Goal: Task Accomplishment & Management: Manage account settings

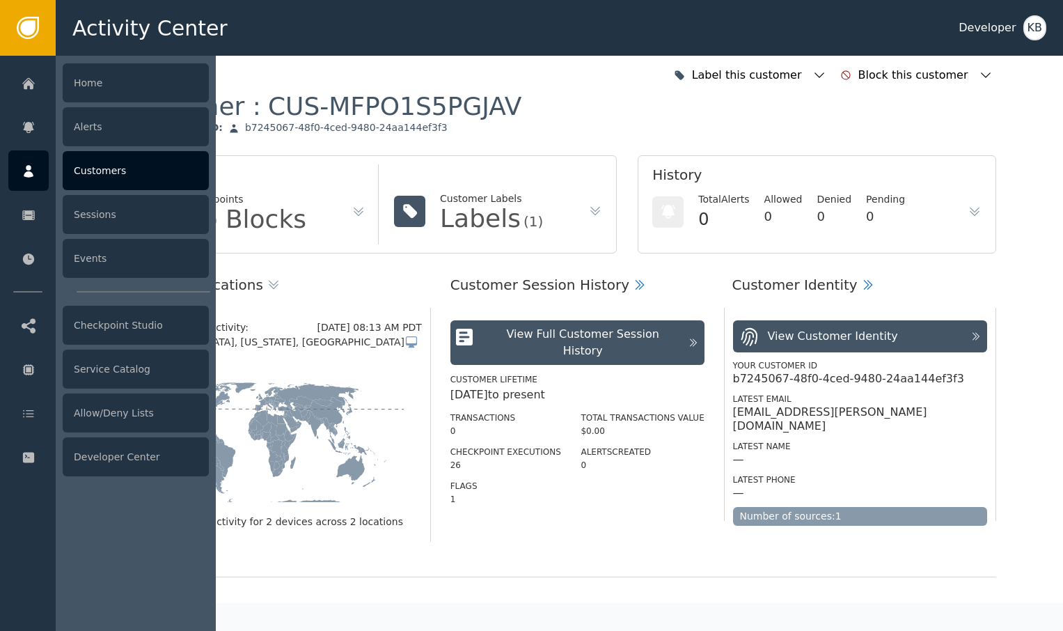
scroll to position [1029, 0]
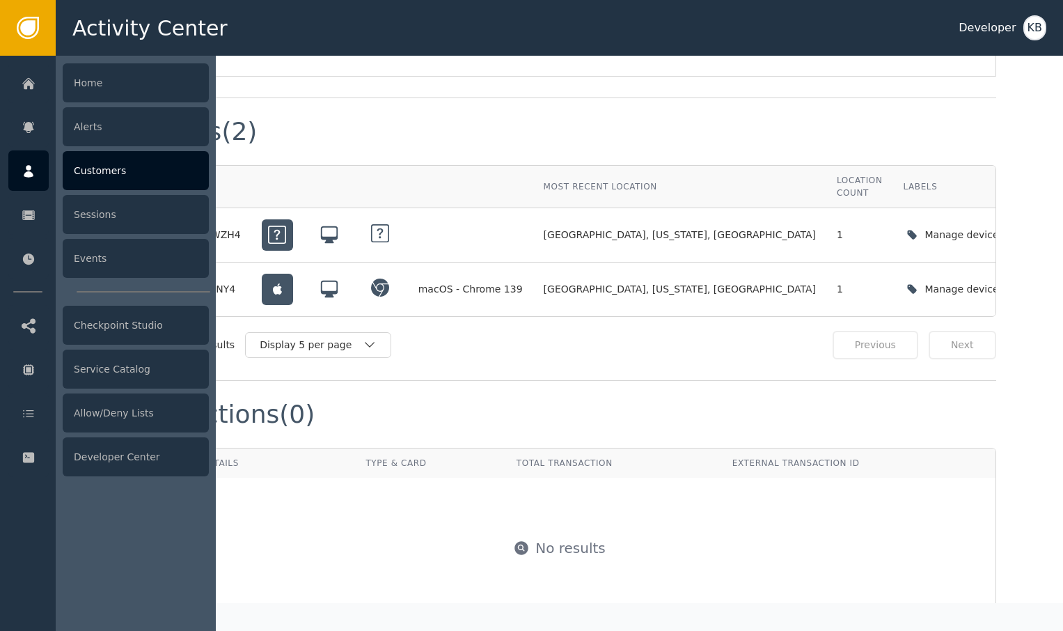
click at [41, 183] on div at bounding box center [28, 170] width 40 height 40
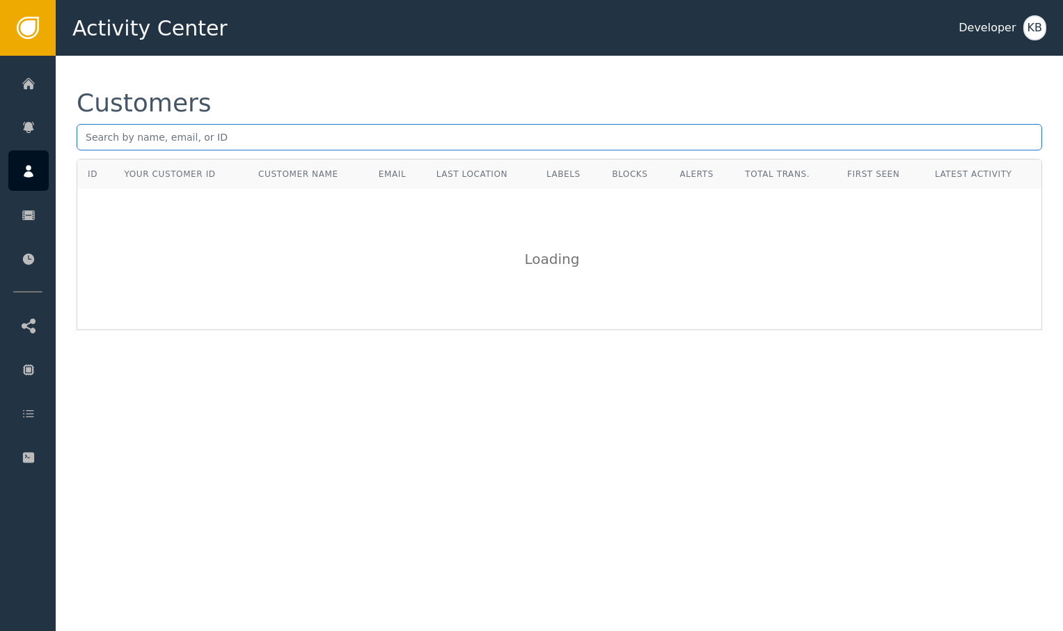
click at [233, 140] on input "text" at bounding box center [559, 137] width 965 height 26
paste input "[EMAIL_ADDRESS][DOMAIN_NAME]"
type input "[EMAIL_ADDRESS][DOMAIN_NAME]"
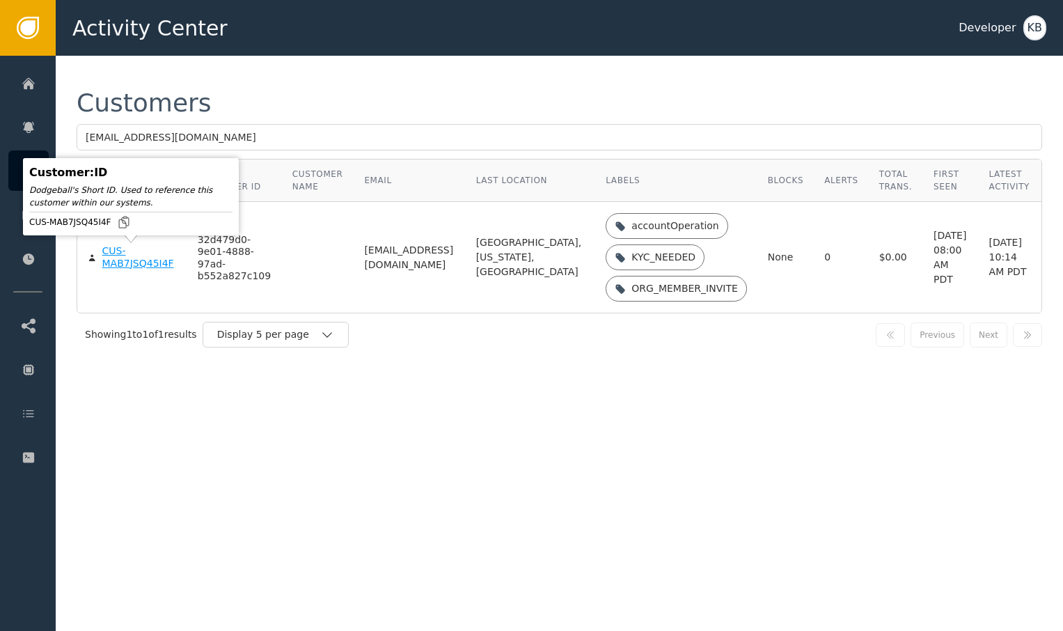
click at [121, 262] on div "CUS-MAB7JSQ45I4F" at bounding box center [139, 257] width 74 height 24
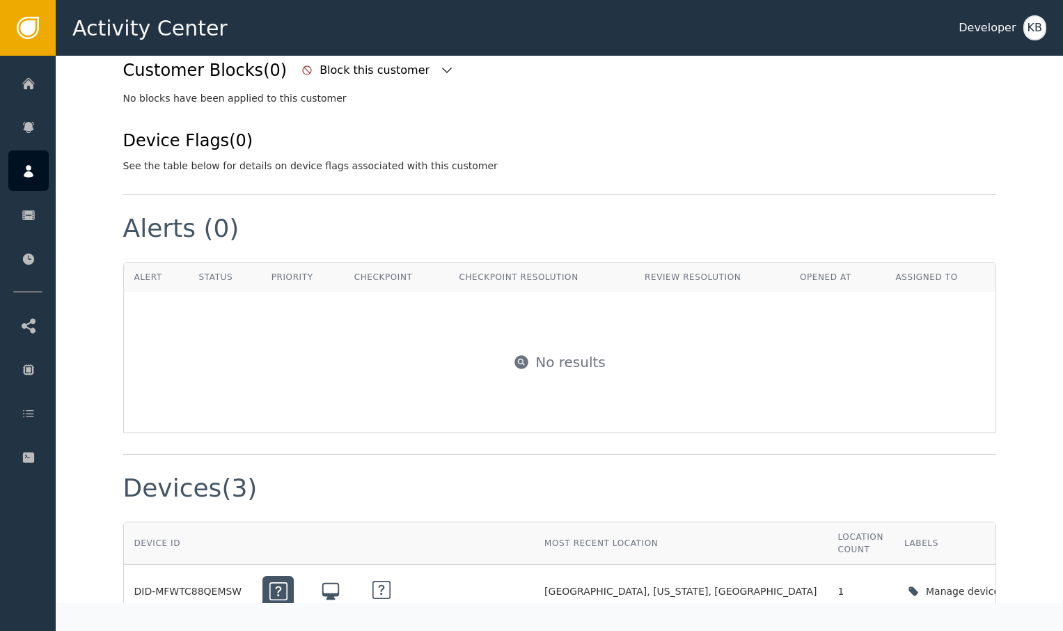
scroll to position [521, 0]
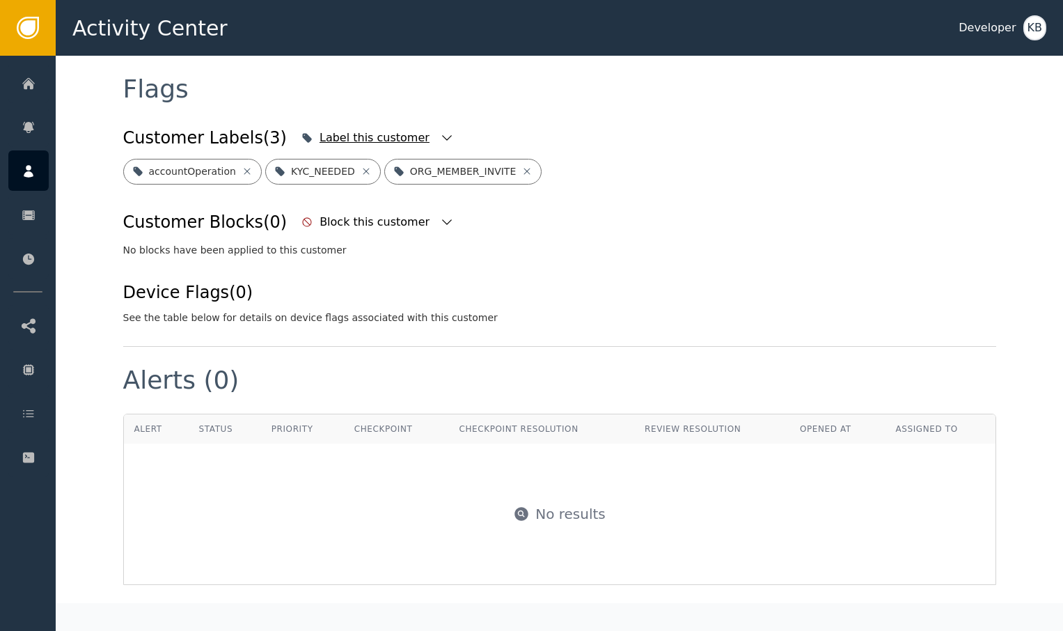
click at [440, 139] on icon "button" at bounding box center [447, 138] width 14 height 14
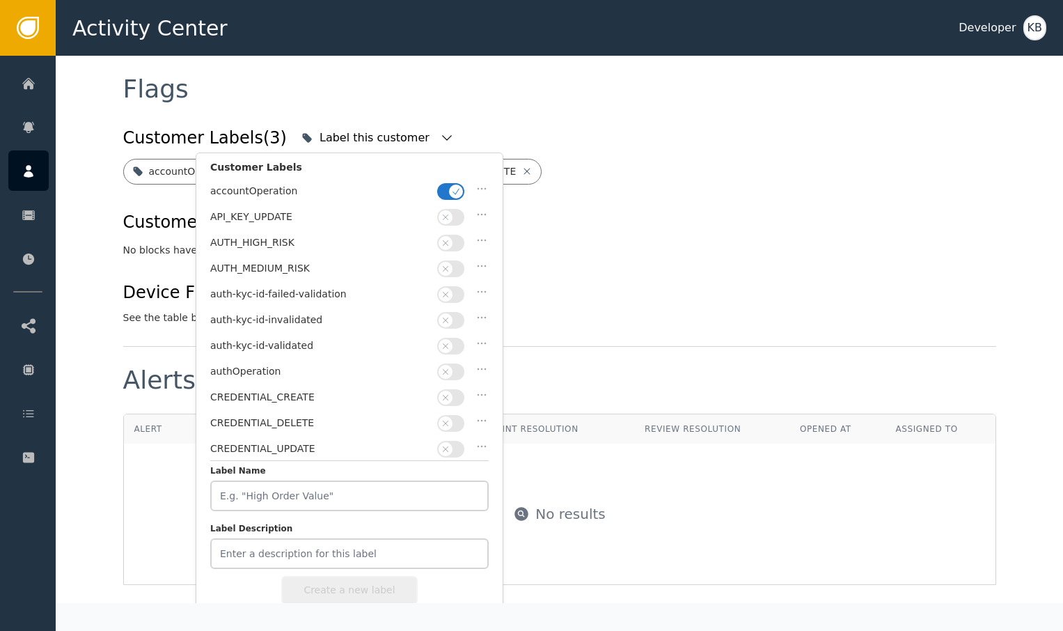
click at [450, 183] on button "button" at bounding box center [450, 191] width 27 height 17
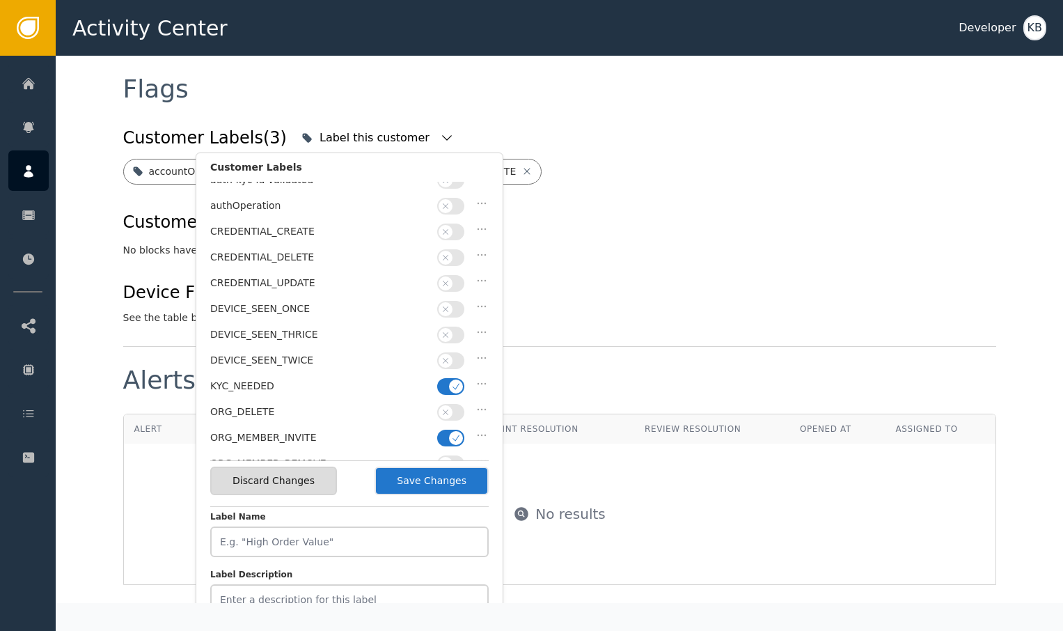
scroll to position [180, 0]
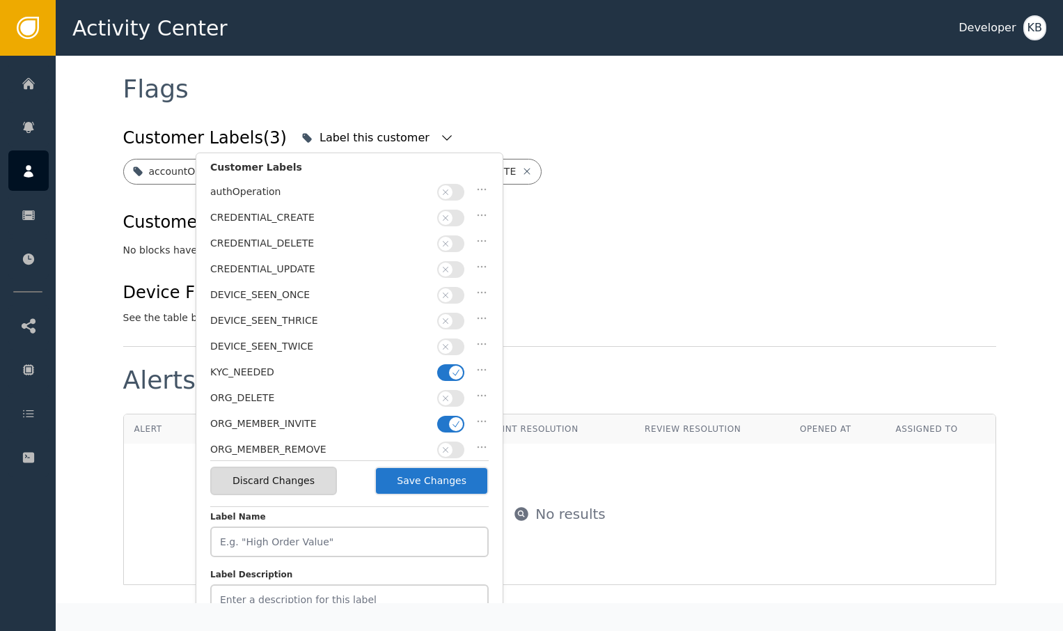
click at [457, 367] on icon "button" at bounding box center [456, 372] width 10 height 10
click at [457, 418] on span "button" at bounding box center [456, 424] width 14 height 14
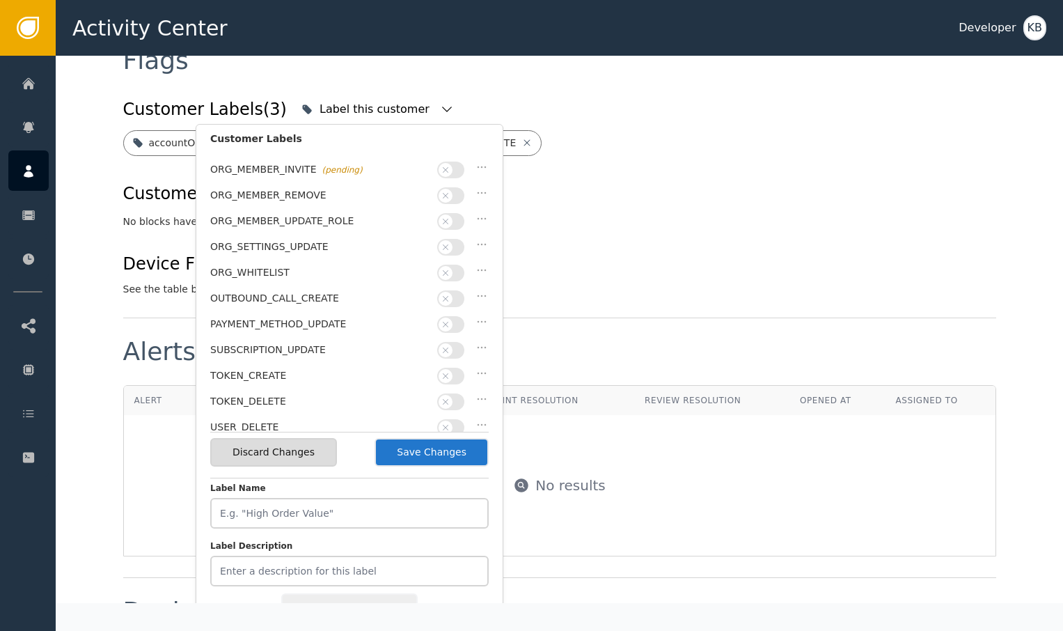
scroll to position [551, 0]
click at [428, 448] on button "Save Changes" at bounding box center [431, 451] width 114 height 29
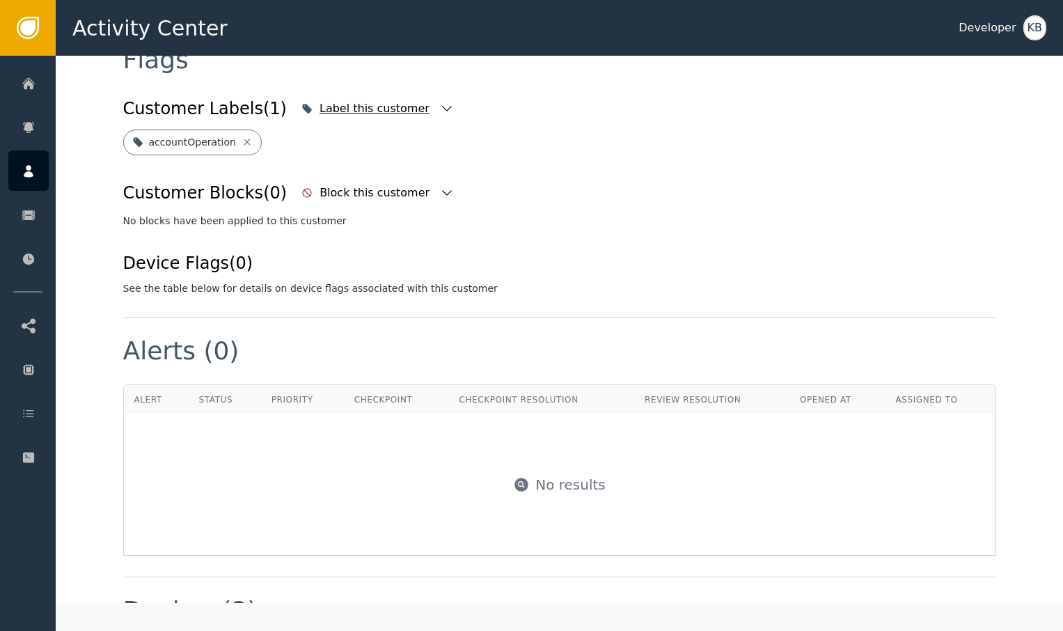
click at [418, 97] on div "Label this customer" at bounding box center [377, 108] width 159 height 31
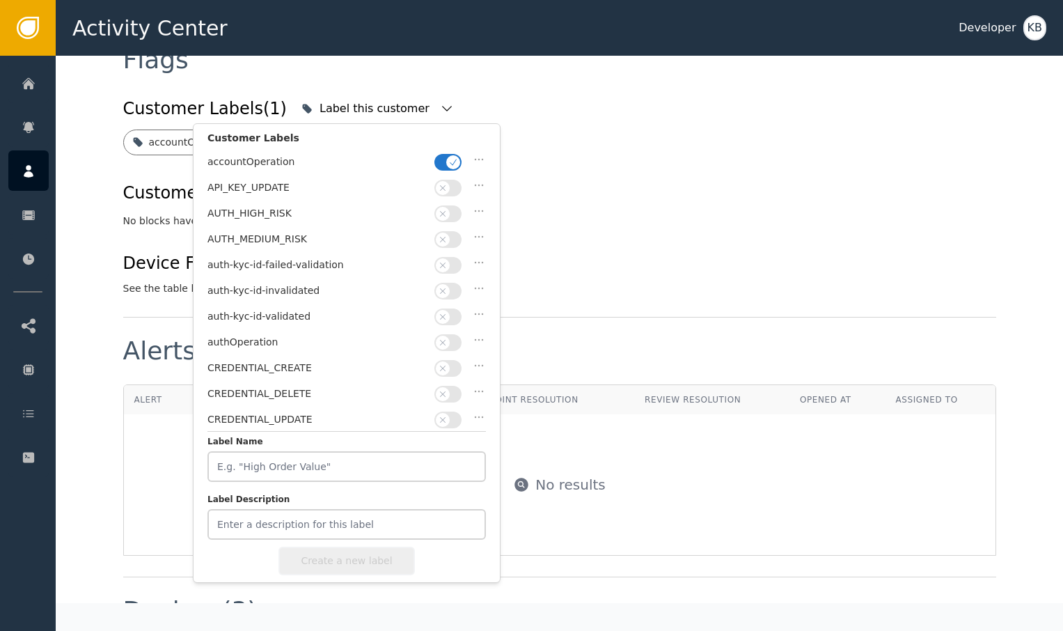
click at [452, 147] on div "Customer Labels" at bounding box center [346, 142] width 278 height 22
click at [452, 152] on div "accountOperation" at bounding box center [346, 165] width 278 height 26
click at [452, 173] on div "accountOperation" at bounding box center [346, 165] width 278 height 26
click at [450, 152] on div "accountOperation" at bounding box center [346, 165] width 278 height 26
click at [450, 160] on icon "button" at bounding box center [453, 162] width 10 height 10
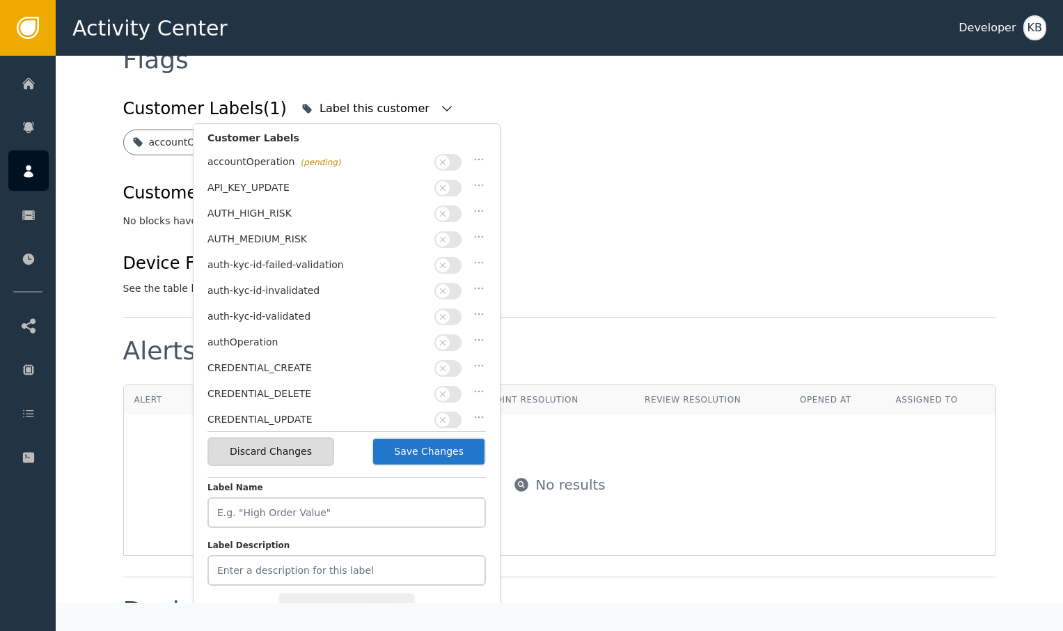
click at [448, 312] on span "button" at bounding box center [443, 317] width 14 height 14
click at [443, 441] on button "Save Changes" at bounding box center [429, 451] width 114 height 29
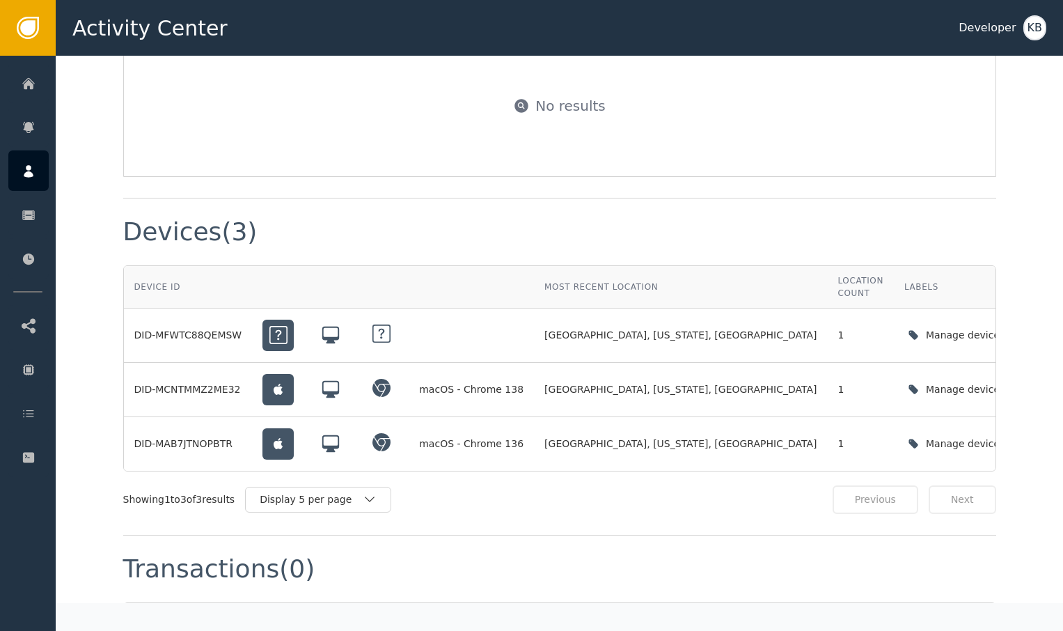
scroll to position [910, 0]
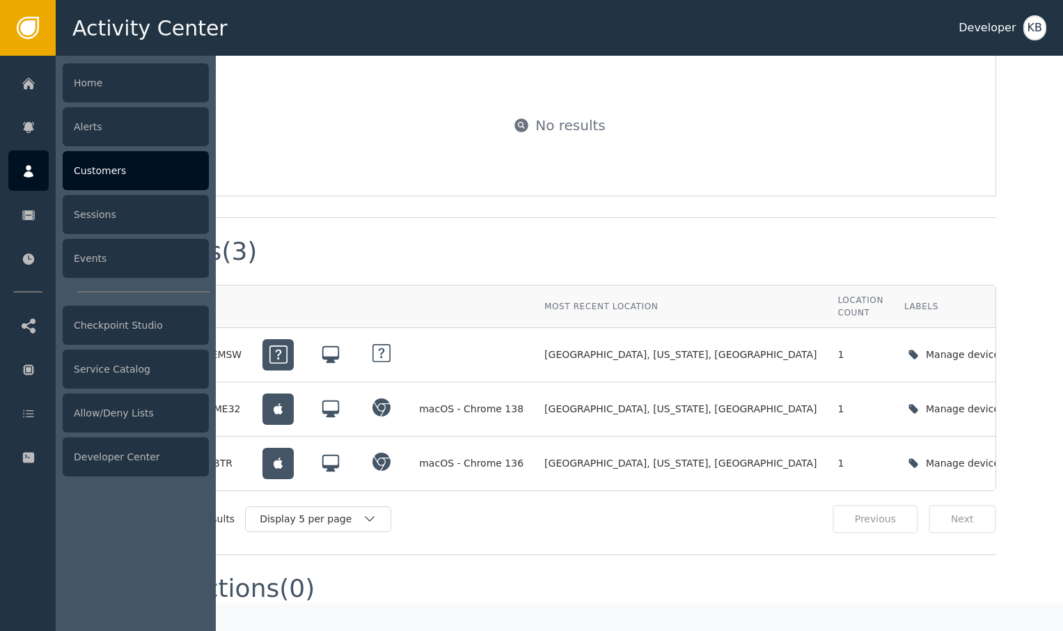
click at [34, 177] on icon at bounding box center [29, 171] width 14 height 15
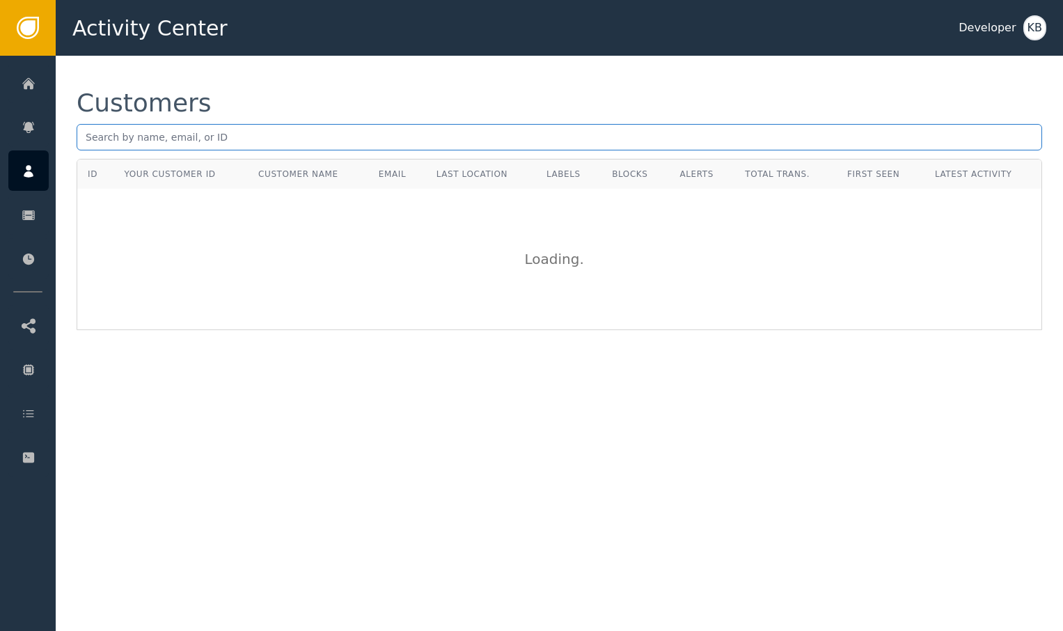
click at [241, 141] on input "text" at bounding box center [559, 137] width 965 height 26
paste input "[EMAIL_ADDRESS][DOMAIN_NAME]"
type input "[EMAIL_ADDRESS][DOMAIN_NAME]"
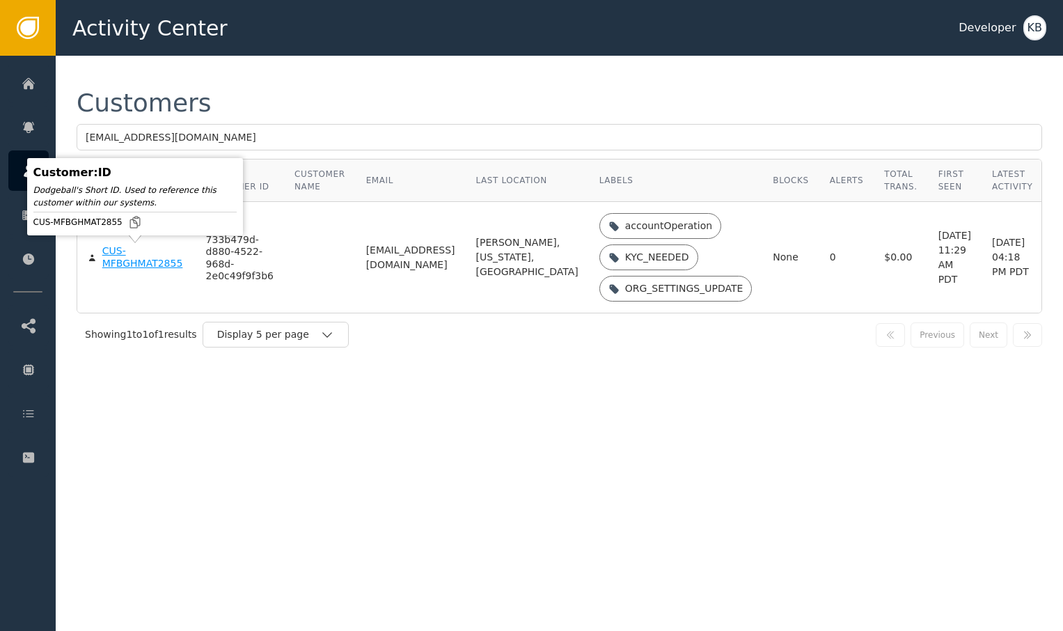
click at [115, 250] on div "CUS-MFBGHMAT2855" at bounding box center [143, 257] width 83 height 24
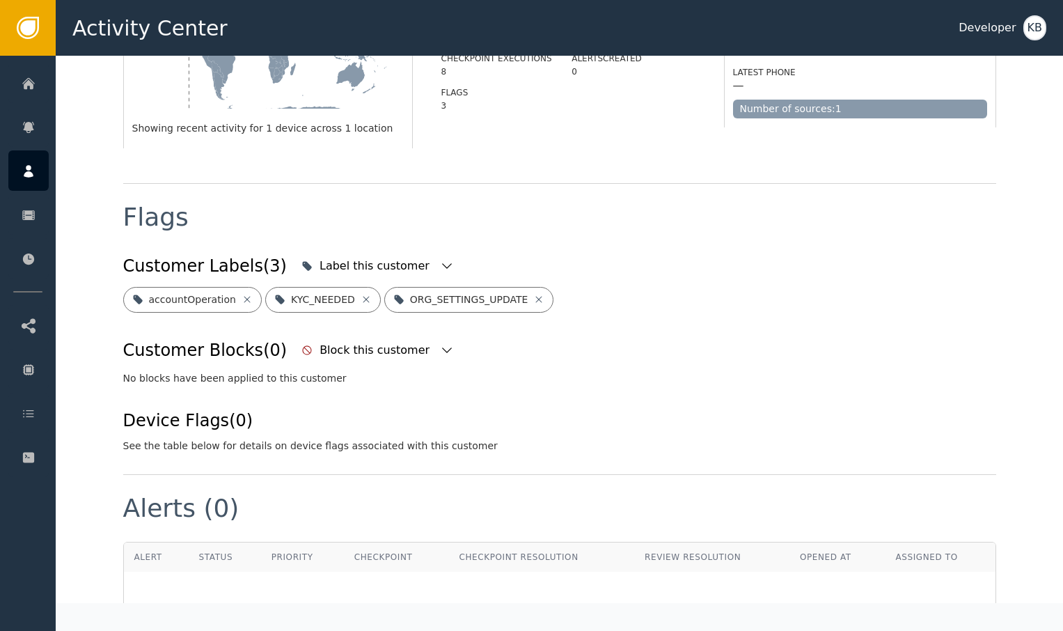
scroll to position [452, 0]
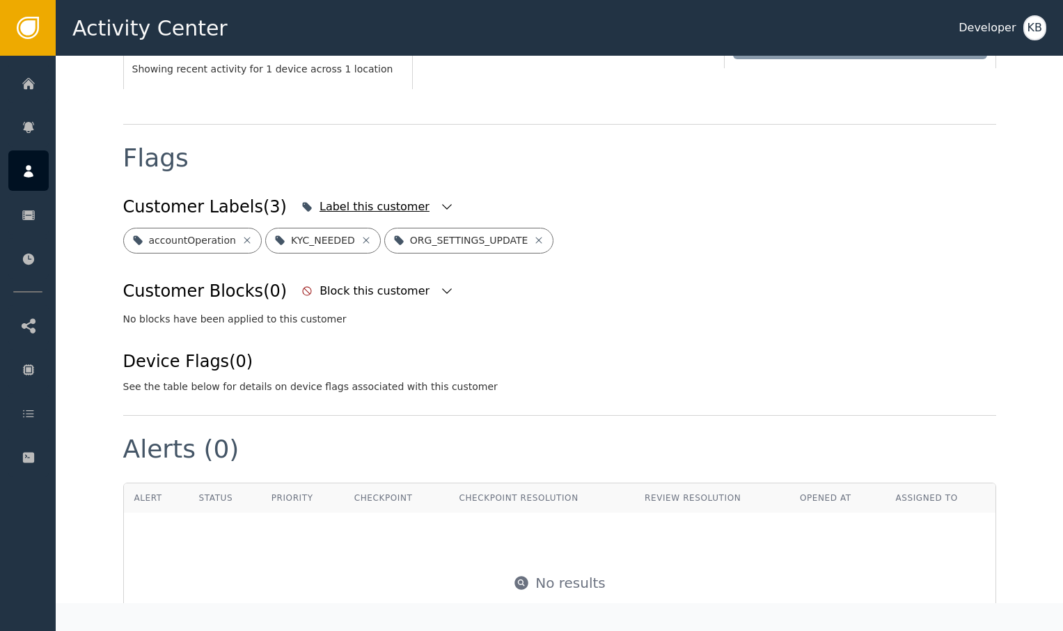
click at [442, 207] on icon "button" at bounding box center [447, 207] width 10 height 6
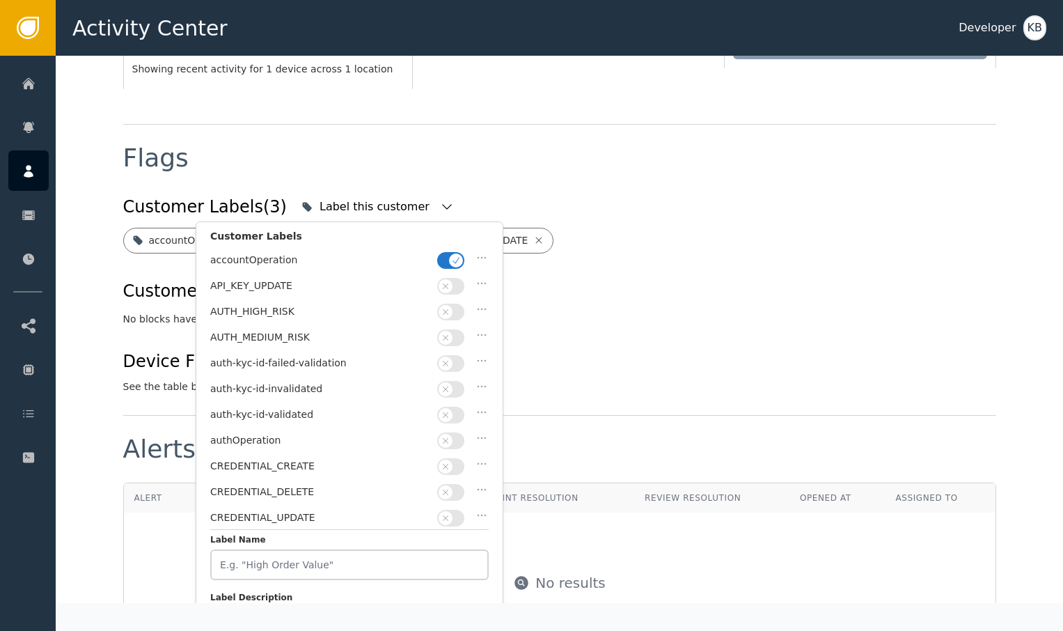
click at [451, 262] on icon "button" at bounding box center [456, 260] width 10 height 10
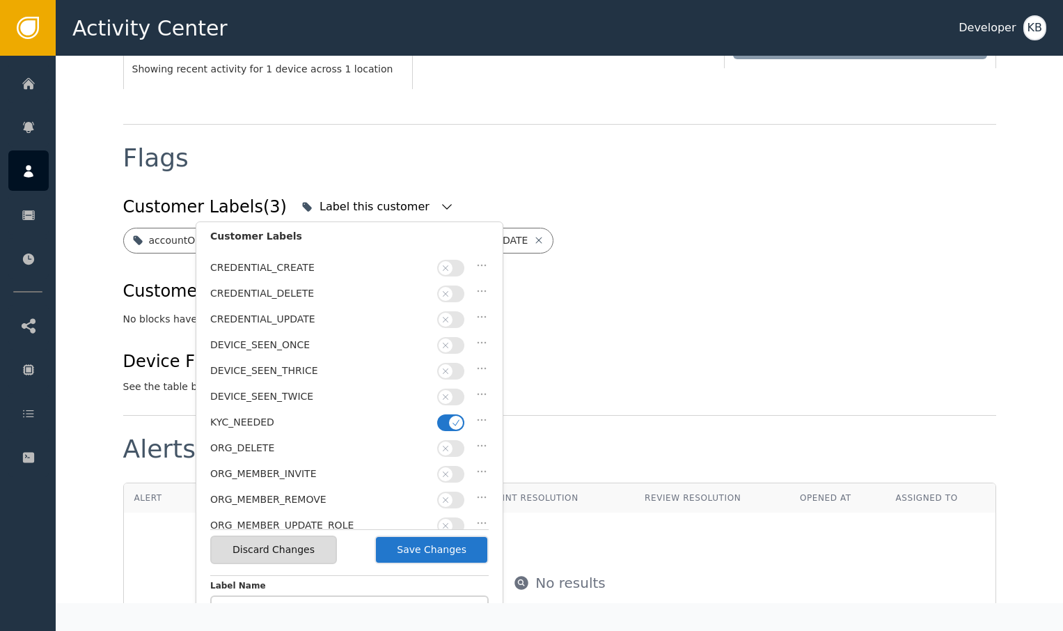
scroll to position [205, 0]
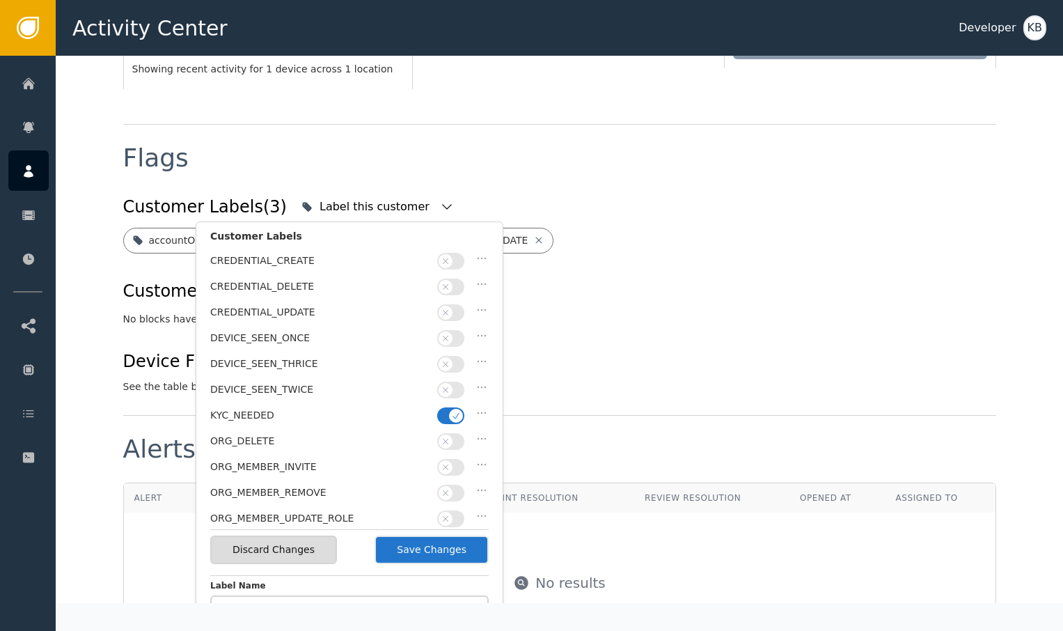
click at [450, 409] on span "button" at bounding box center [456, 416] width 14 height 14
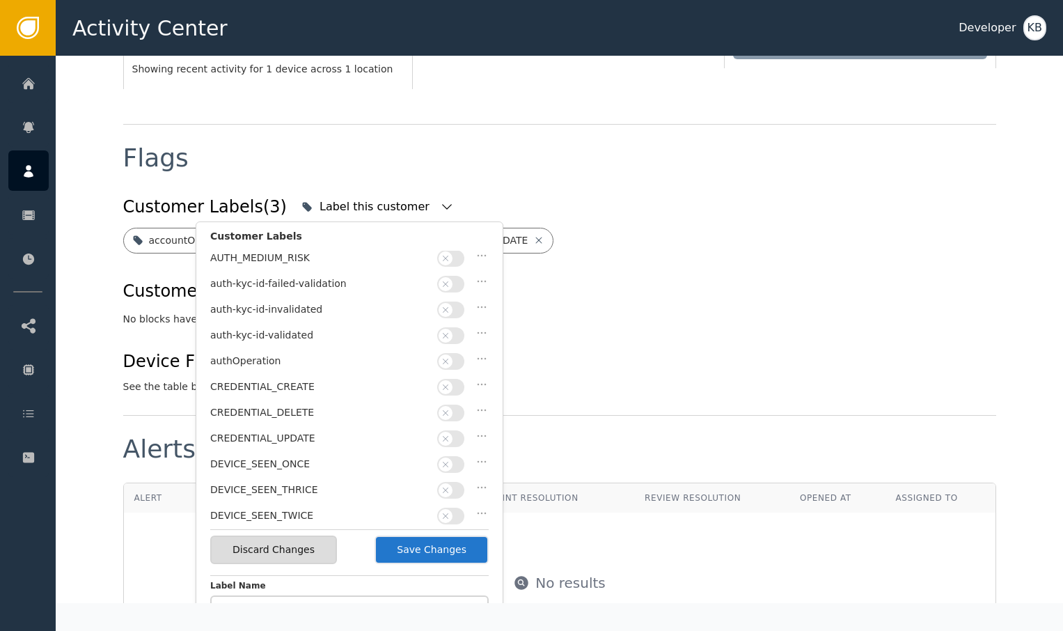
click at [451, 327] on button "button" at bounding box center [450, 335] width 27 height 17
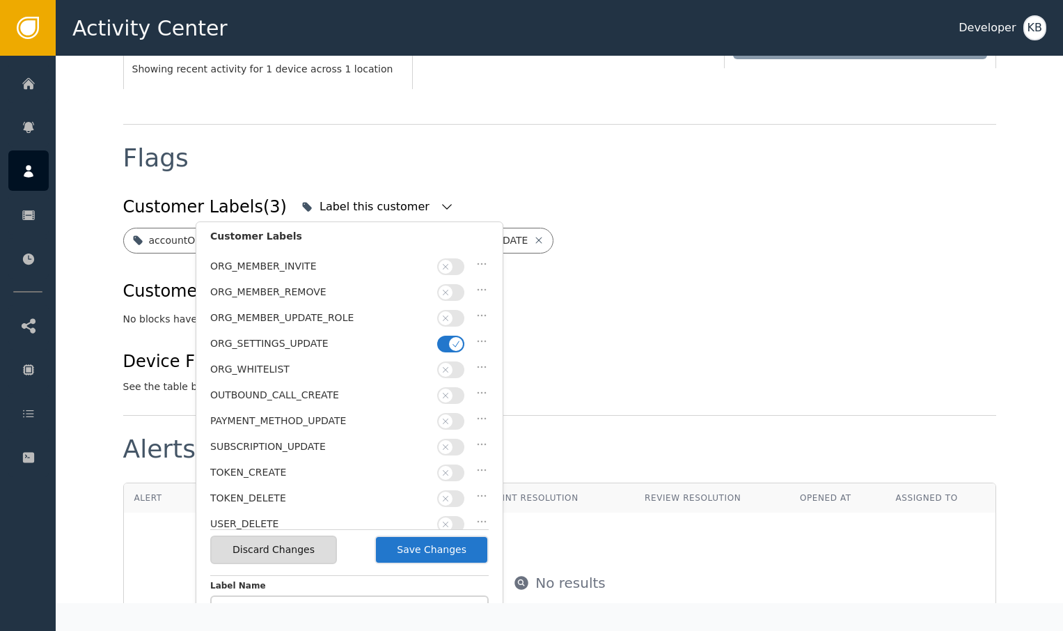
click at [449, 334] on div "ORG_SETTINGS_UPDATE" at bounding box center [349, 347] width 278 height 26
click at [450, 340] on div "ORG_SETTINGS_UPDATE" at bounding box center [349, 348] width 278 height 26
click at [458, 341] on icon "button" at bounding box center [455, 344] width 7 height 6
click at [433, 551] on button "Save Changes" at bounding box center [431, 549] width 114 height 29
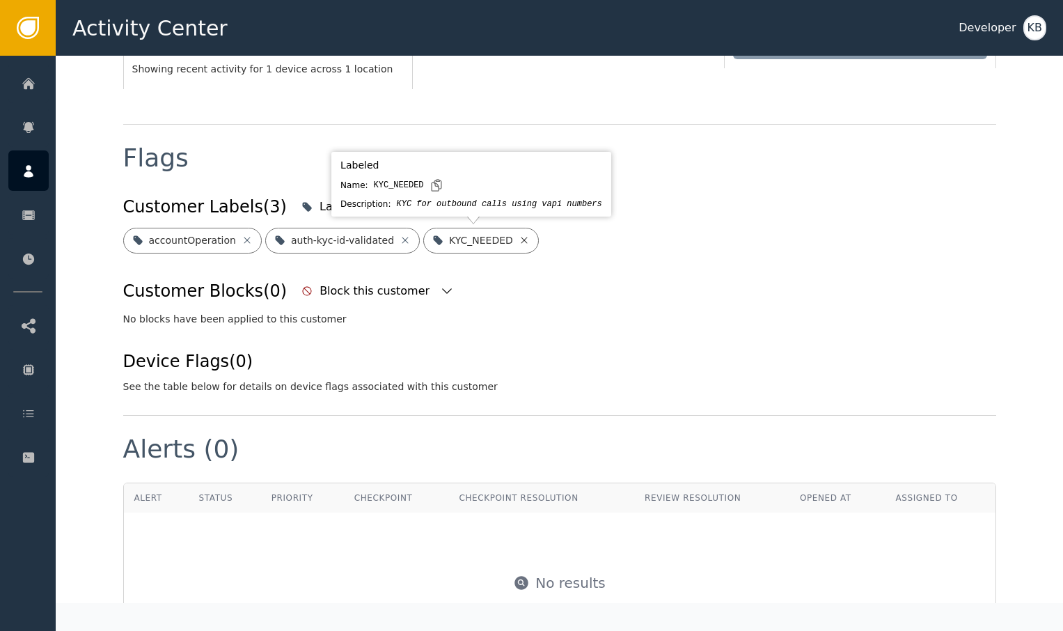
click at [519, 241] on icon at bounding box center [524, 240] width 11 height 11
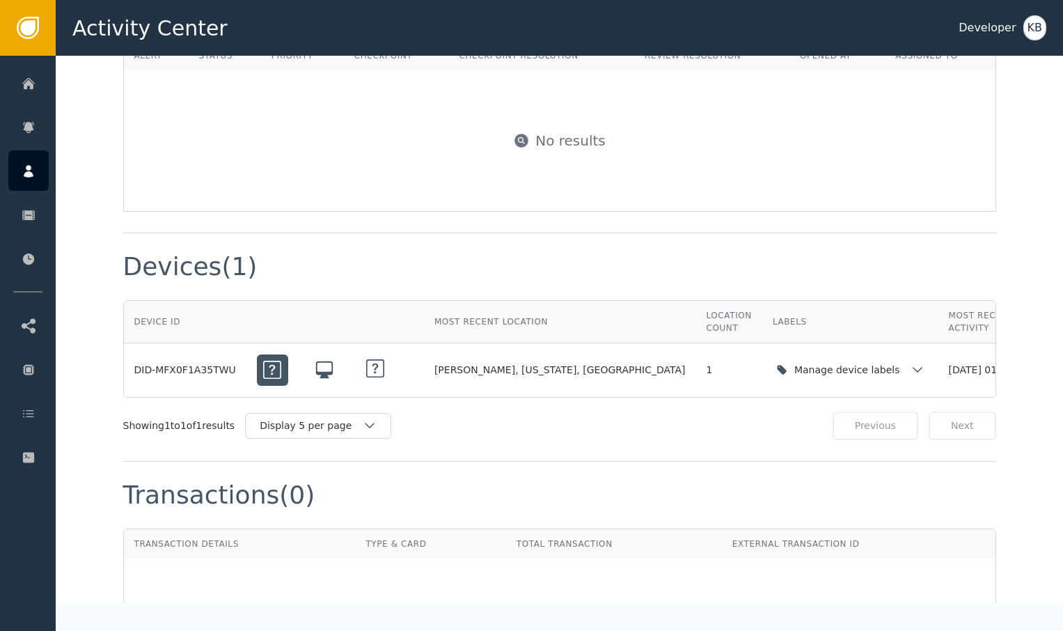
scroll to position [915, 0]
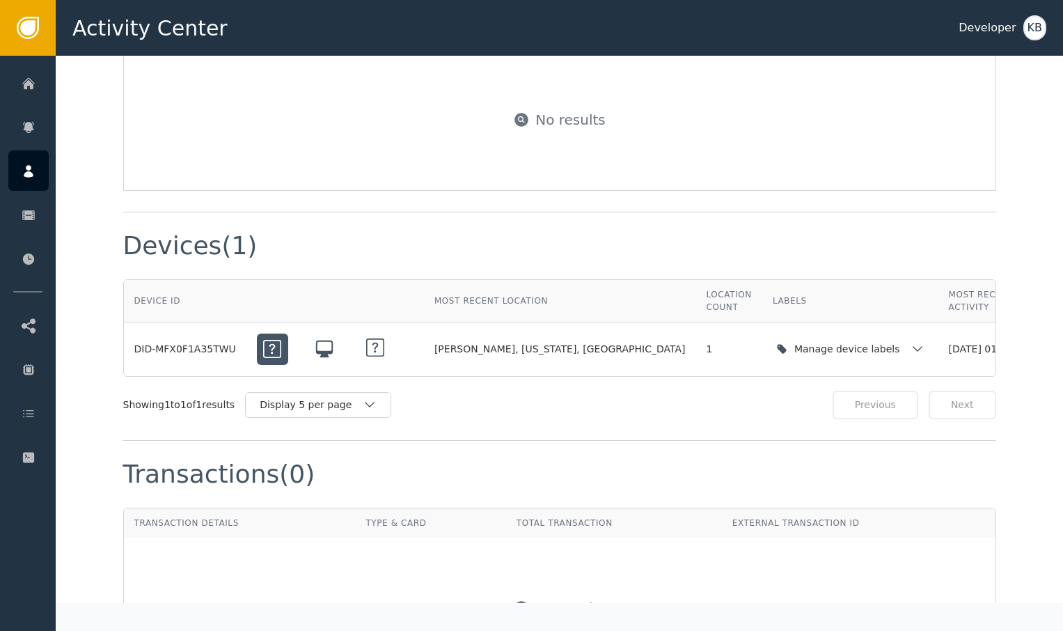
click at [110, 0] on div "Activity Center Developer KB" at bounding box center [559, 28] width 1007 height 56
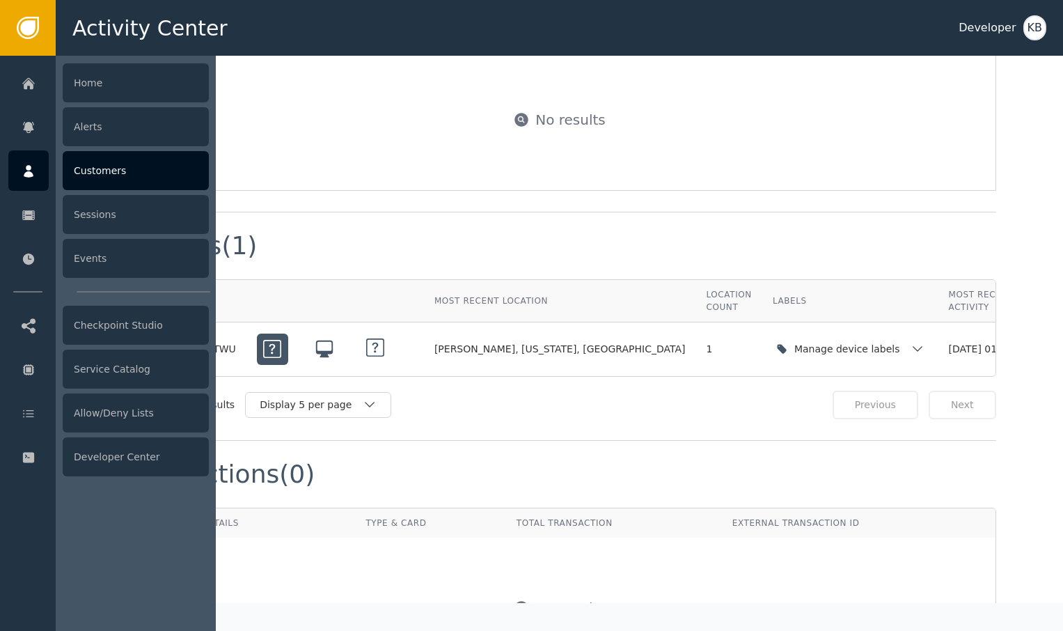
click at [26, 176] on icon at bounding box center [29, 171] width 10 height 13
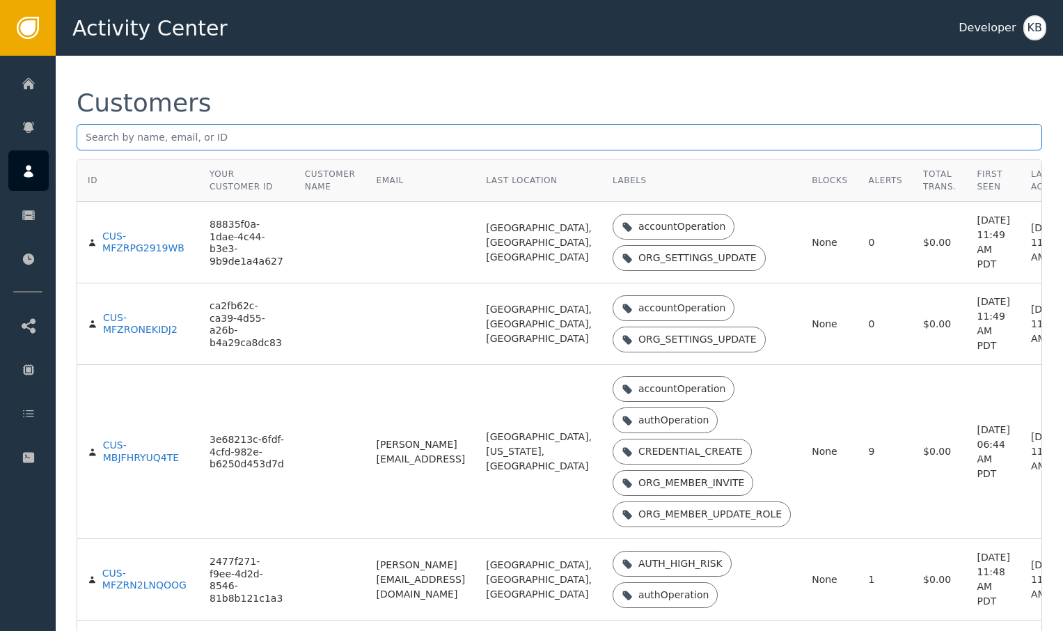
click at [219, 145] on input "text" at bounding box center [559, 137] width 965 height 26
paste input "[PERSON_NAME][EMAIL_ADDRESS][PERSON_NAME][DOMAIN_NAME]"
type input "[PERSON_NAME][EMAIL_ADDRESS][PERSON_NAME][DOMAIN_NAME]"
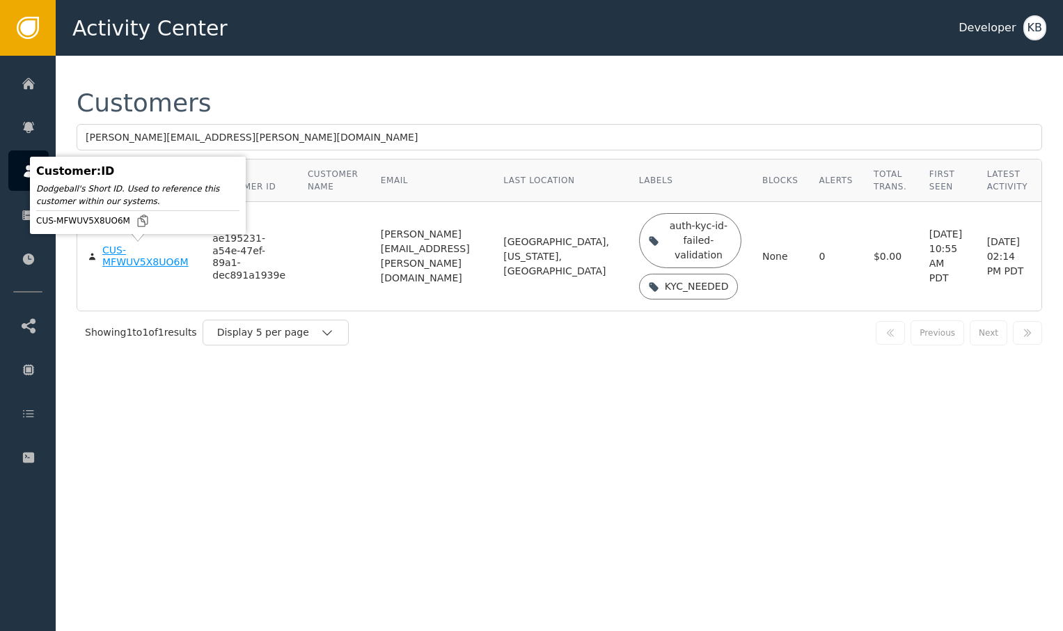
click at [152, 261] on div "CUS-MFWUV5X8UO6M" at bounding box center [146, 256] width 89 height 24
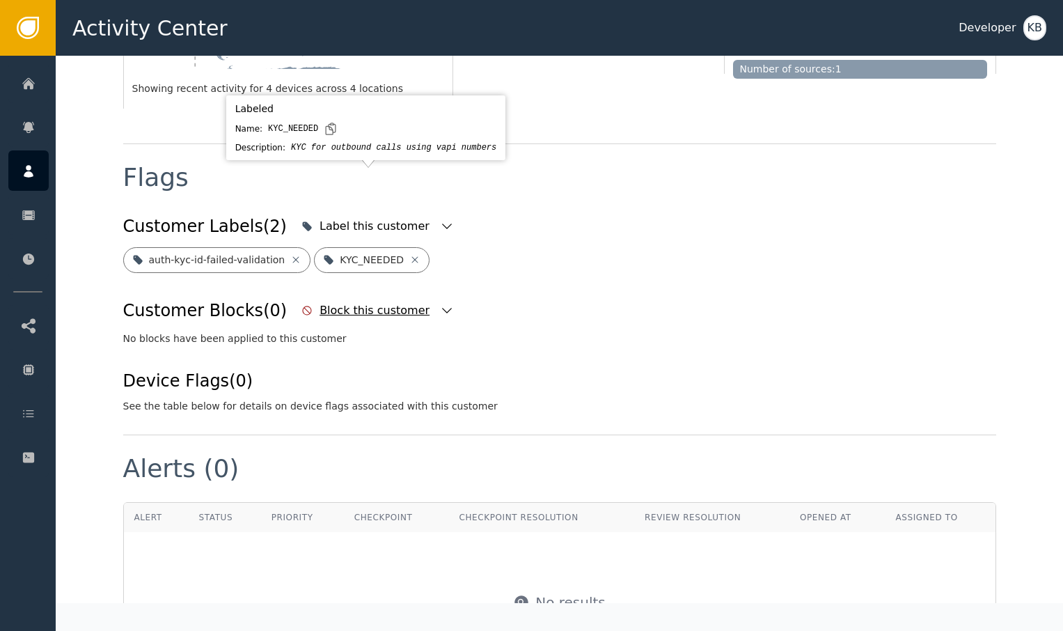
scroll to position [409, 0]
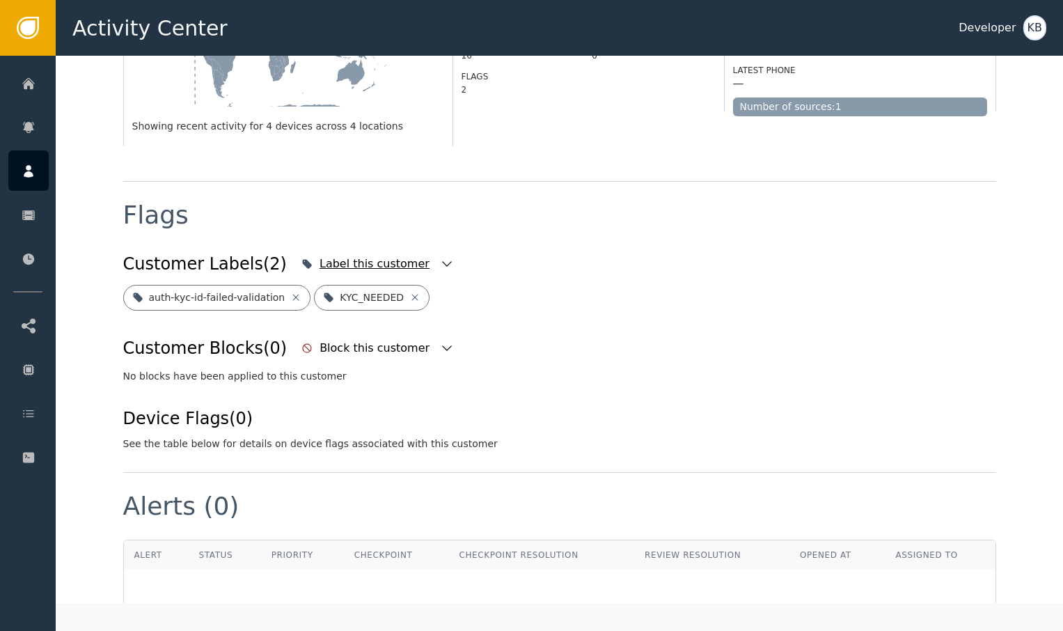
click at [440, 257] on icon "button" at bounding box center [447, 264] width 14 height 14
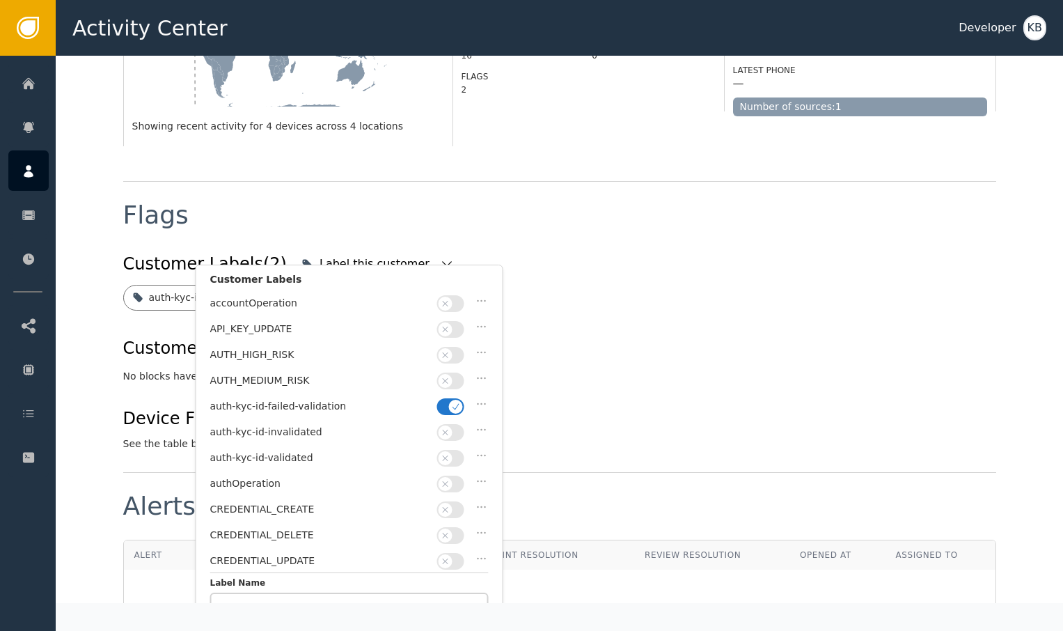
click at [454, 405] on icon "button" at bounding box center [456, 407] width 10 height 10
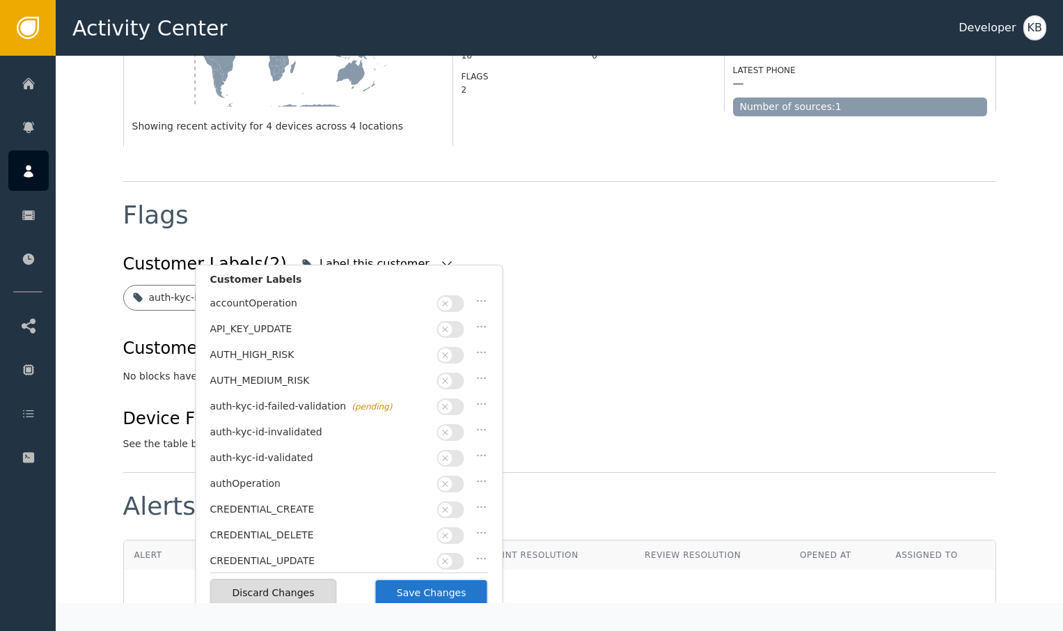
click at [449, 459] on button "button" at bounding box center [450, 458] width 27 height 17
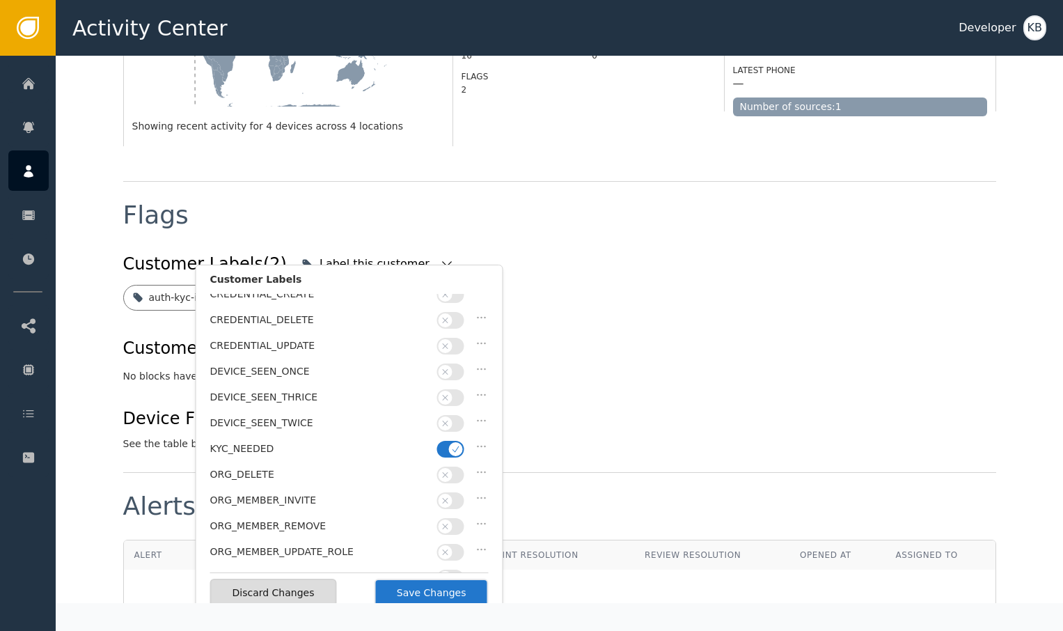
scroll to position [222, 0]
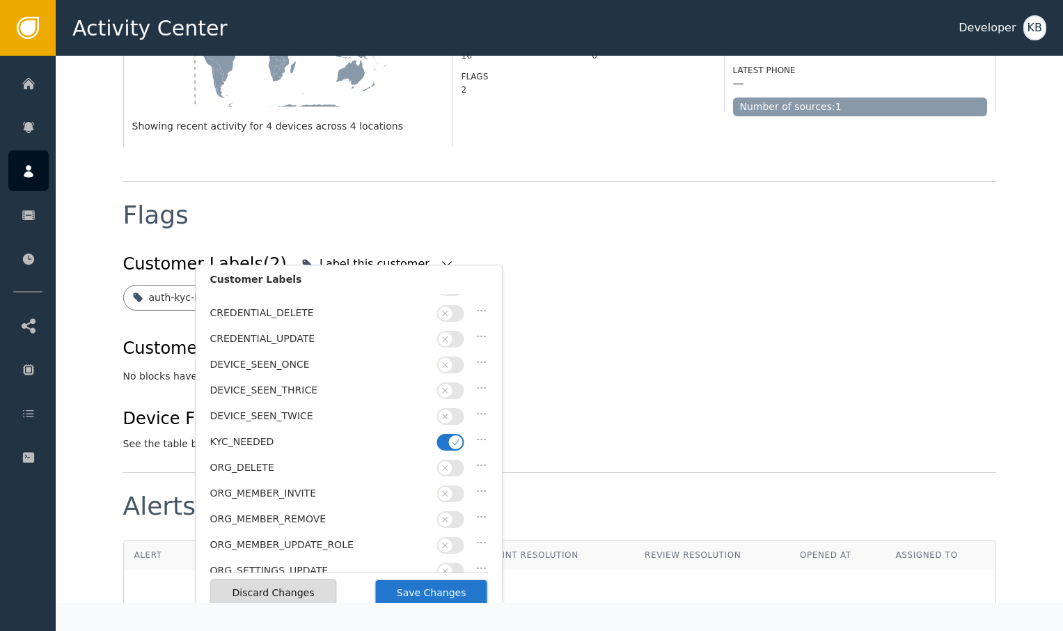
click at [454, 440] on div "KYC_NEEDED" at bounding box center [349, 445] width 278 height 26
click at [454, 437] on icon "button" at bounding box center [456, 442] width 10 height 10
click at [441, 56] on html "Activity Center Developer KB Home Alerts Customers Sessions Events Checkpoint S…" at bounding box center [531, 28] width 1063 height 56
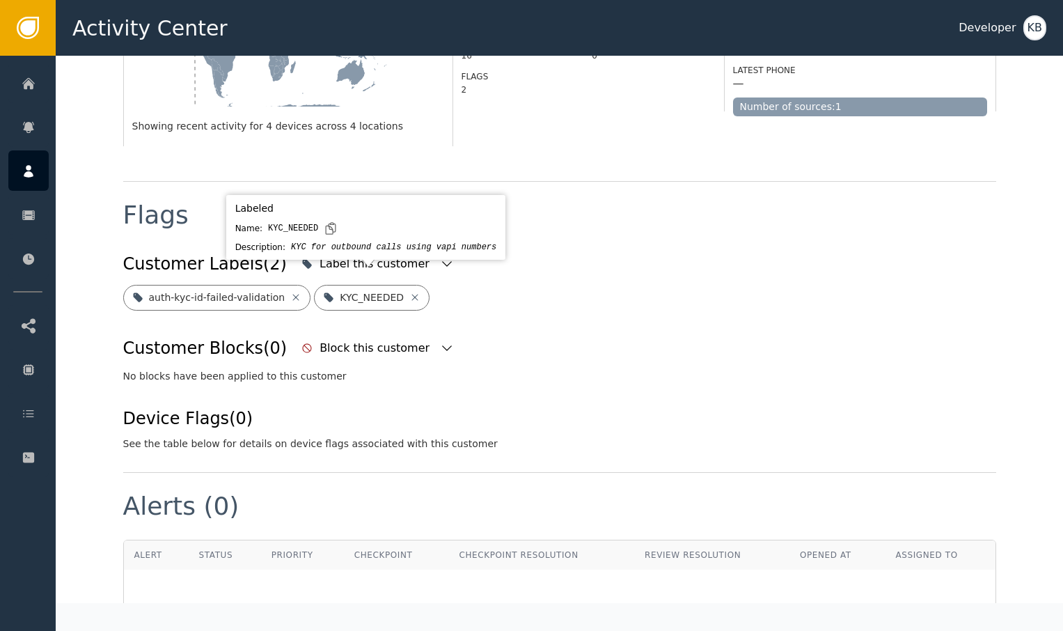
click at [465, 285] on div "auth-kyc-id-failed-validation KYC_NEEDED" at bounding box center [559, 298] width 873 height 26
click at [440, 257] on icon "button" at bounding box center [447, 264] width 14 height 14
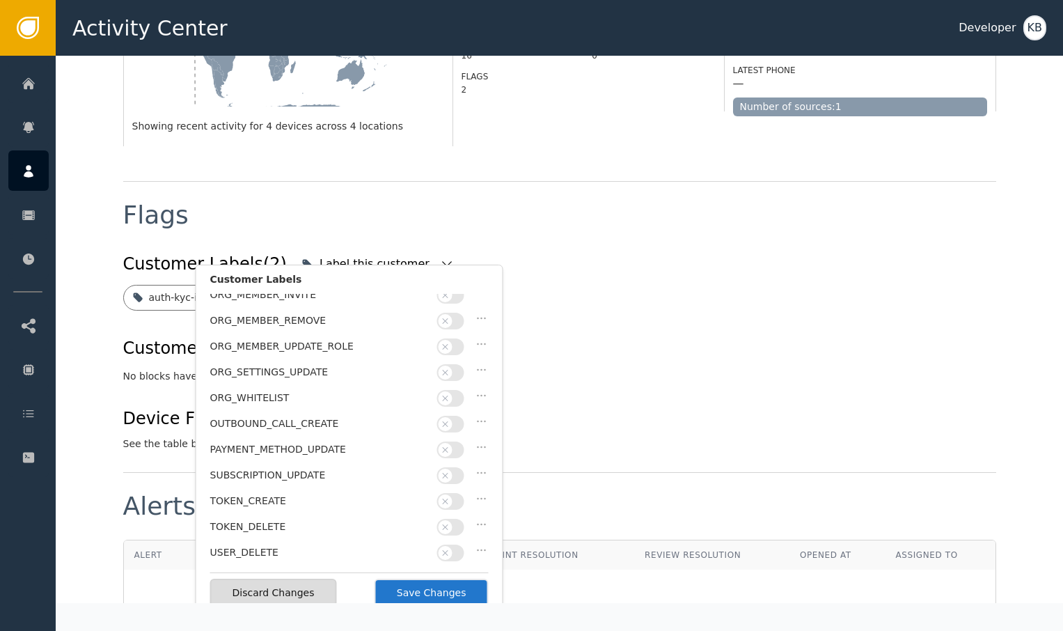
scroll to position [405, 0]
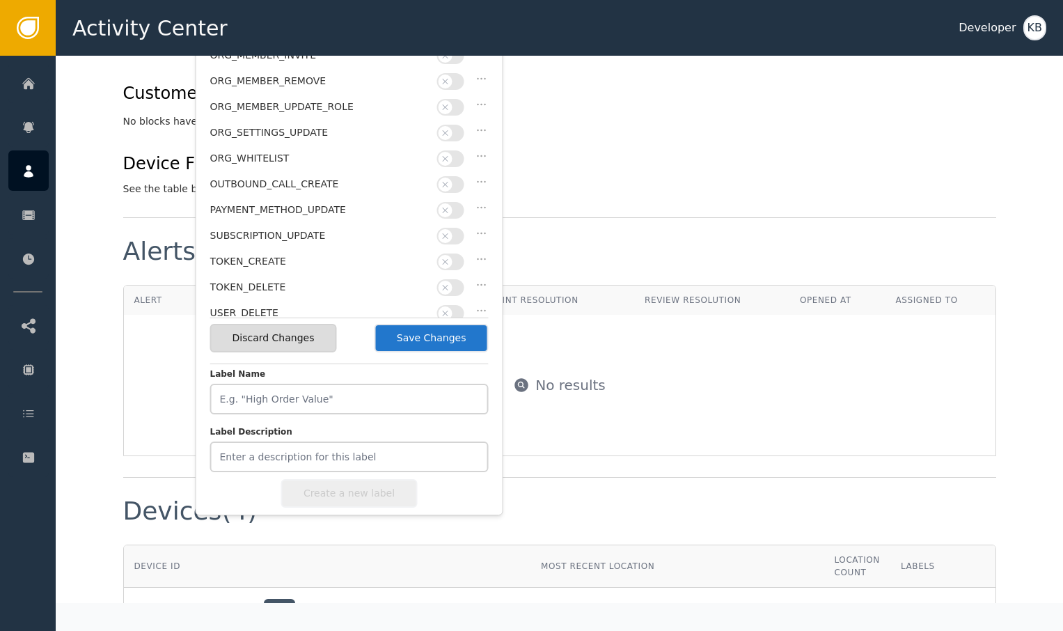
click at [442, 331] on button "Save Changes" at bounding box center [431, 338] width 114 height 29
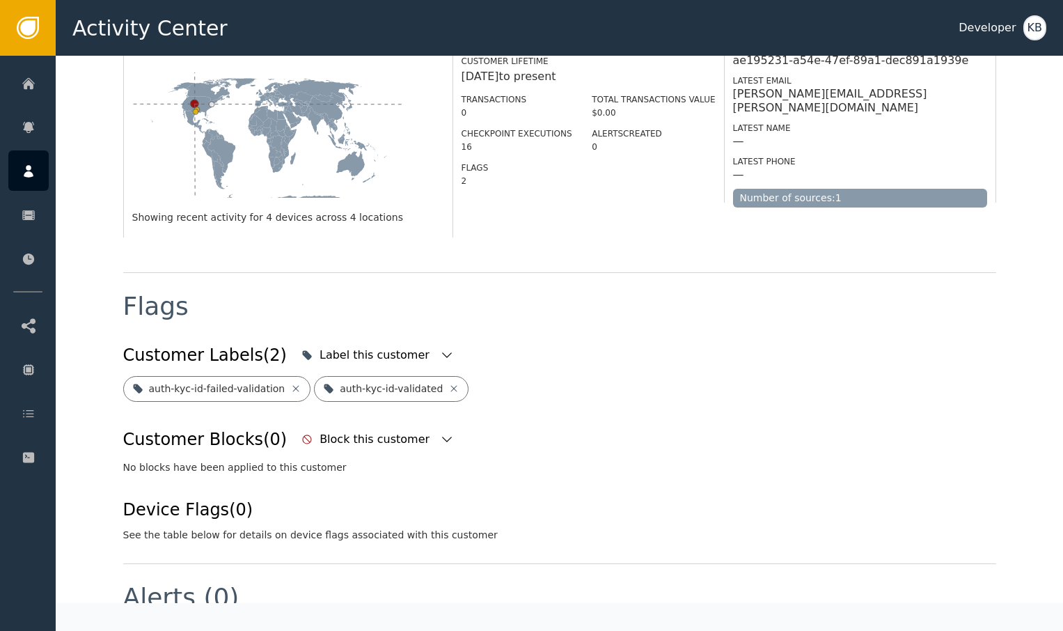
scroll to position [315, 0]
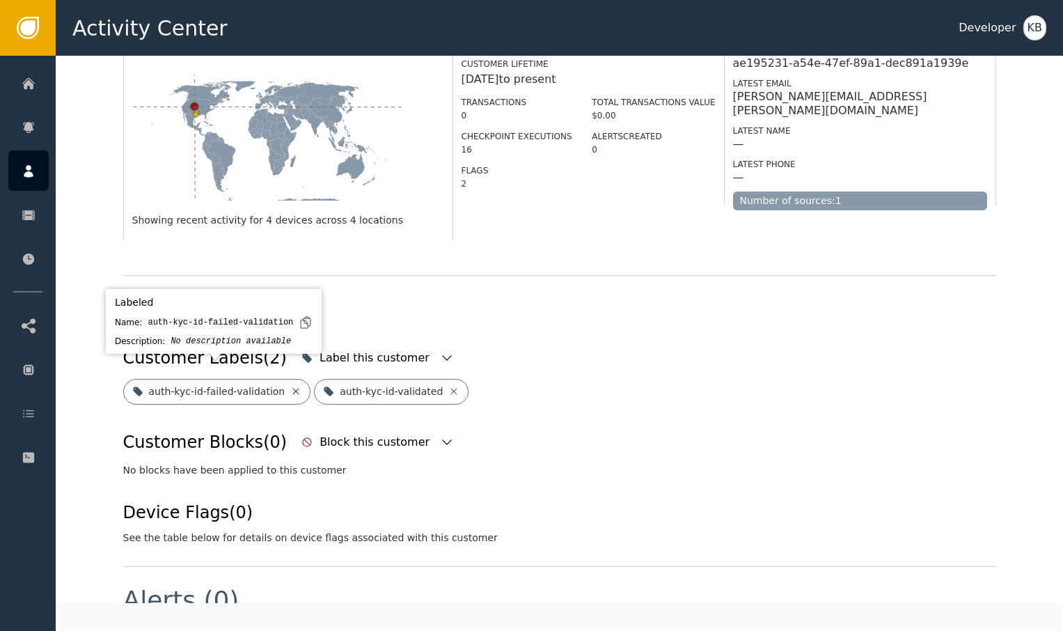
click at [293, 388] on icon at bounding box center [296, 391] width 6 height 6
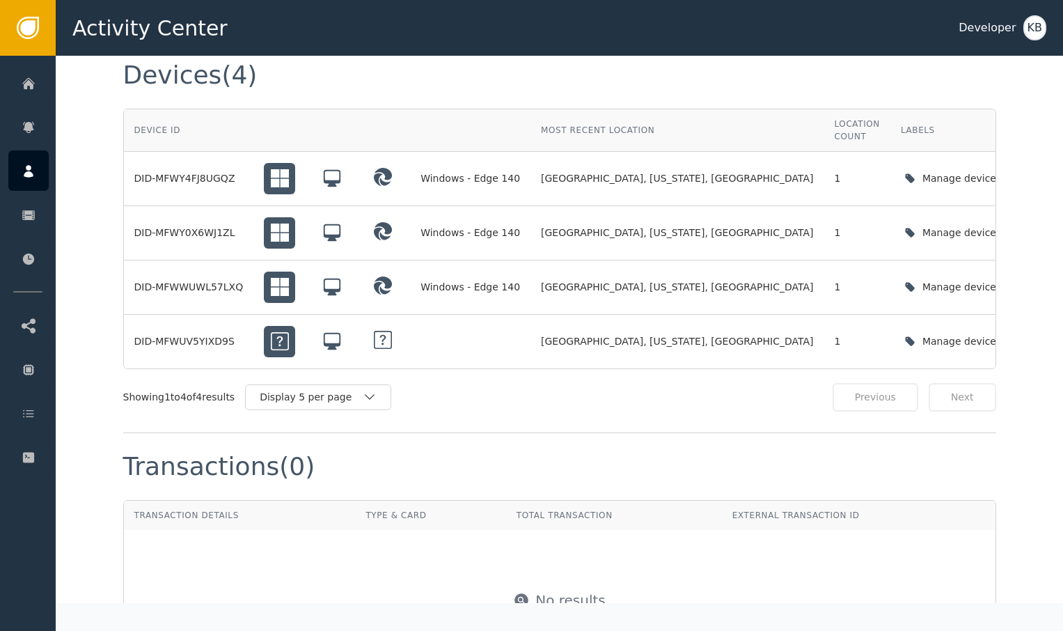
scroll to position [1109, 0]
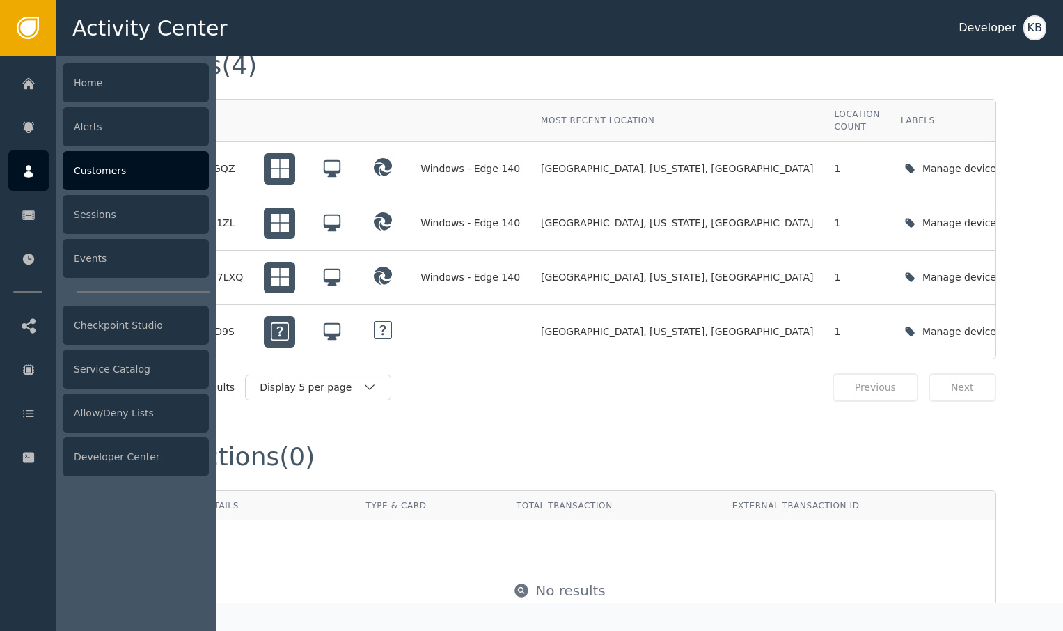
click at [41, 166] on div at bounding box center [28, 170] width 40 height 40
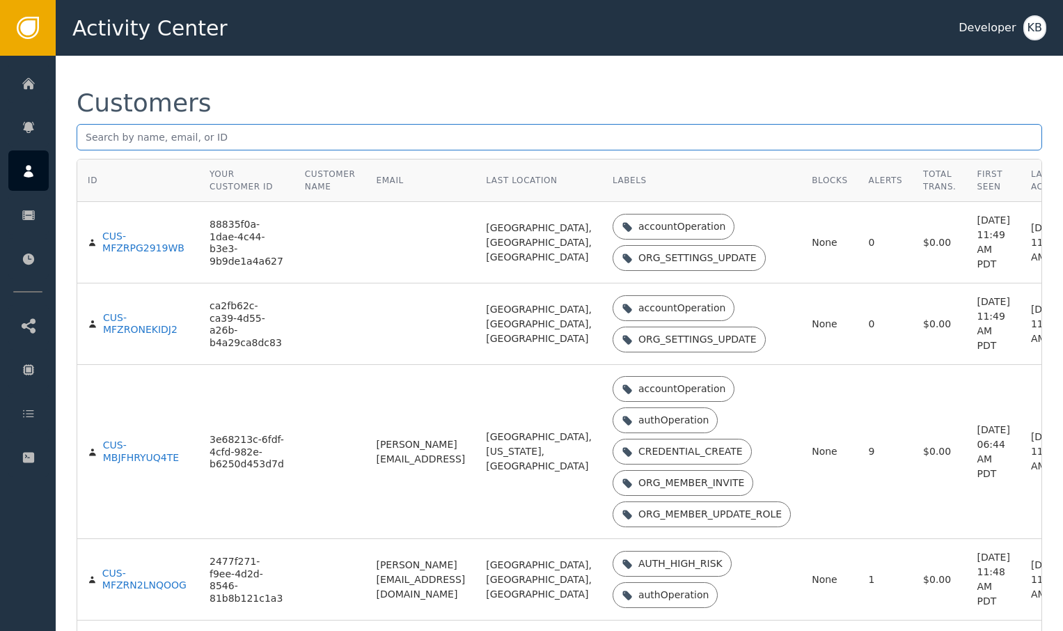
click at [274, 124] on input "text" at bounding box center [559, 137] width 965 height 26
paste input "[EMAIL_ADDRESS][DOMAIN_NAME]"
type input "[EMAIL_ADDRESS][DOMAIN_NAME]"
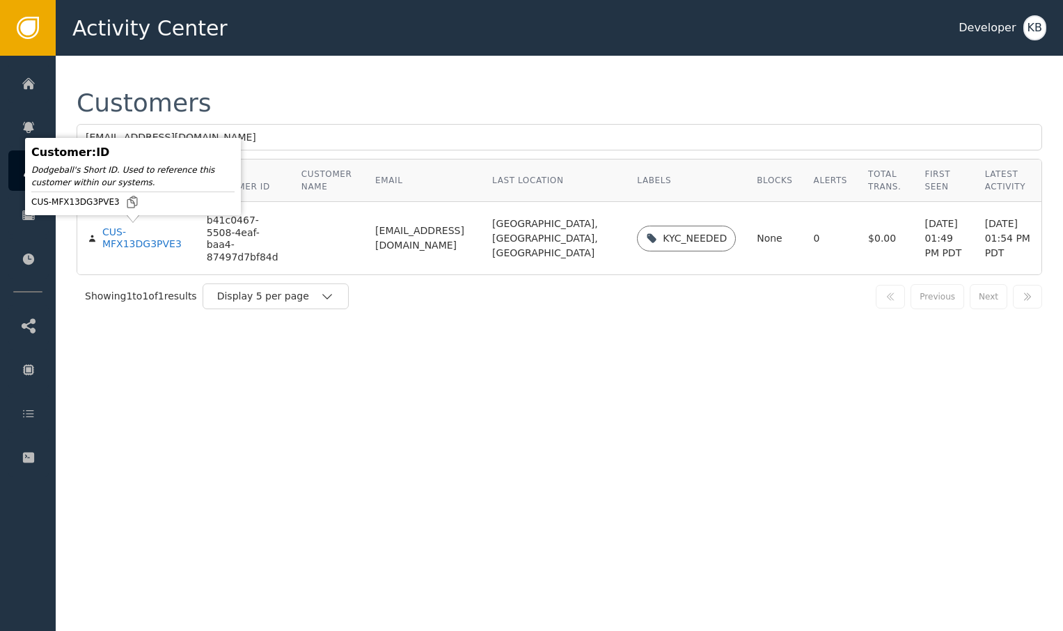
drag, startPoint x: 167, startPoint y: 230, endPoint x: 146, endPoint y: 249, distance: 28.6
click at [146, 56] on body "Activity Center Developer KB Home Alerts Customers Sessions Events Checkpoint S…" at bounding box center [531, 28] width 1063 height 56
click at [146, 246] on div "CUS-MFX13DG3PVE3" at bounding box center [144, 238] width 84 height 24
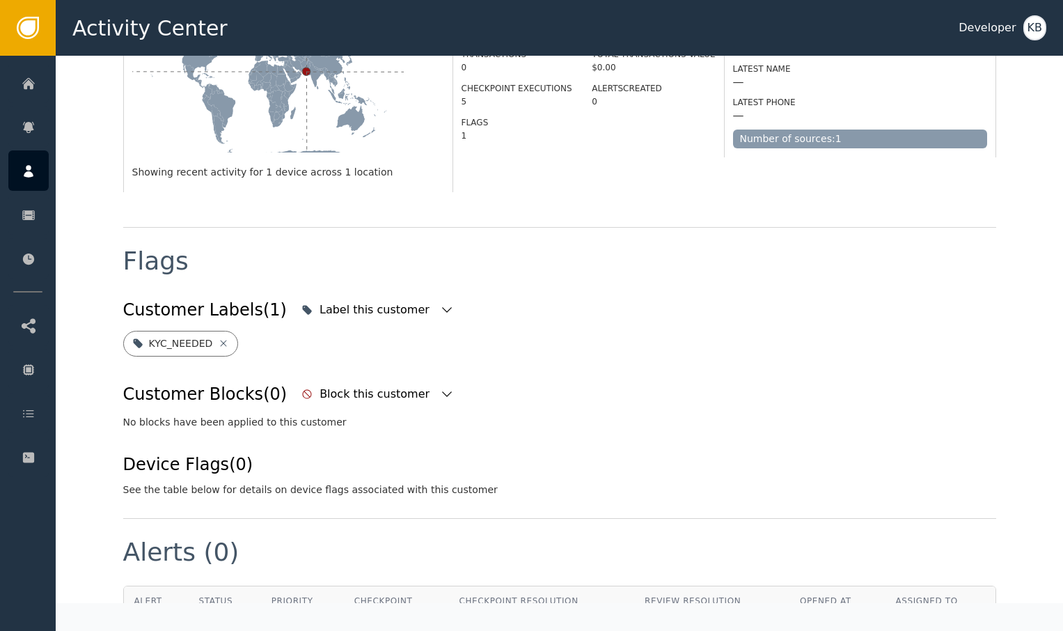
scroll to position [384, 0]
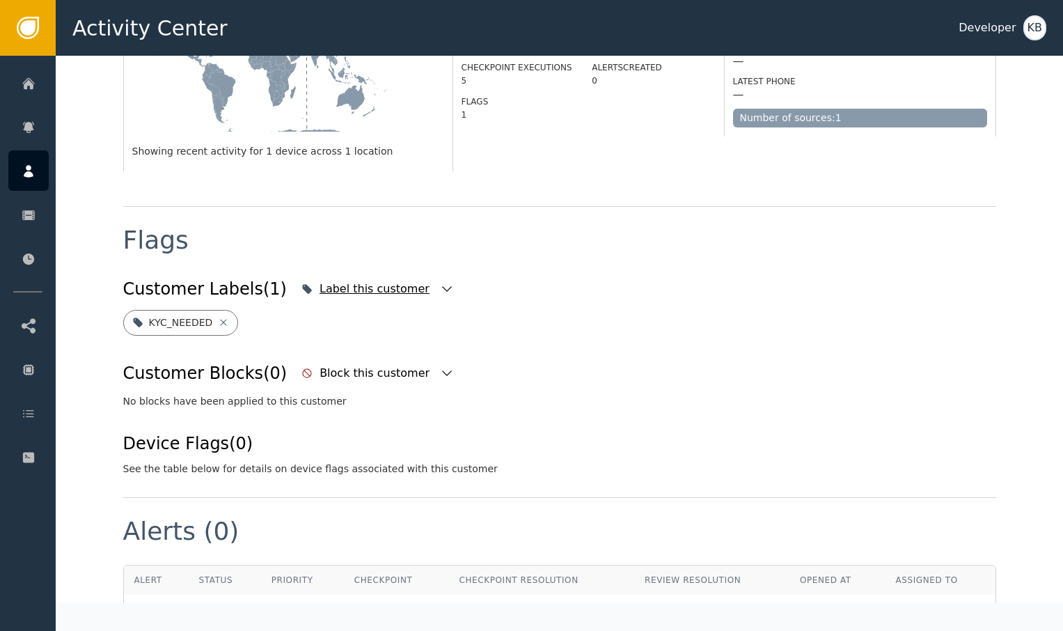
click at [440, 282] on icon "button" at bounding box center [447, 289] width 14 height 14
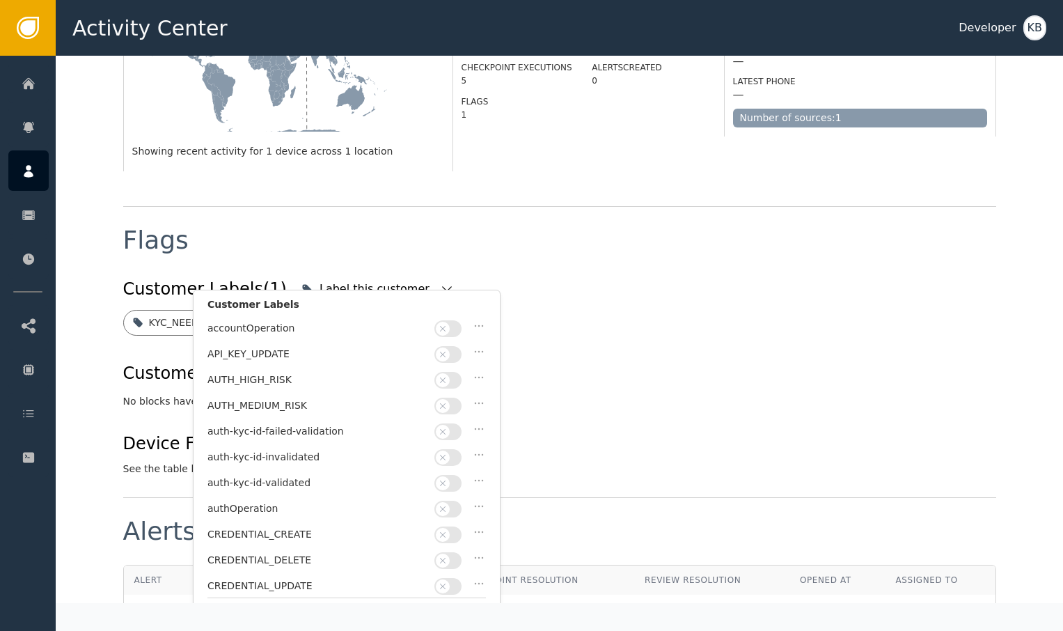
scroll to position [56, 0]
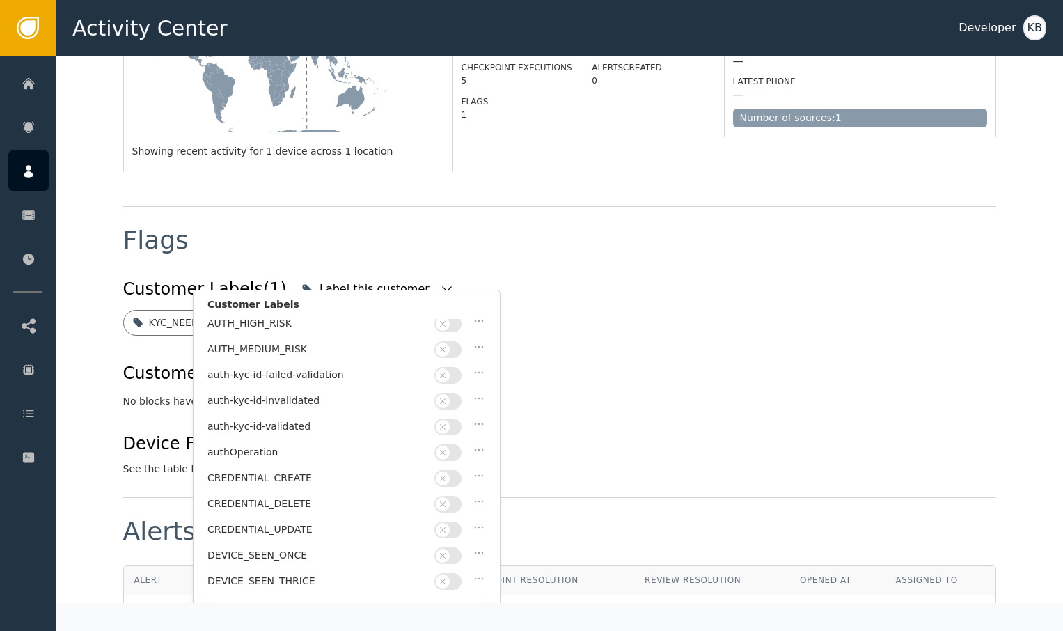
click at [452, 420] on button "button" at bounding box center [447, 426] width 27 height 17
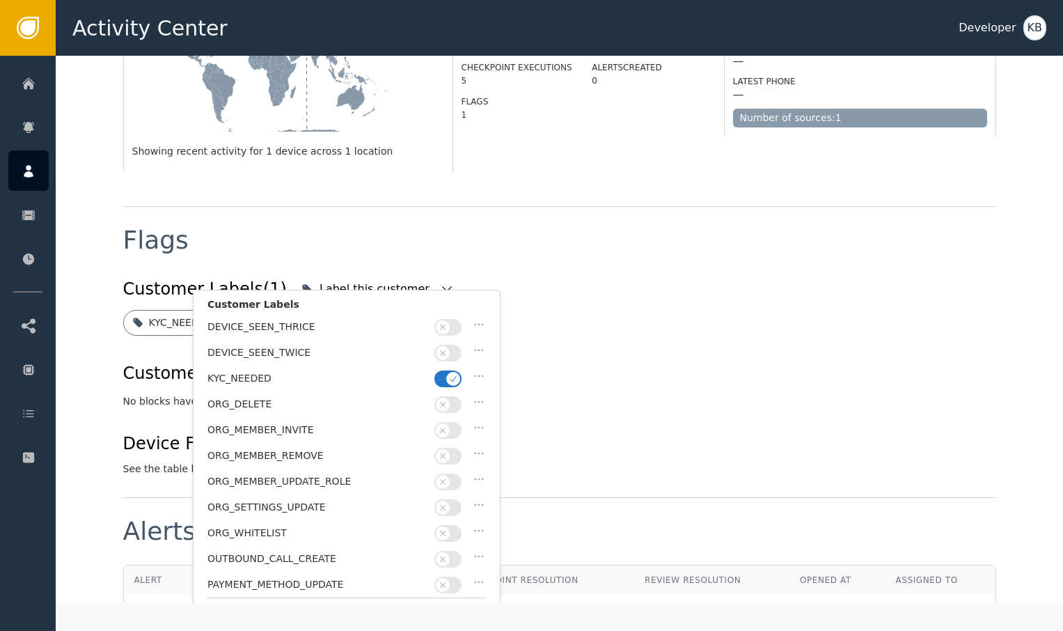
scroll to position [324, 0]
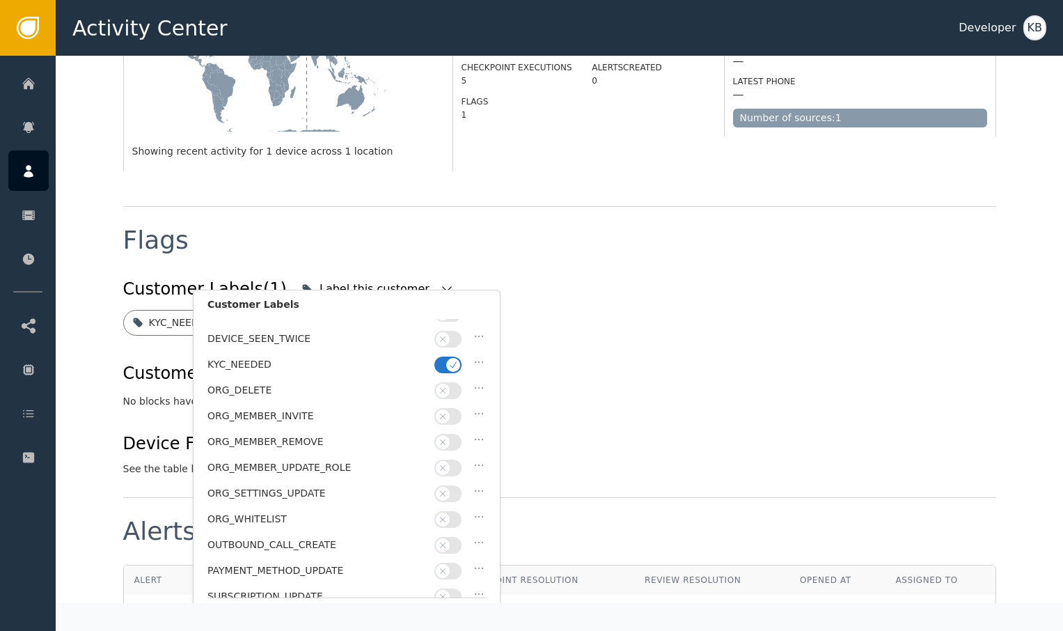
click at [459, 358] on span "button" at bounding box center [453, 365] width 14 height 14
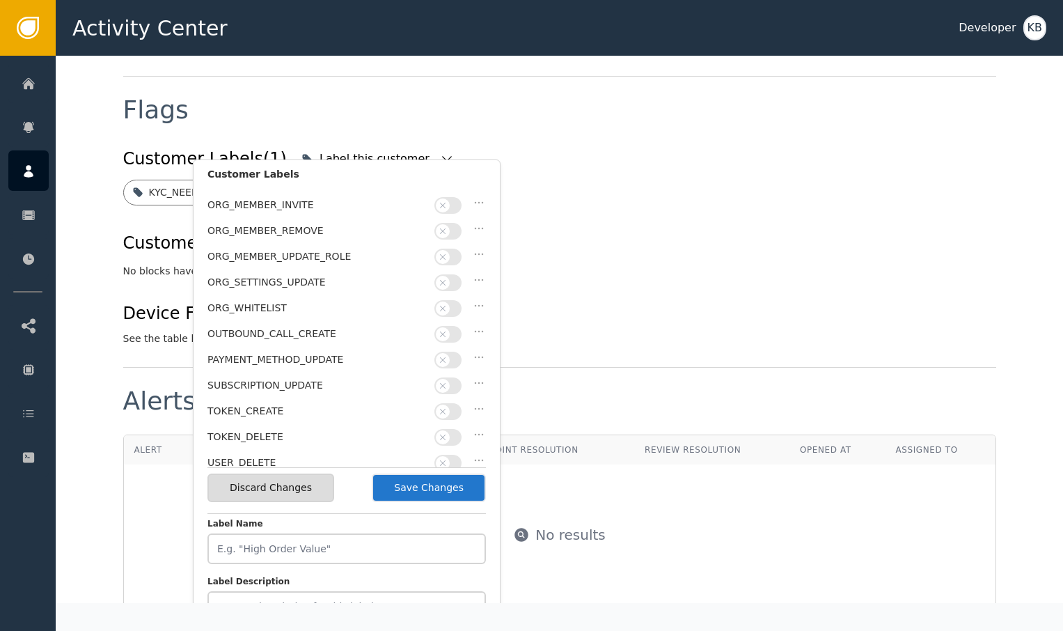
scroll to position [525, 0]
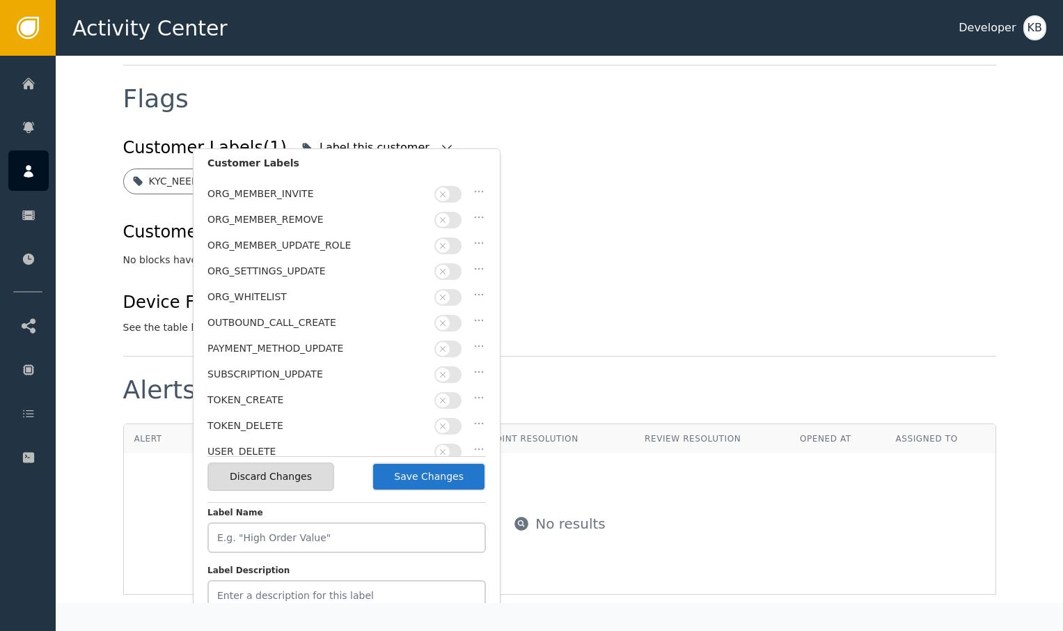
click at [432, 481] on button "Save Changes" at bounding box center [429, 476] width 114 height 29
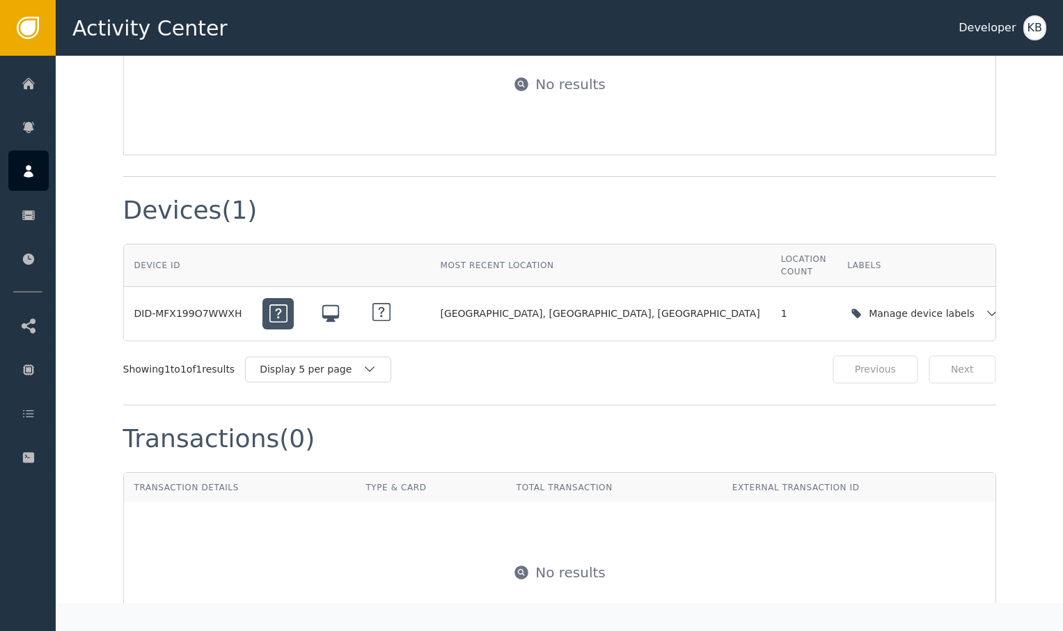
scroll to position [1135, 0]
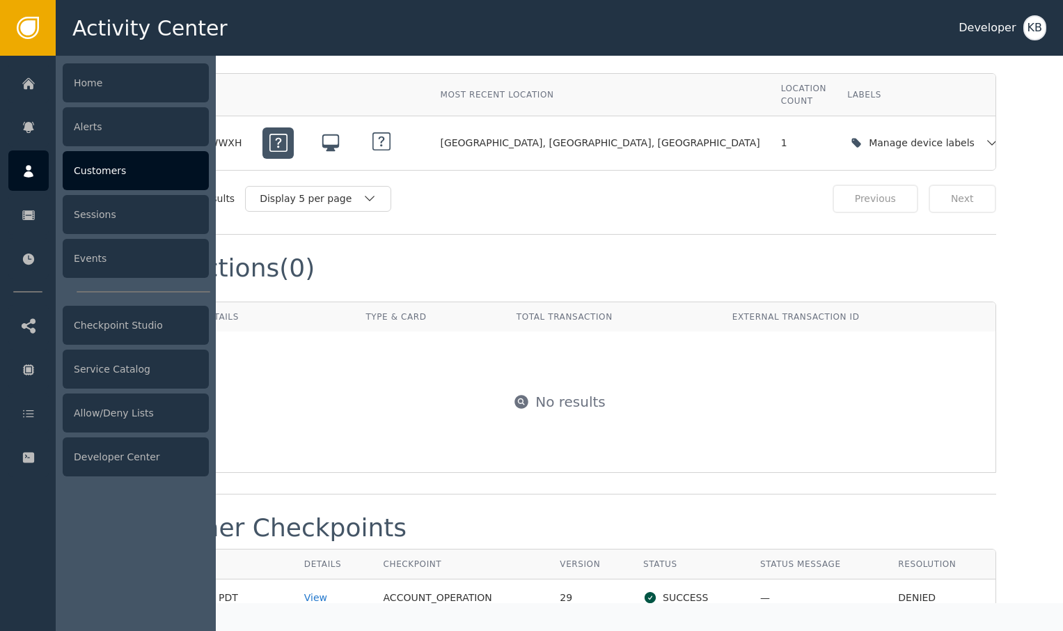
click at [27, 181] on div at bounding box center [28, 170] width 40 height 40
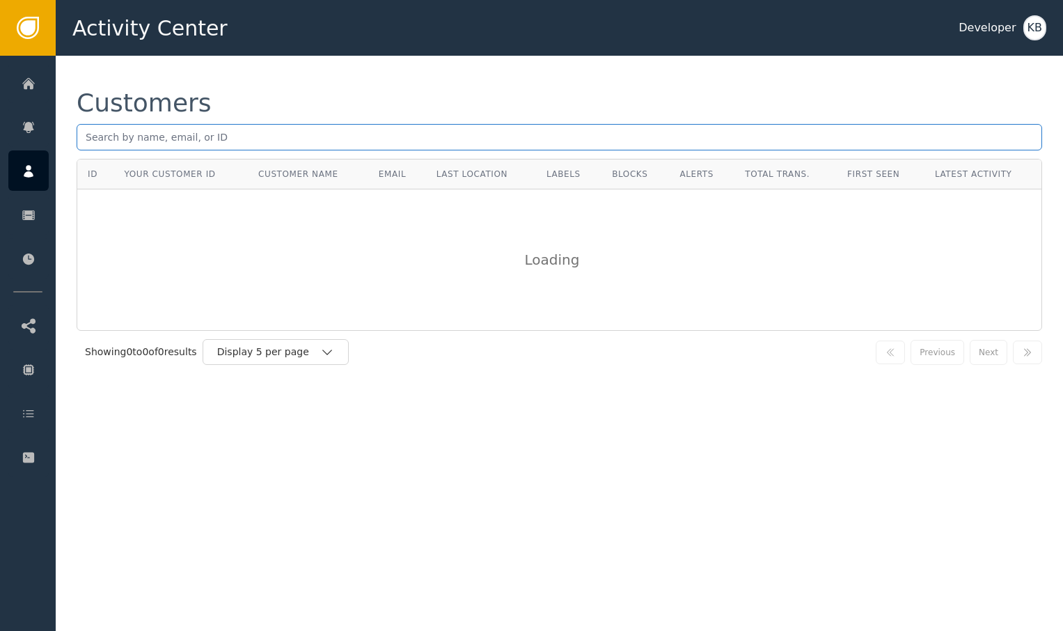
click at [285, 131] on input "text" at bounding box center [559, 137] width 965 height 26
paste input "[EMAIL_ADDRESS][DOMAIN_NAME]"
type input "[EMAIL_ADDRESS][DOMAIN_NAME]"
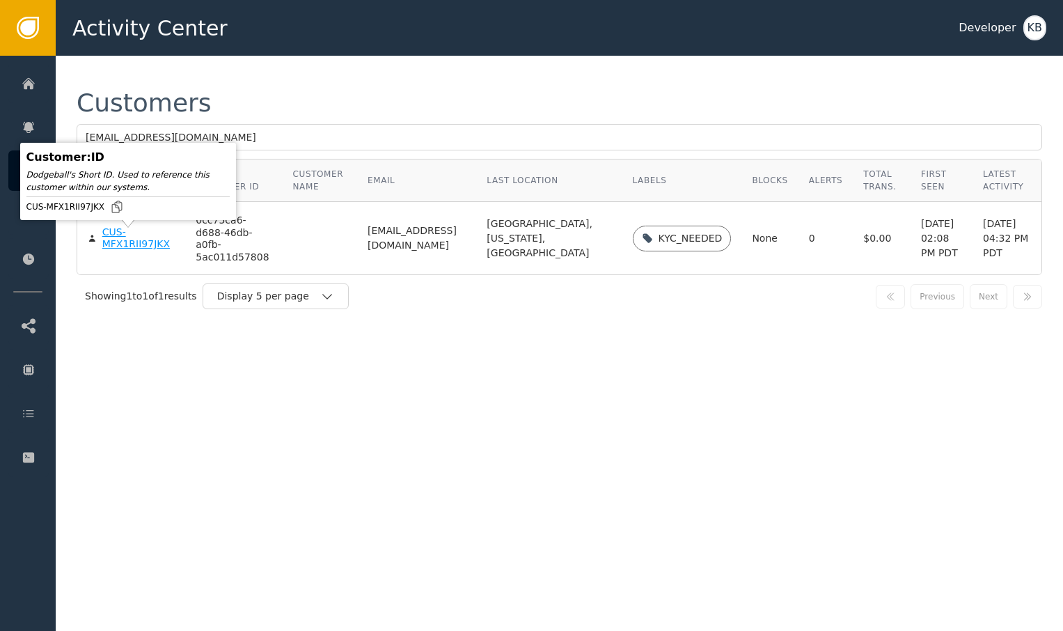
click at [118, 241] on div "CUS-MFX1RII97JKX" at bounding box center [138, 238] width 73 height 24
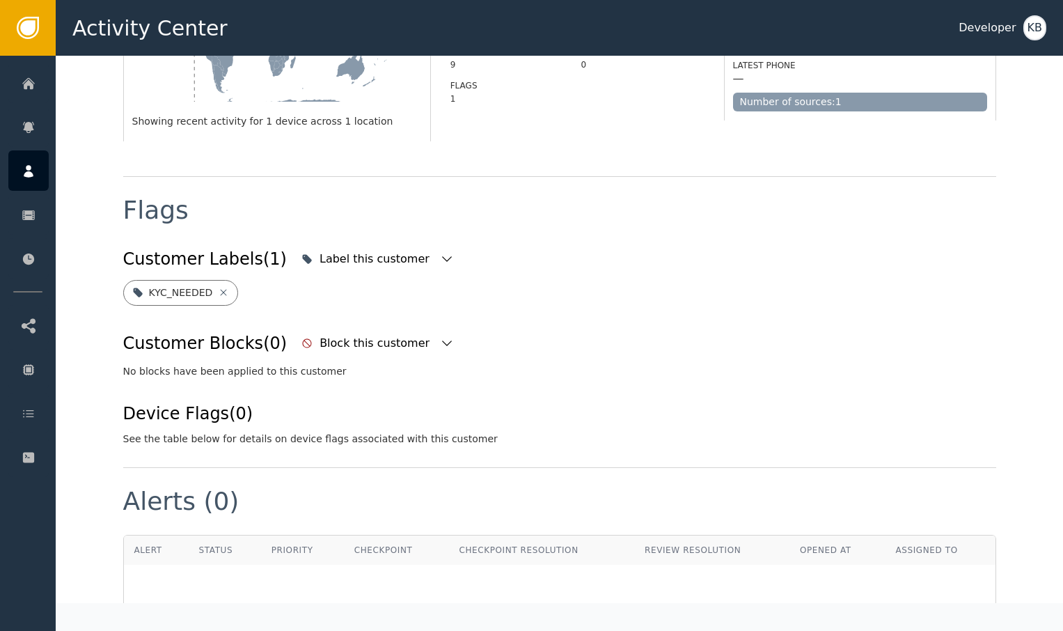
scroll to position [431, 0]
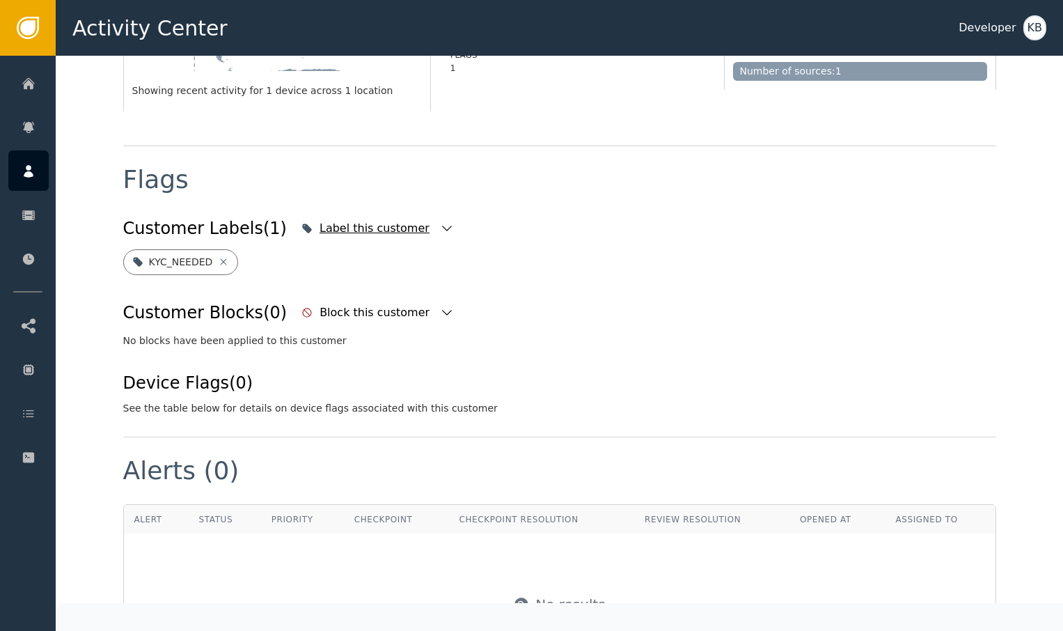
click at [440, 232] on icon "button" at bounding box center [447, 228] width 14 height 14
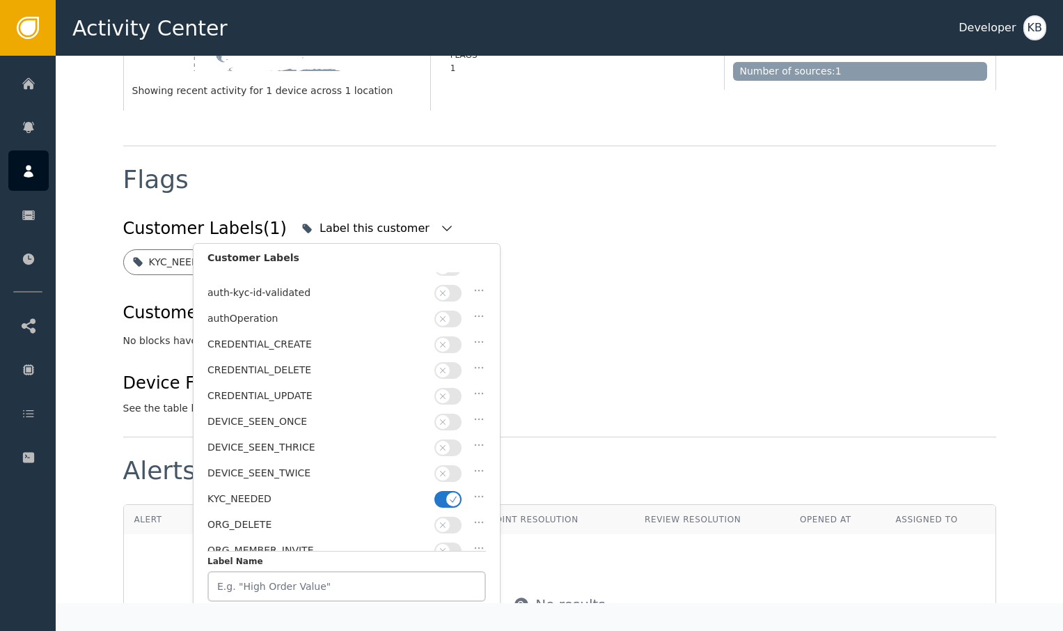
scroll to position [171, 0]
click at [443, 464] on button "button" at bounding box center [447, 472] width 27 height 17
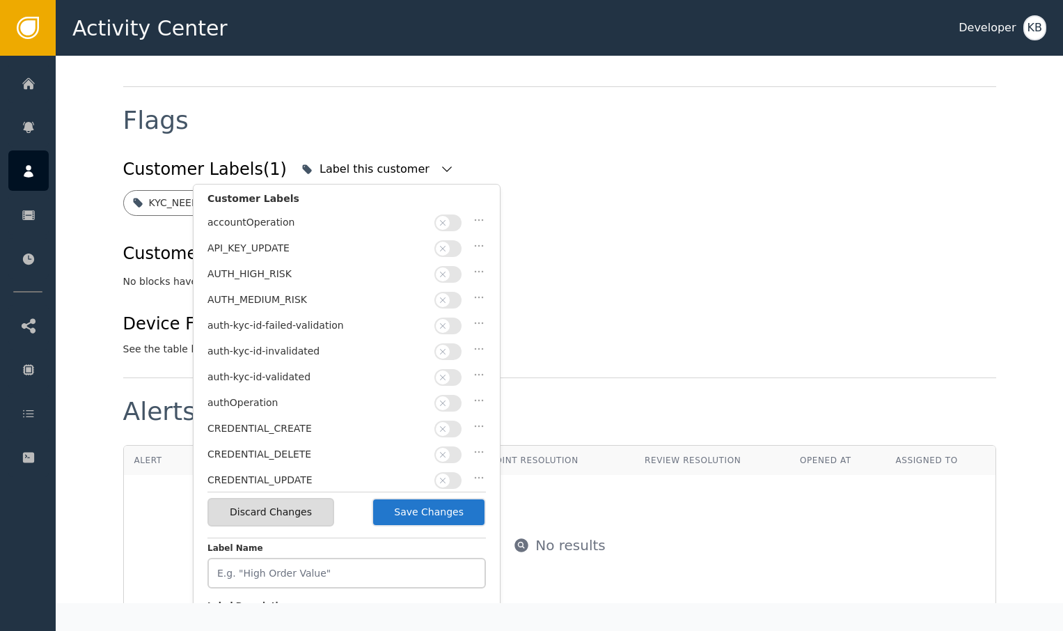
scroll to position [0, 0]
click at [448, 374] on span "button" at bounding box center [443, 377] width 14 height 14
click at [430, 525] on button "Save Changes" at bounding box center [429, 512] width 114 height 29
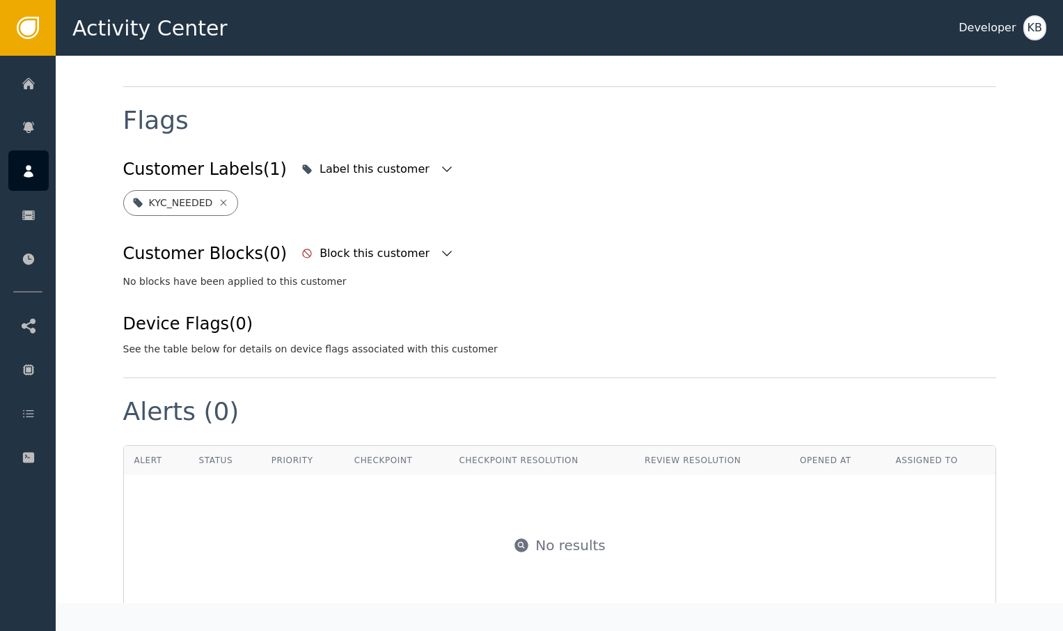
click at [430, 523] on div "No results" at bounding box center [560, 544] width 870 height 139
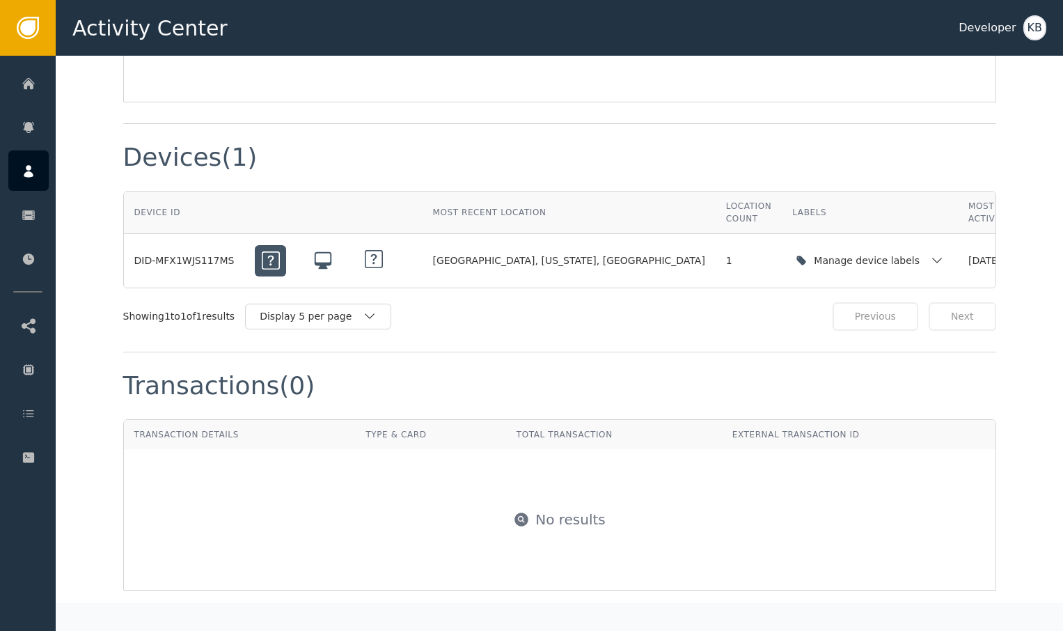
scroll to position [1016, 0]
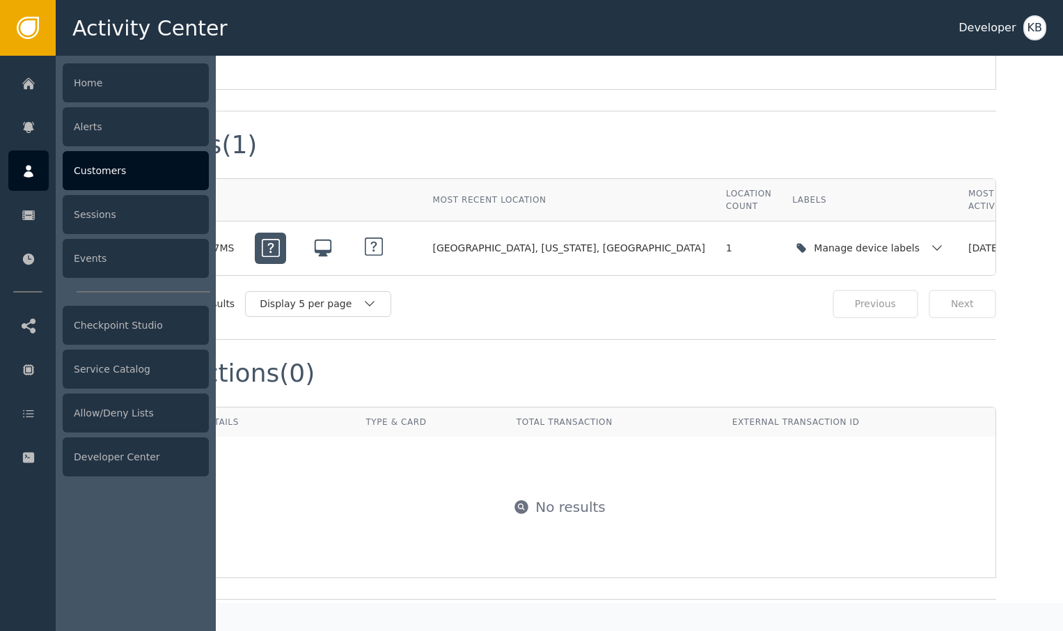
click at [33, 173] on icon at bounding box center [29, 171] width 14 height 15
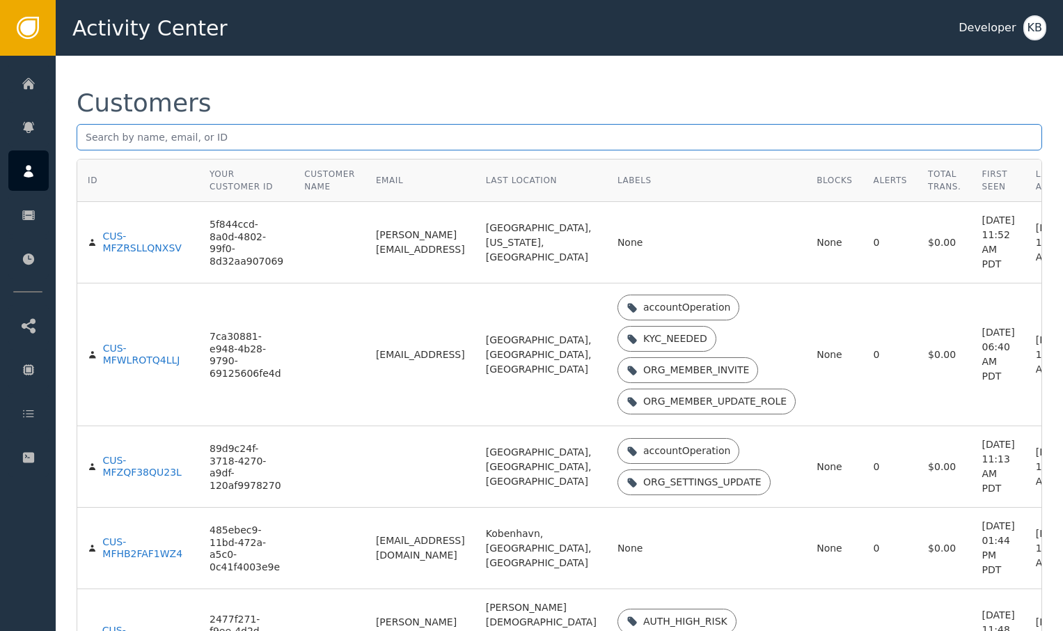
click at [205, 136] on input "text" at bounding box center [559, 137] width 965 height 26
paste input "[PERSON_NAME][EMAIL_ADDRESS][DOMAIN_NAME]"
type input "[PERSON_NAME][EMAIL_ADDRESS][DOMAIN_NAME]"
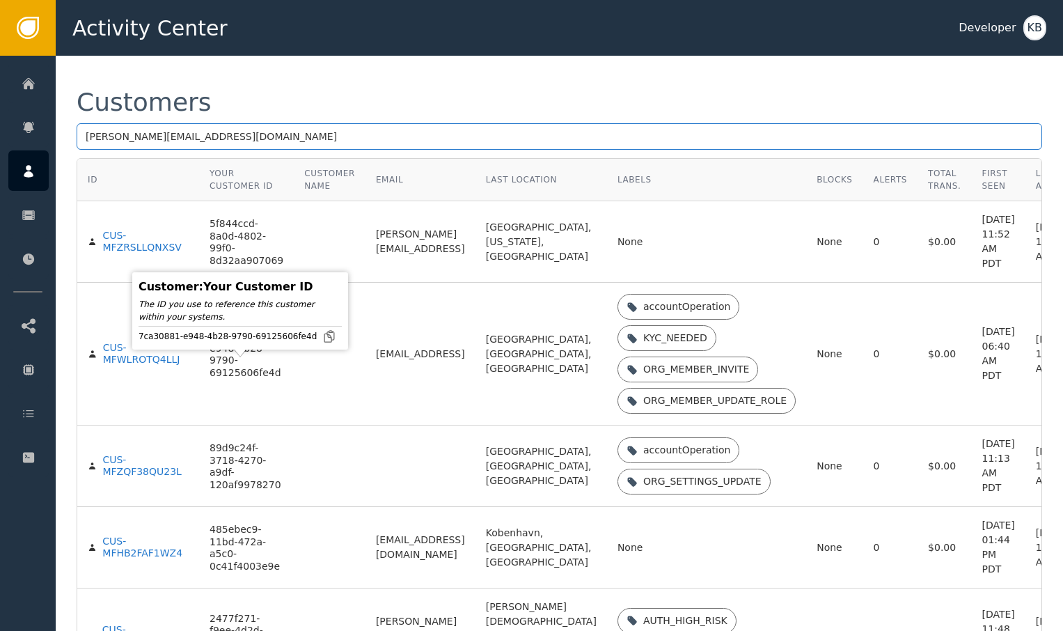
scroll to position [0, 0]
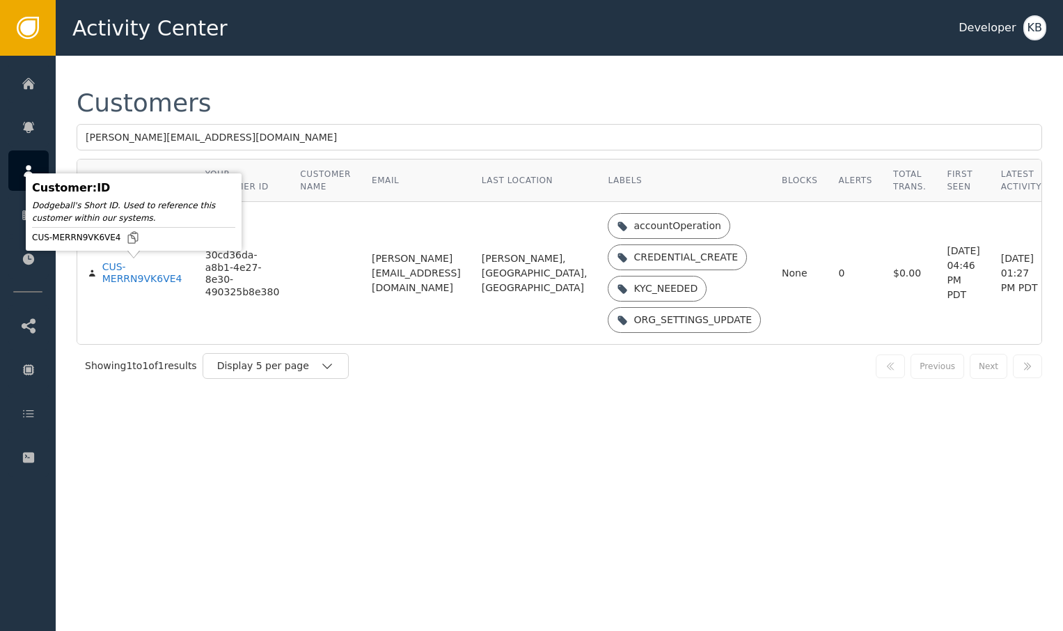
click at [136, 280] on div "CUS-MERRN9VK6VE4" at bounding box center [143, 273] width 82 height 24
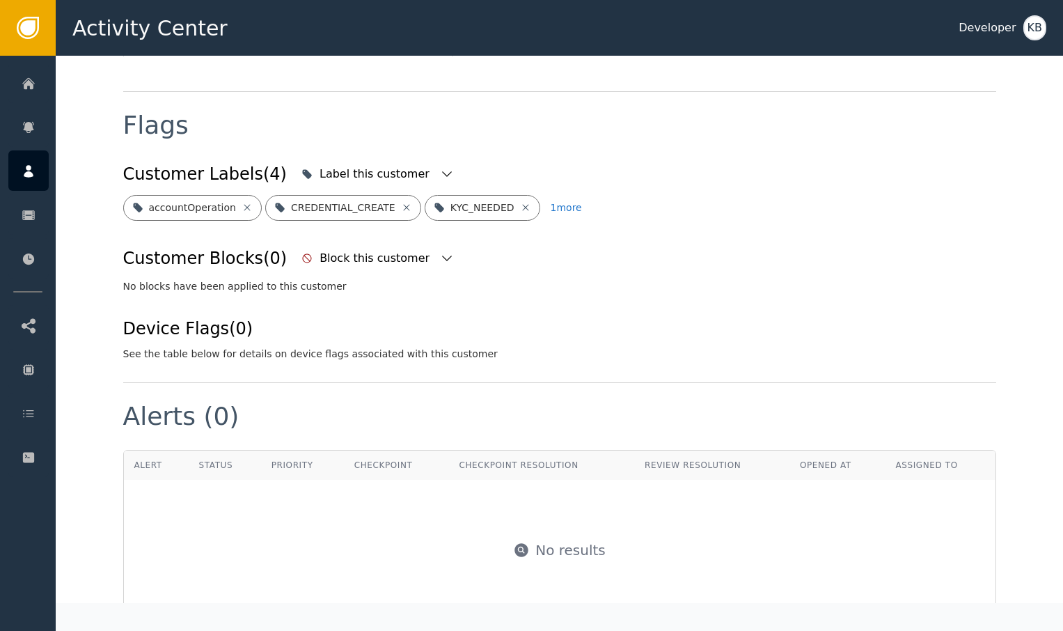
scroll to position [528, 0]
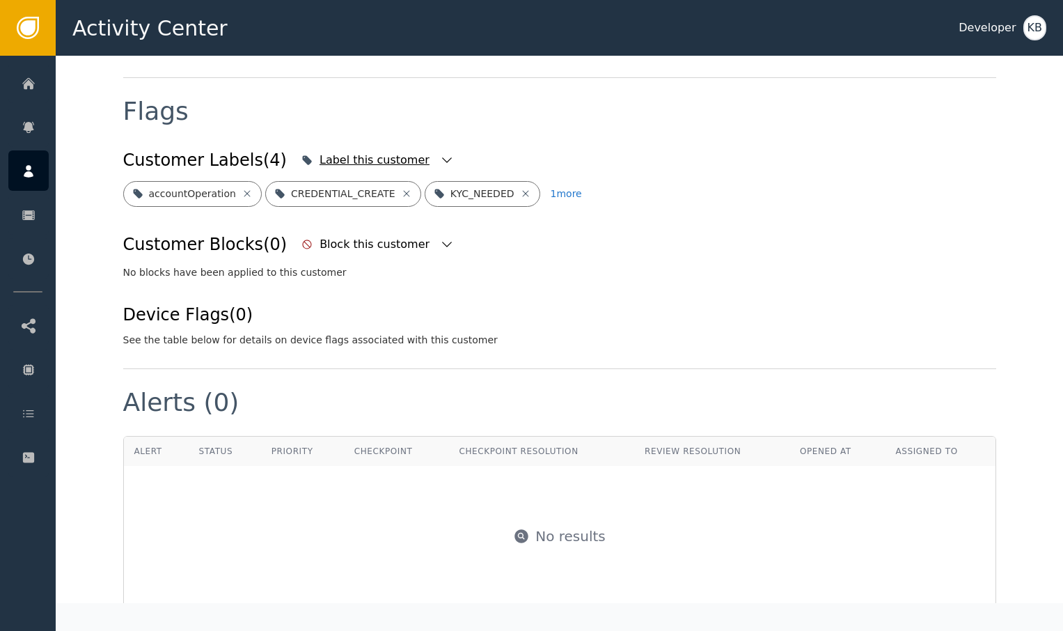
click at [440, 153] on icon "button" at bounding box center [447, 160] width 14 height 14
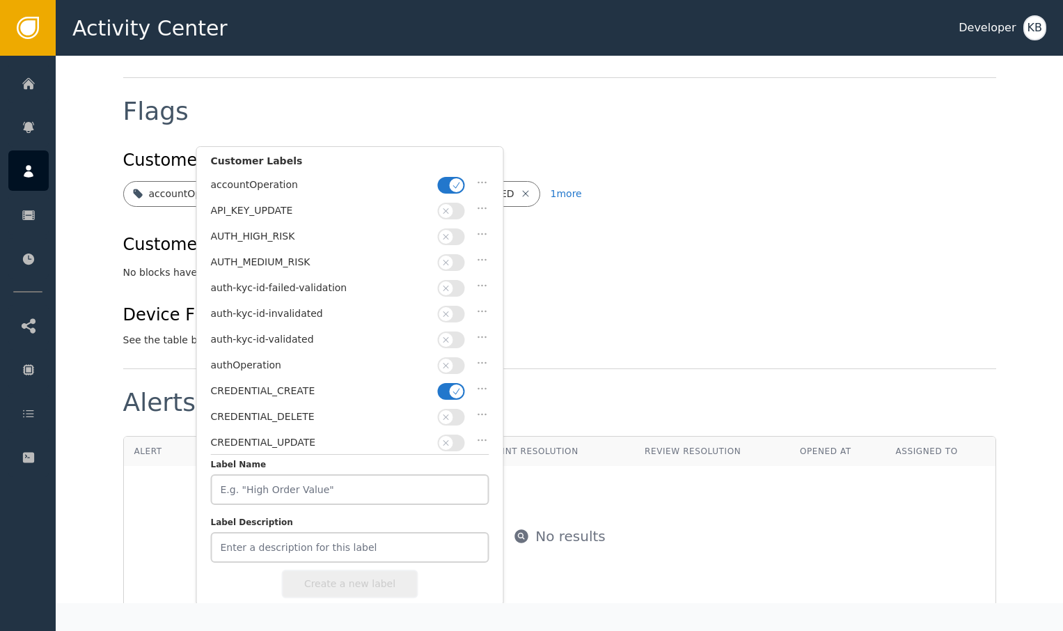
click at [457, 184] on icon "button" at bounding box center [457, 185] width 10 height 10
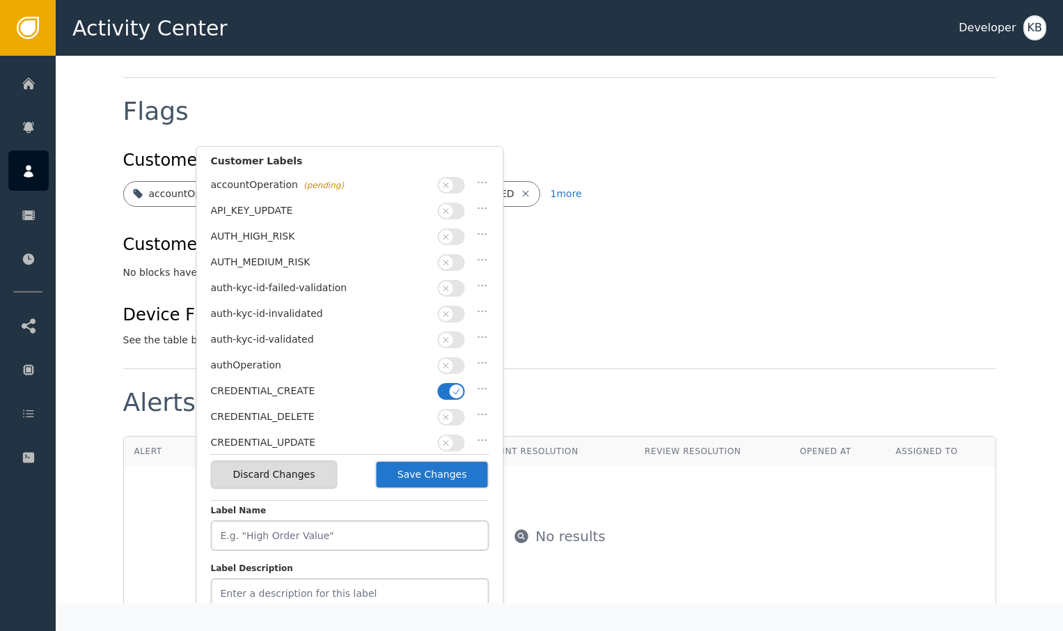
click at [454, 390] on span "button" at bounding box center [457, 391] width 14 height 14
click at [452, 333] on span "button" at bounding box center [446, 340] width 14 height 14
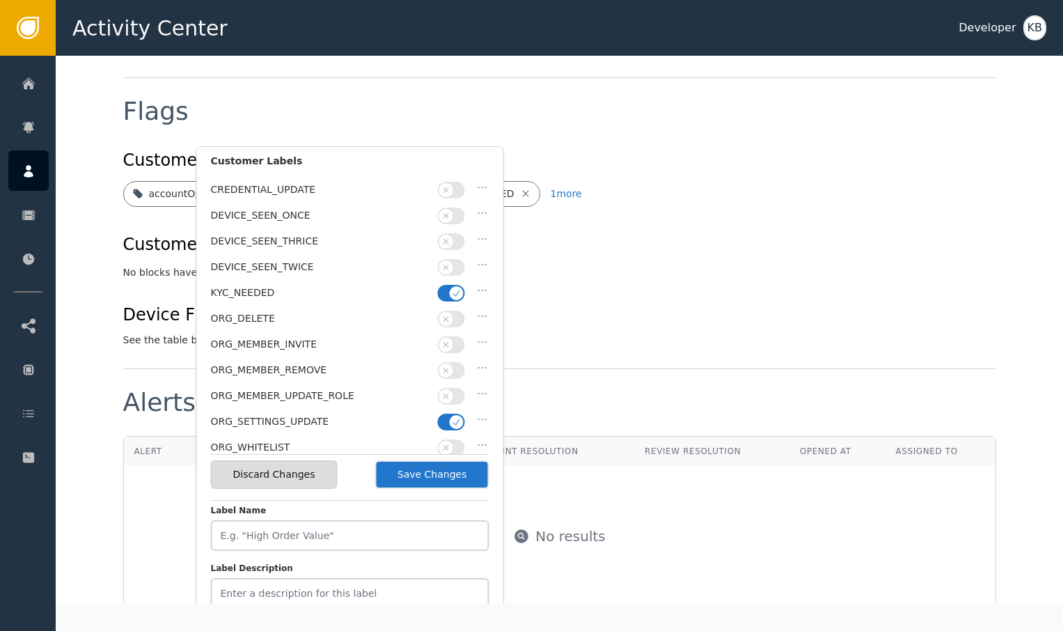
scroll to position [405, 0]
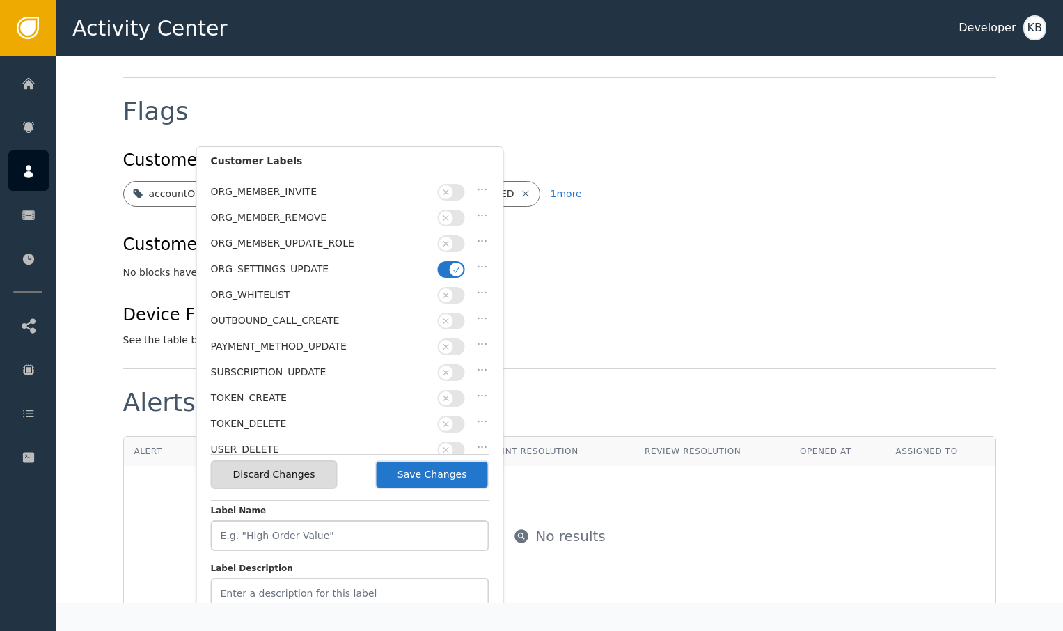
click at [452, 264] on icon "button" at bounding box center [457, 269] width 10 height 10
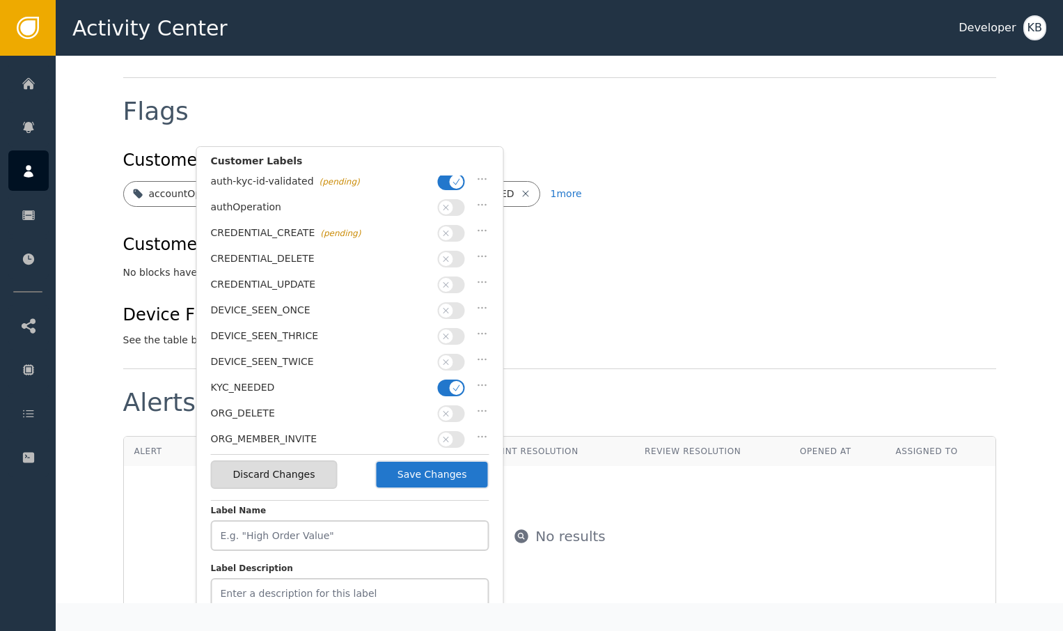
scroll to position [182, 0]
click at [437, 354] on div "KYC_NEEDED" at bounding box center [350, 367] width 278 height 26
click at [449, 355] on button "button" at bounding box center [451, 363] width 27 height 17
click at [433, 472] on button "Save Changes" at bounding box center [432, 474] width 114 height 29
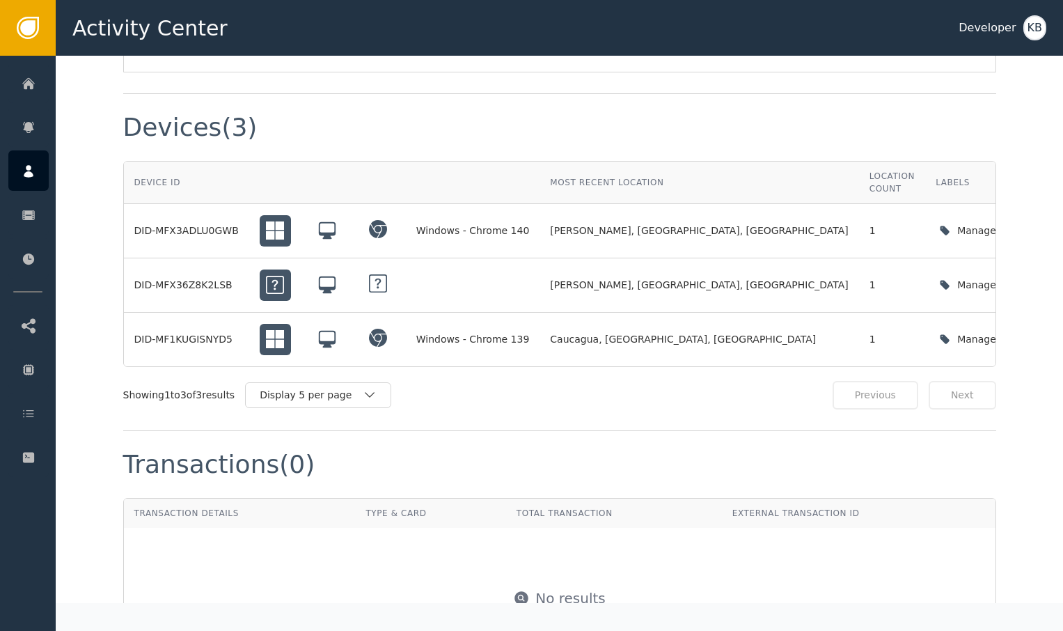
scroll to position [1070, 0]
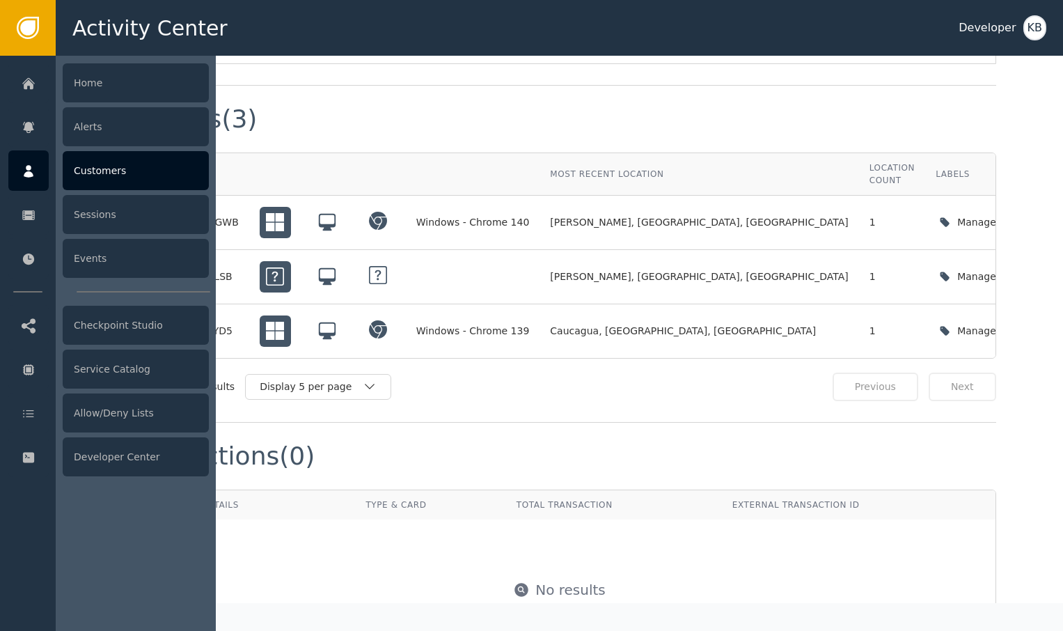
click at [32, 175] on icon at bounding box center [29, 171] width 10 height 13
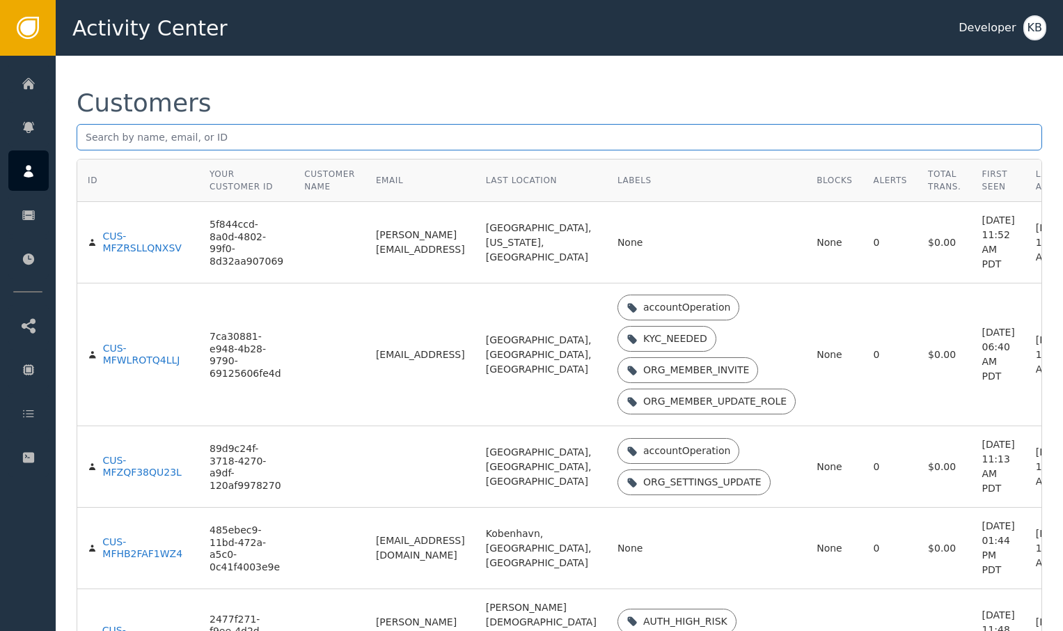
click at [293, 132] on input "text" at bounding box center [559, 137] width 965 height 26
paste input "[EMAIL_ADDRESS][DOMAIN_NAME]"
type input "[EMAIL_ADDRESS][DOMAIN_NAME]"
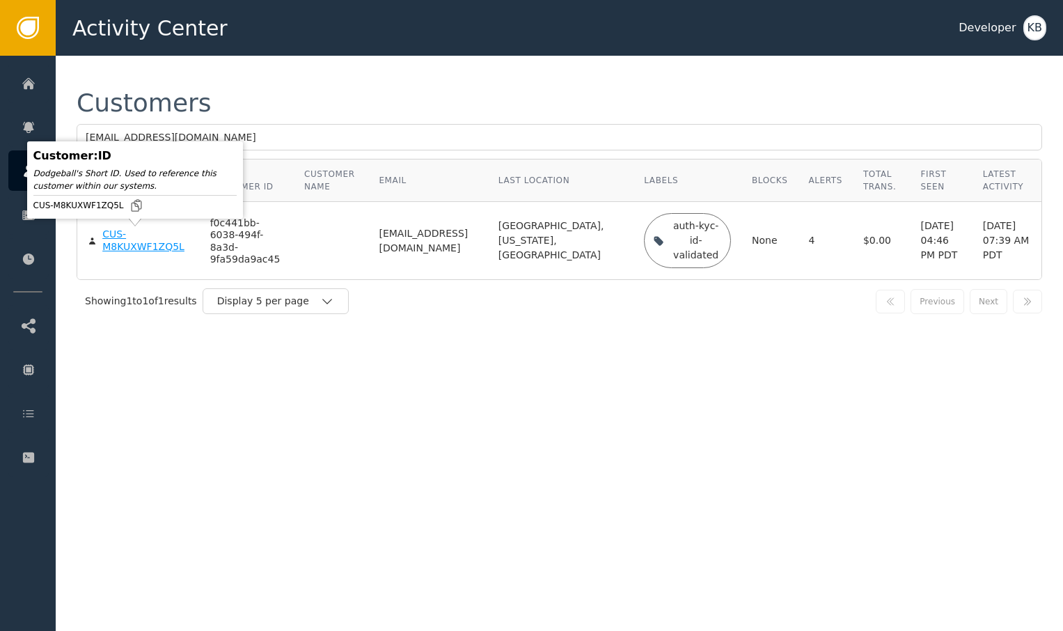
click at [134, 251] on div "CUS-M8KUXWF1ZQ5L" at bounding box center [145, 240] width 87 height 24
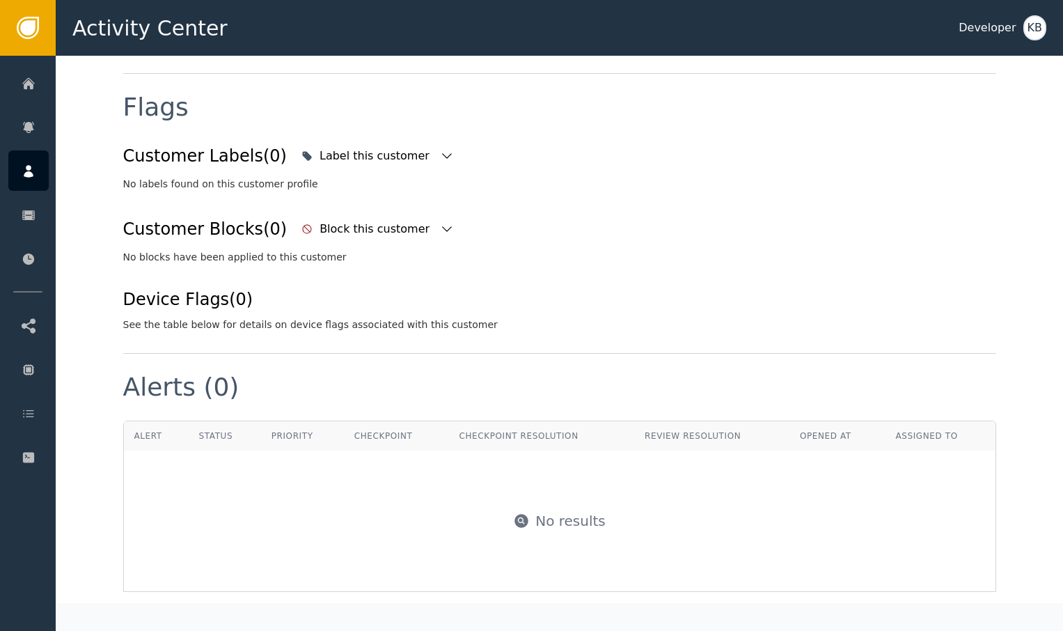
scroll to position [507, 0]
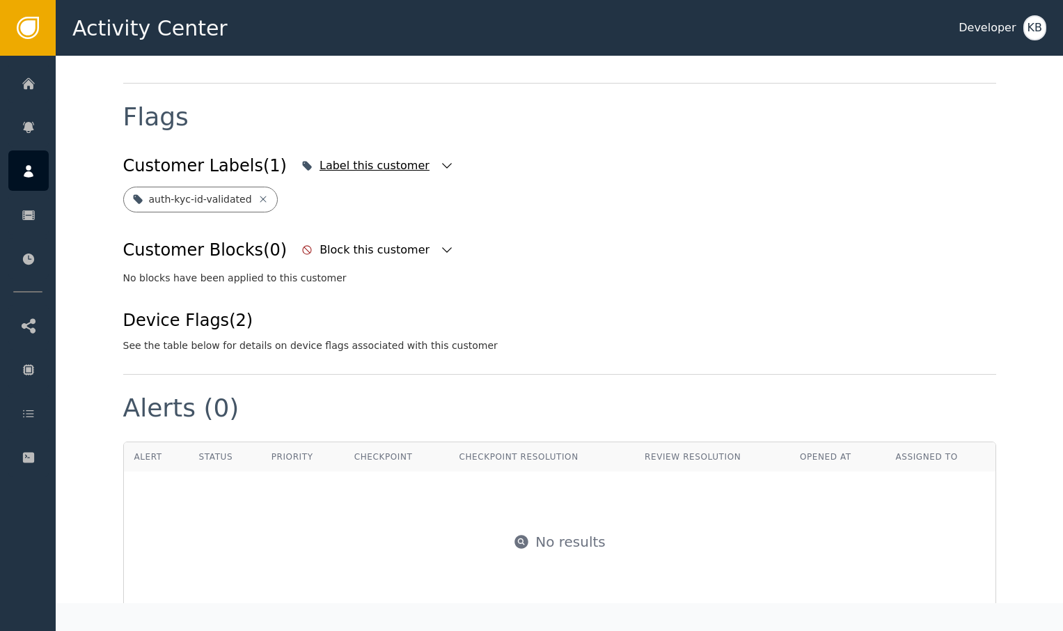
click at [440, 159] on icon "button" at bounding box center [447, 166] width 14 height 14
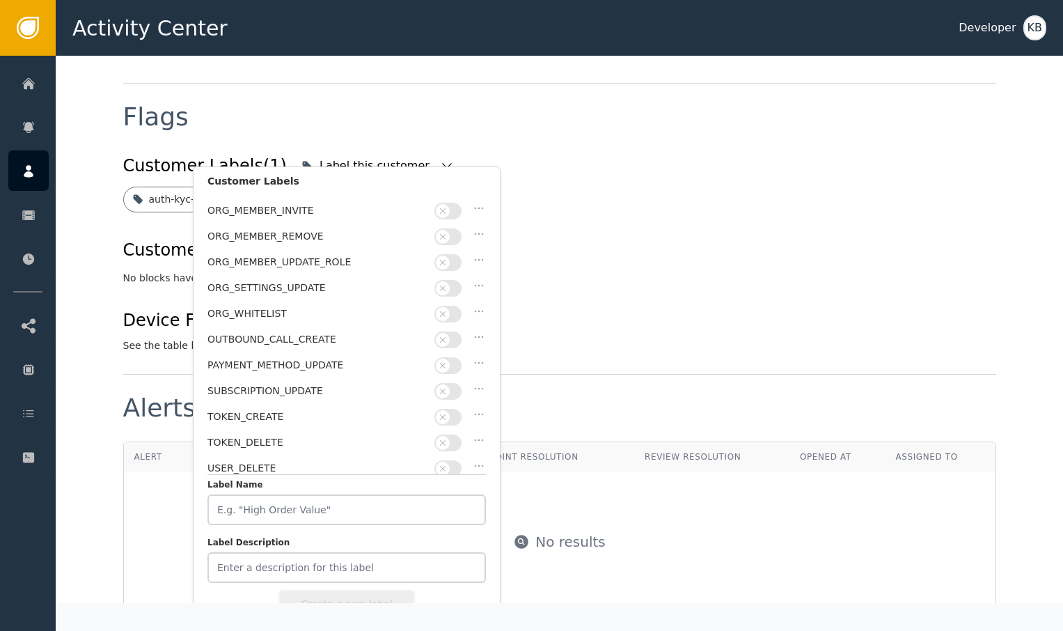
scroll to position [405, 0]
click at [548, 252] on div "Customer Blocks (0) Block this customer No blocks have been applied to this cus…" at bounding box center [559, 260] width 873 height 51
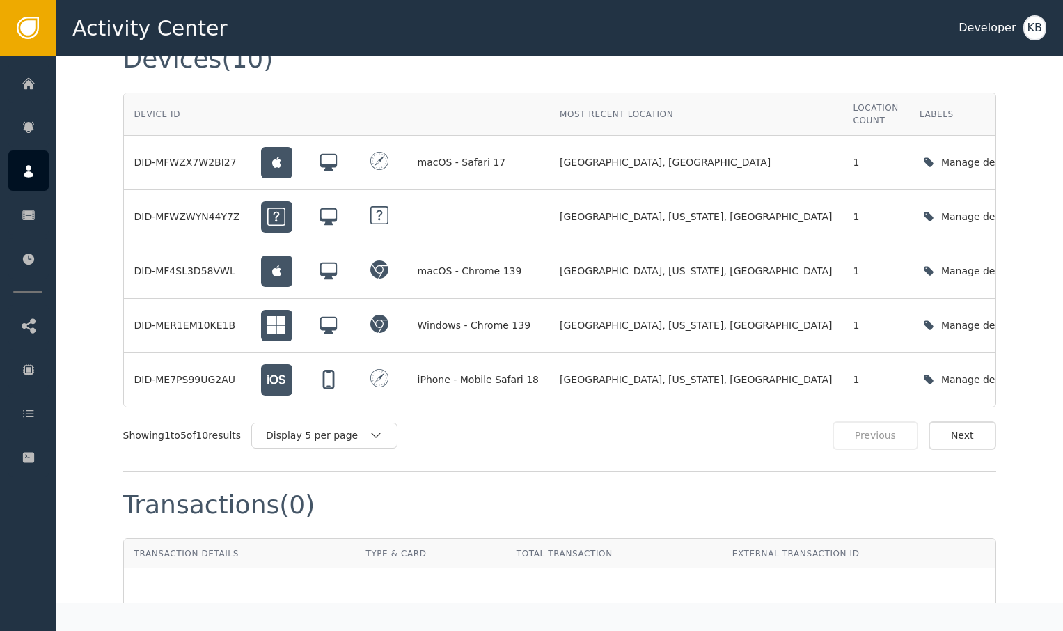
scroll to position [1145, 0]
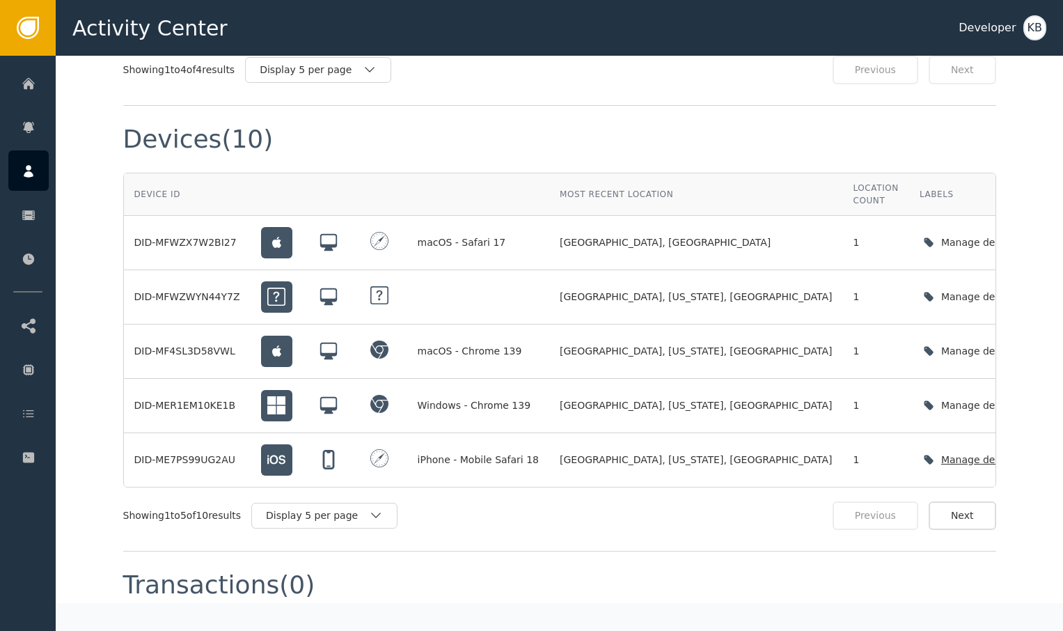
click at [955, 505] on button "Next" at bounding box center [962, 515] width 68 height 29
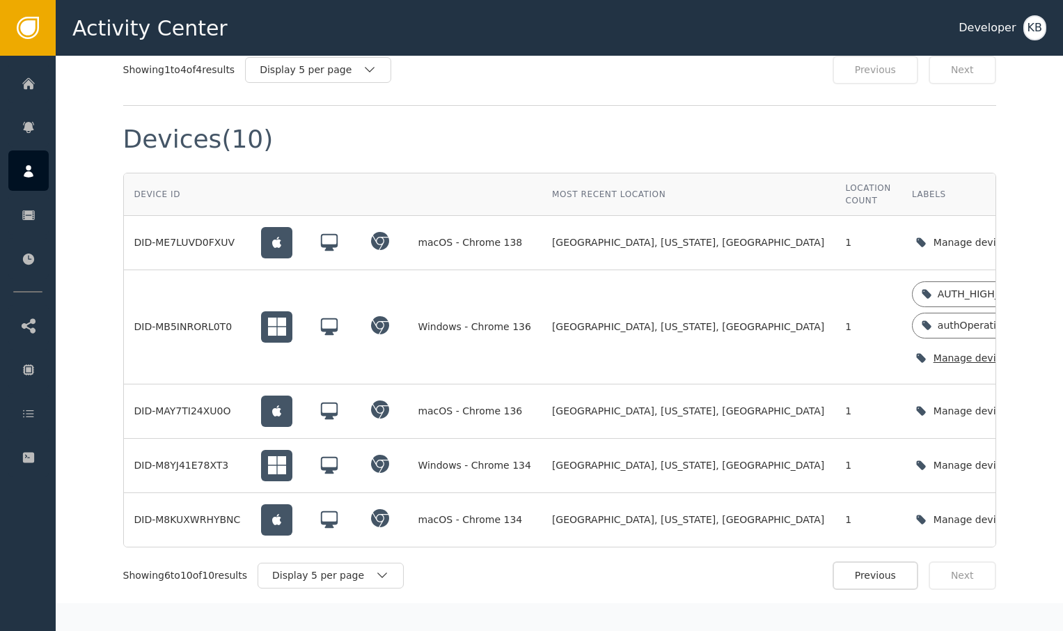
click at [1052, 355] on icon "button" at bounding box center [1057, 358] width 10 height 6
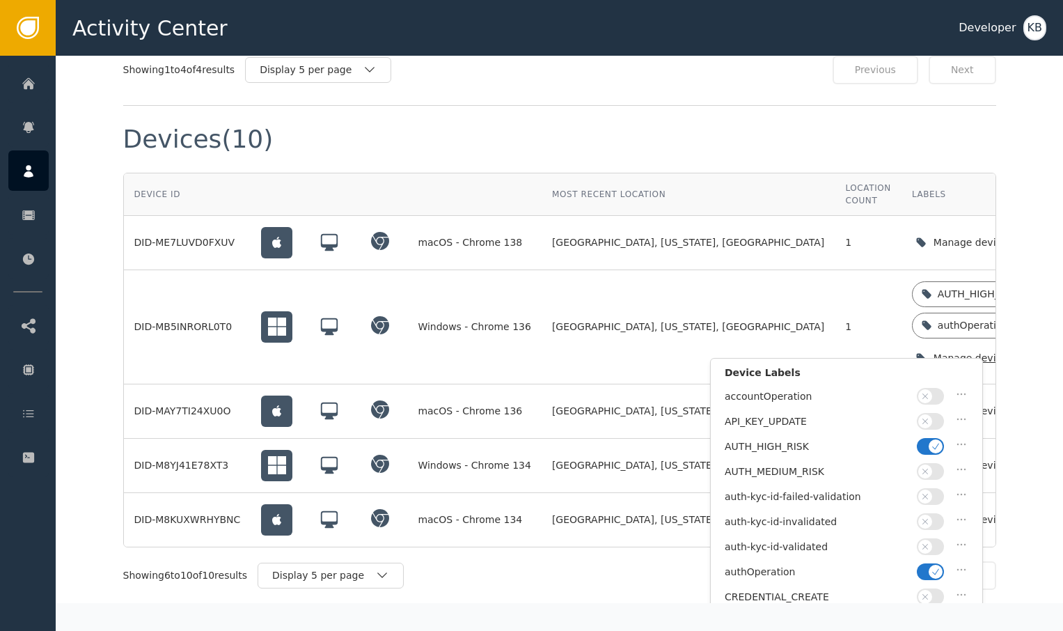
click at [940, 449] on span "button" at bounding box center [935, 446] width 14 height 14
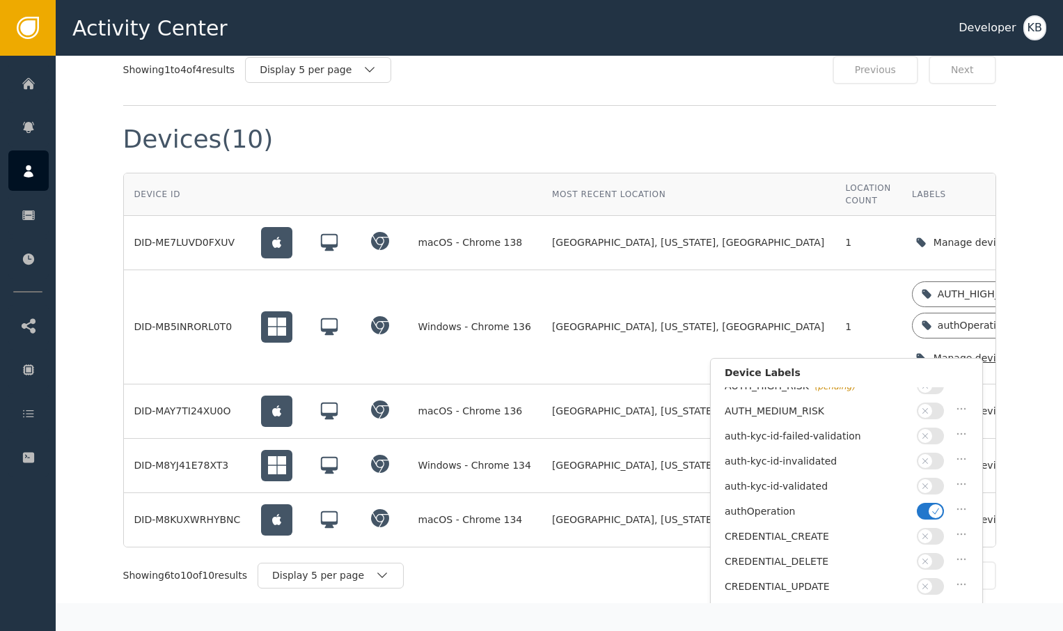
scroll to position [86, 0]
click at [931, 482] on icon "button" at bounding box center [936, 485] width 10 height 10
click at [931, 457] on span "button" at bounding box center [925, 460] width 14 height 14
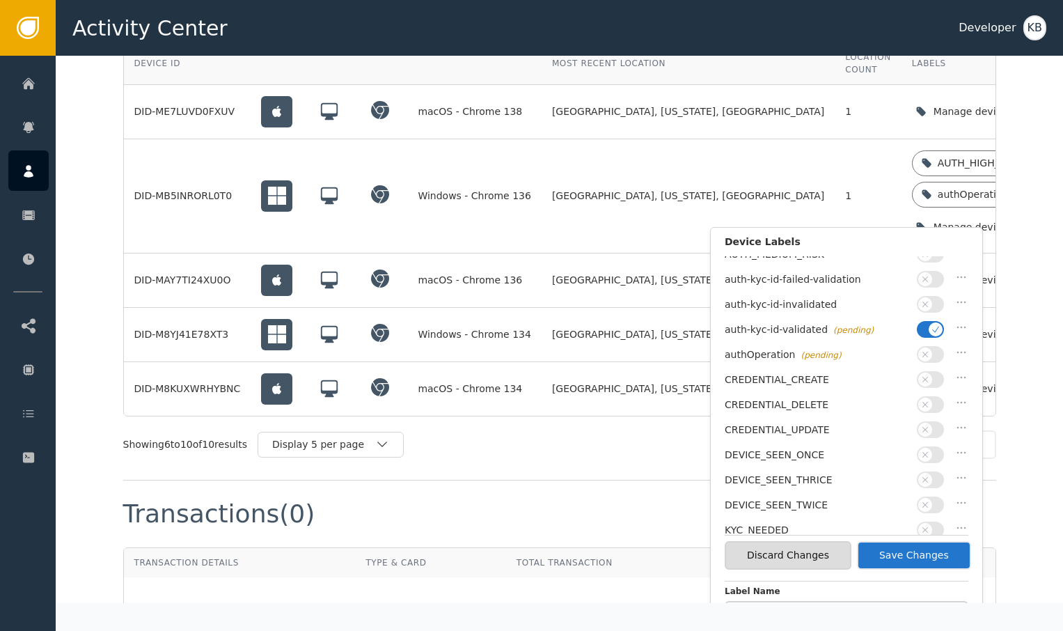
scroll to position [1304, 0]
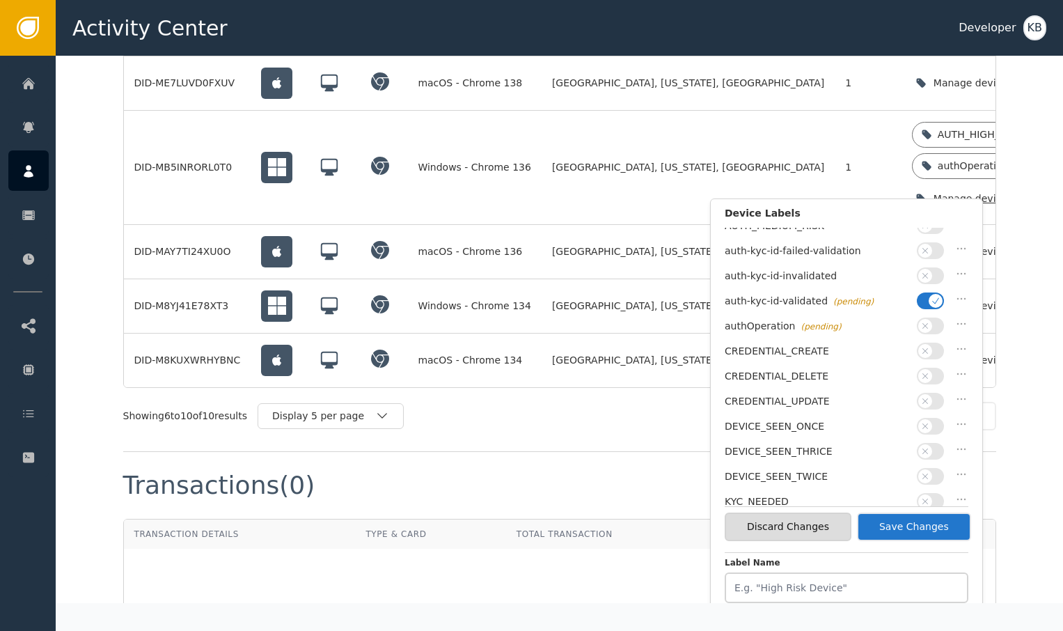
click at [921, 523] on button "Save Changes" at bounding box center [914, 526] width 114 height 29
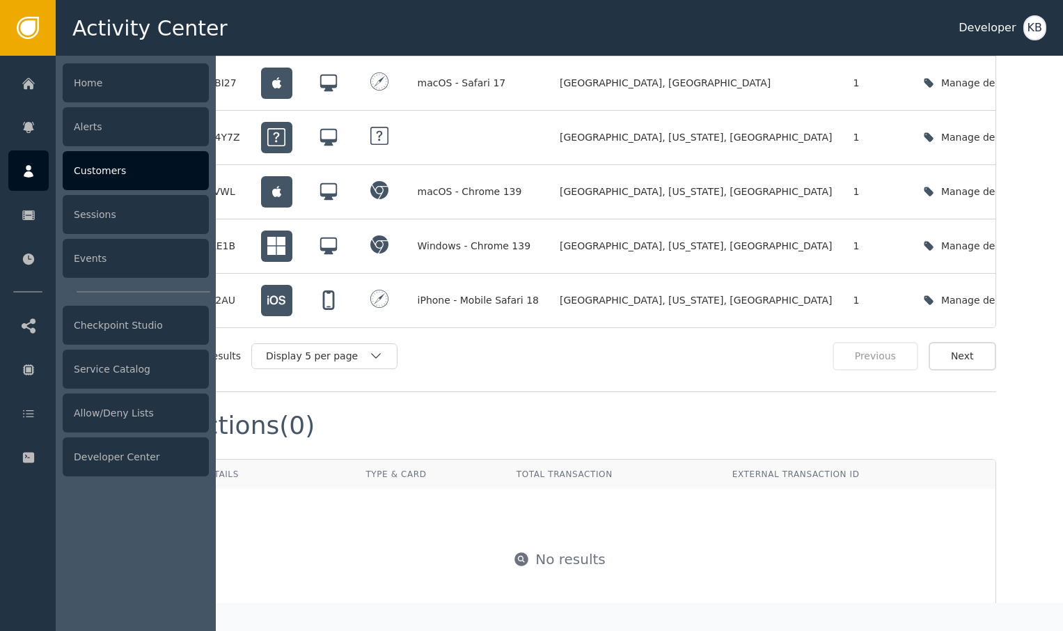
click at [15, 173] on div at bounding box center [28, 170] width 40 height 40
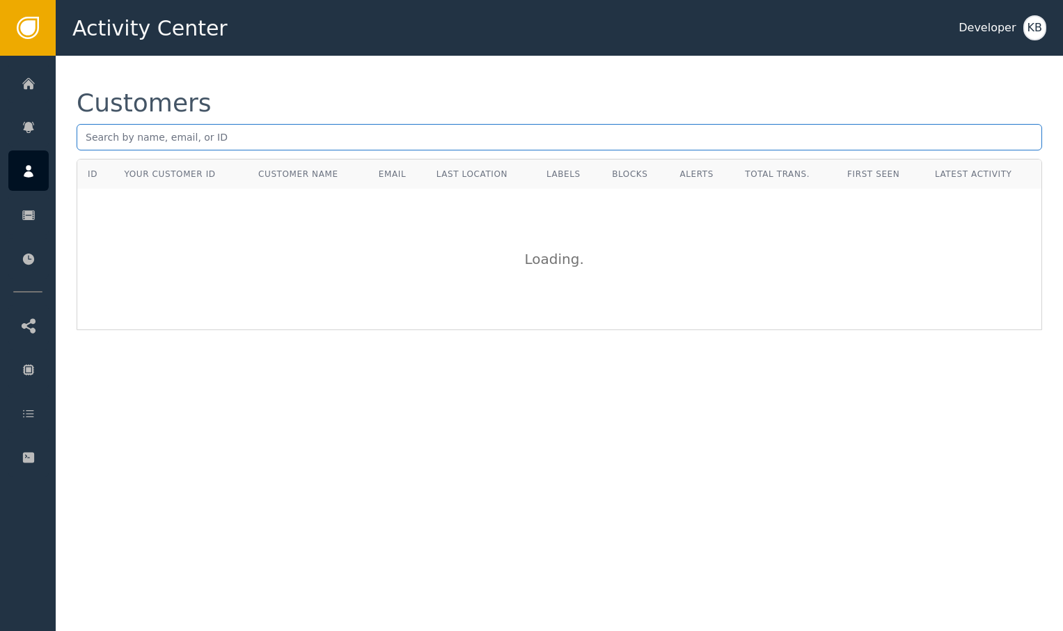
click at [403, 145] on input "text" at bounding box center [559, 137] width 965 height 26
paste input "[EMAIL_ADDRESS][DOMAIN_NAME]"
type input "[EMAIL_ADDRESS][DOMAIN_NAME]"
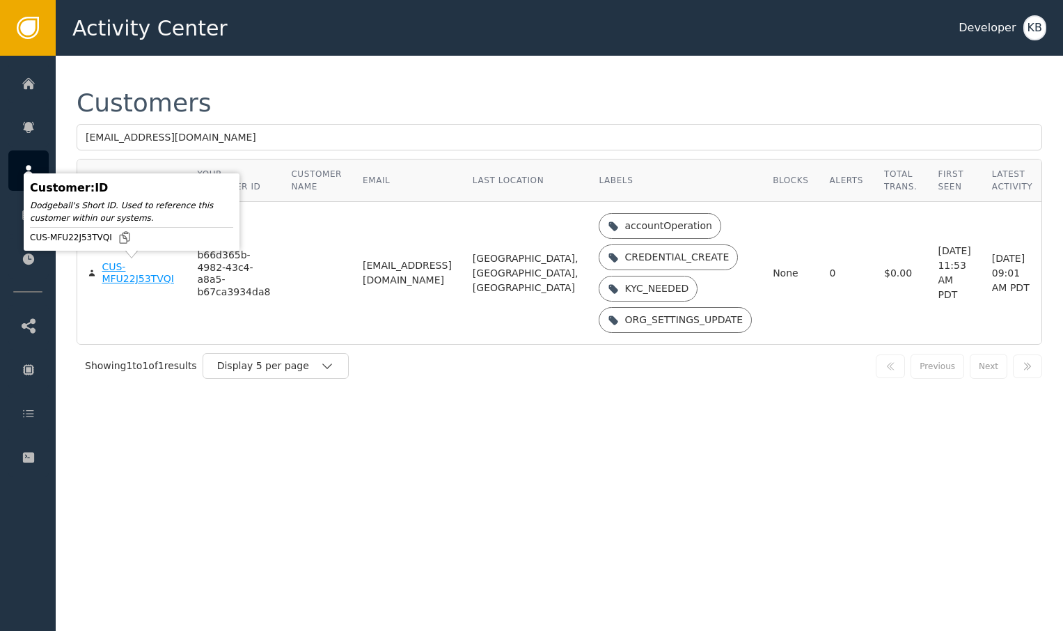
click at [132, 279] on div "CUS-MFU22J53TVQI" at bounding box center [139, 273] width 74 height 24
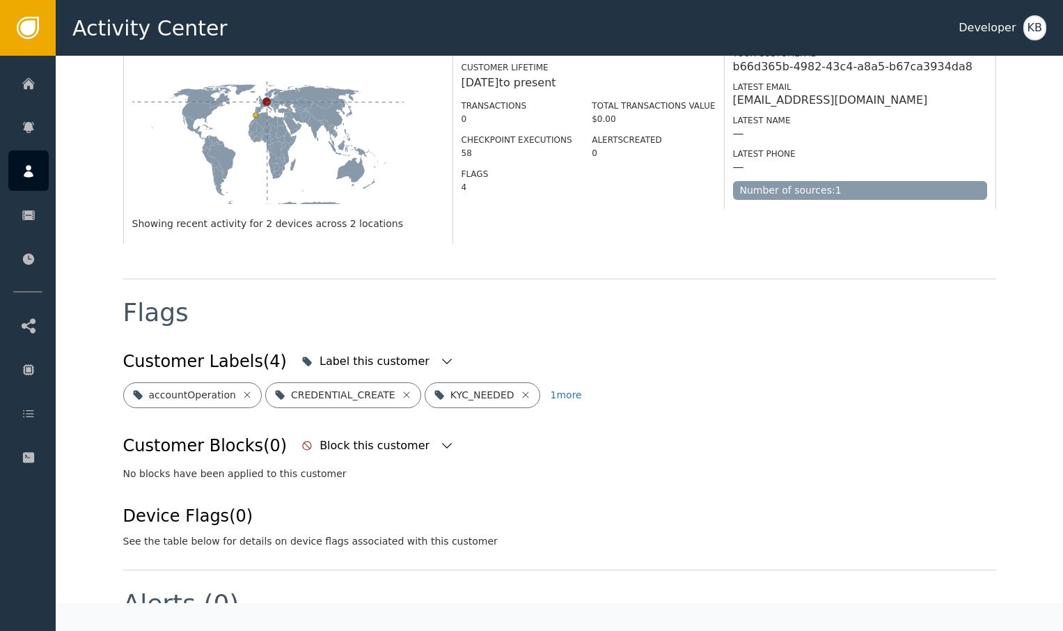
scroll to position [317, 0]
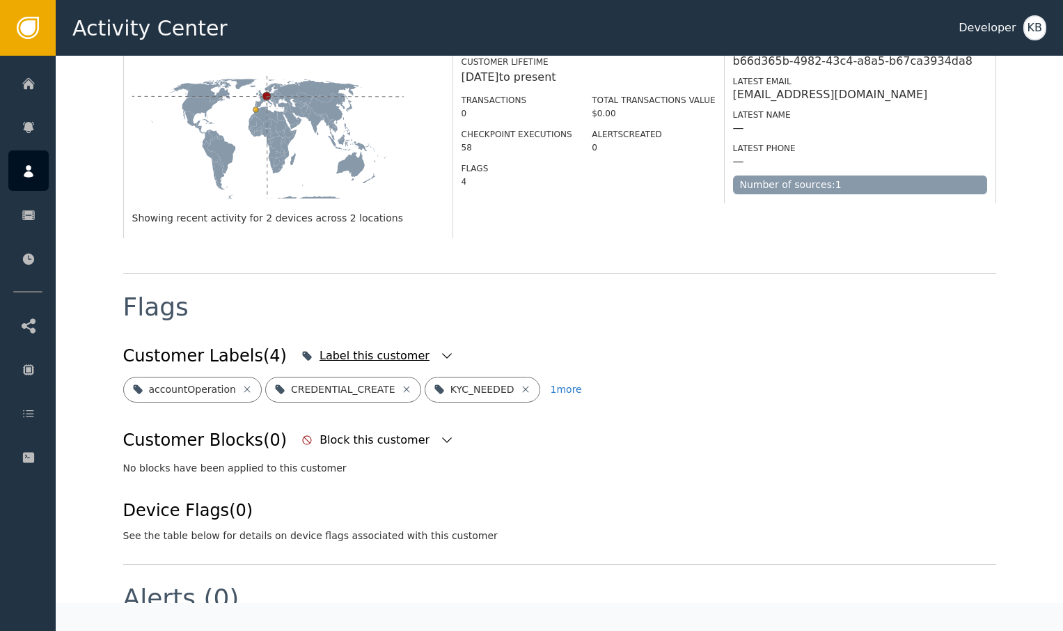
click at [421, 340] on div "Label this customer" at bounding box center [377, 355] width 159 height 31
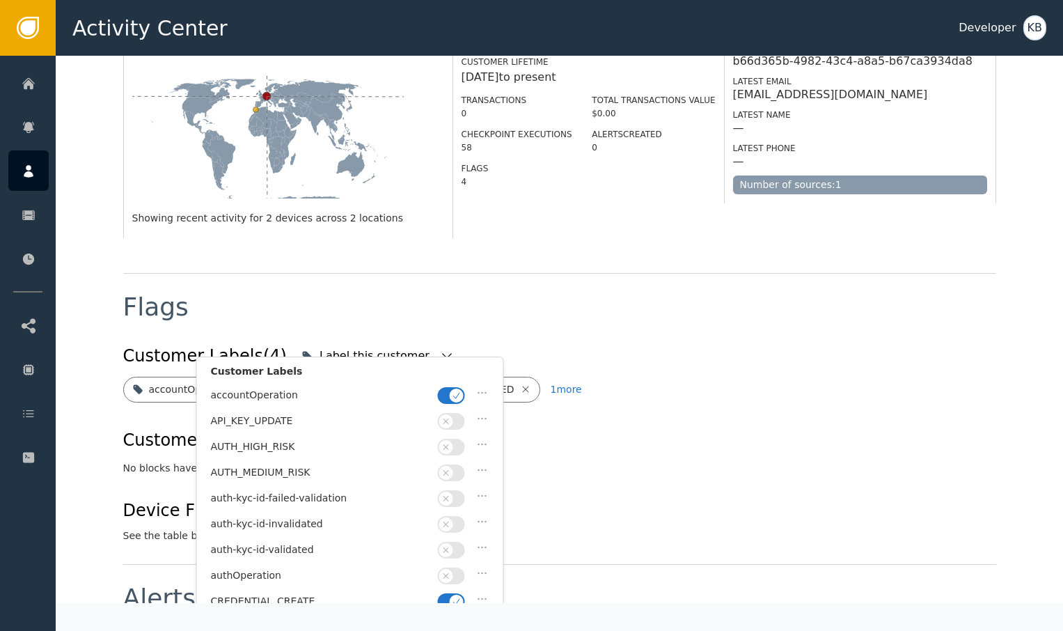
scroll to position [452, 0]
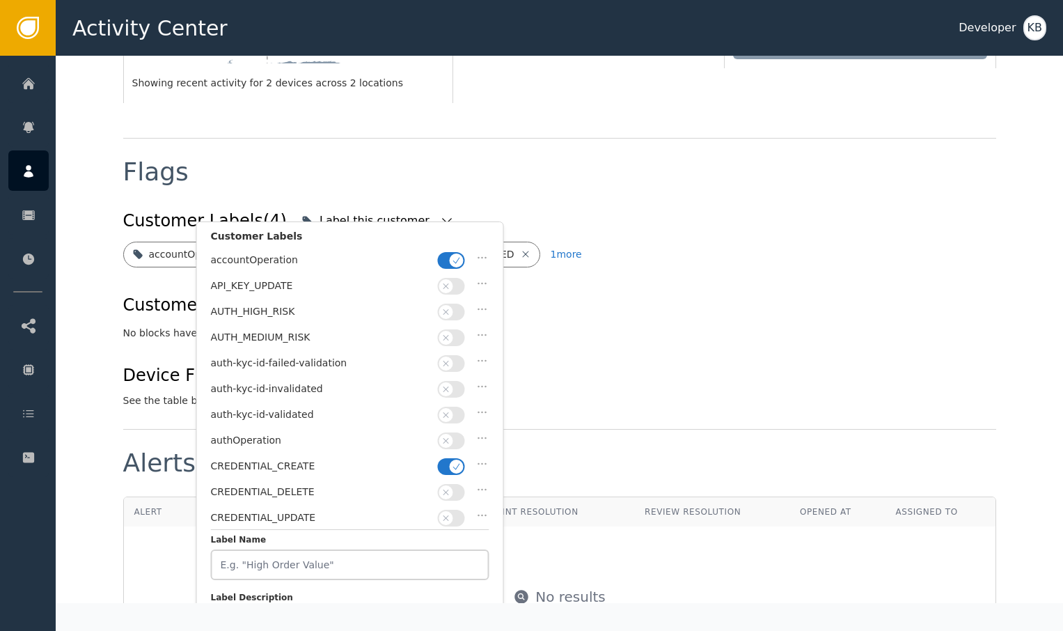
click at [446, 262] on button "button" at bounding box center [451, 260] width 27 height 17
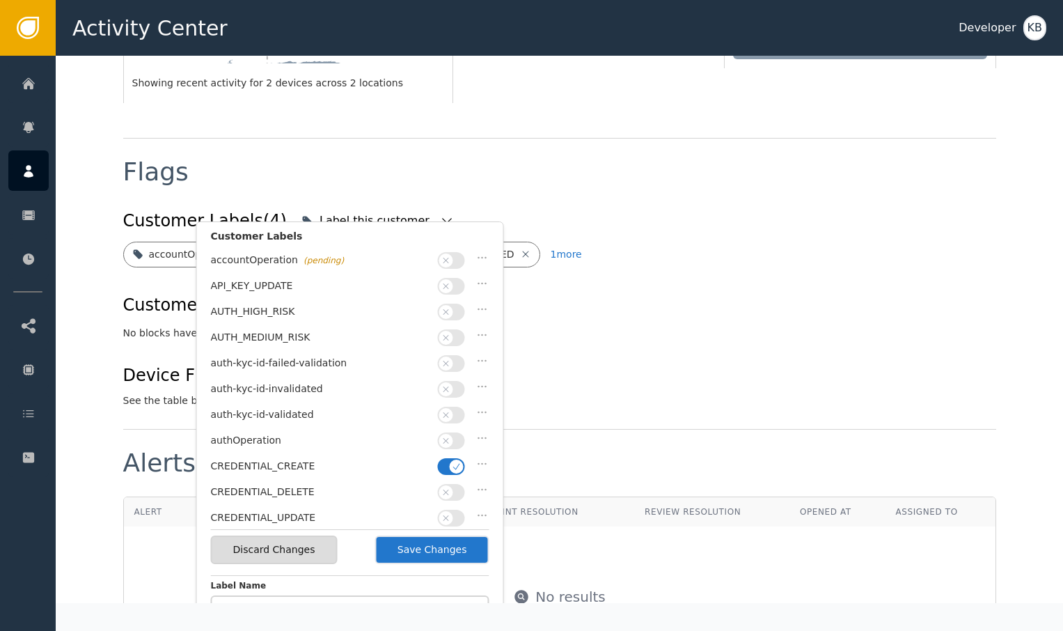
click at [455, 459] on span "button" at bounding box center [457, 466] width 14 height 14
click at [440, 408] on span "button" at bounding box center [446, 415] width 14 height 14
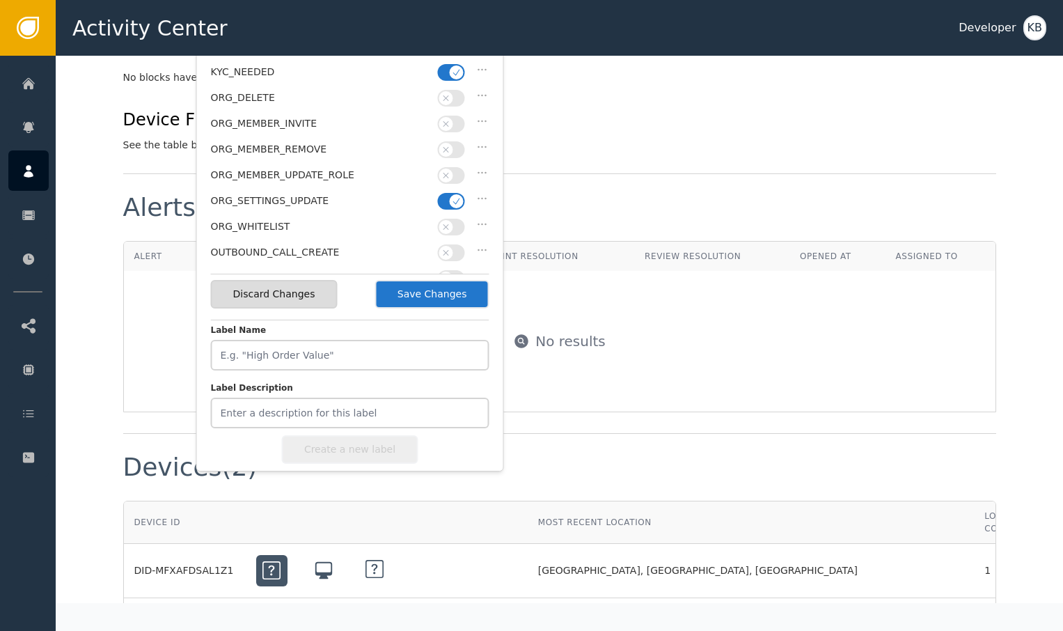
scroll to position [300, 0]
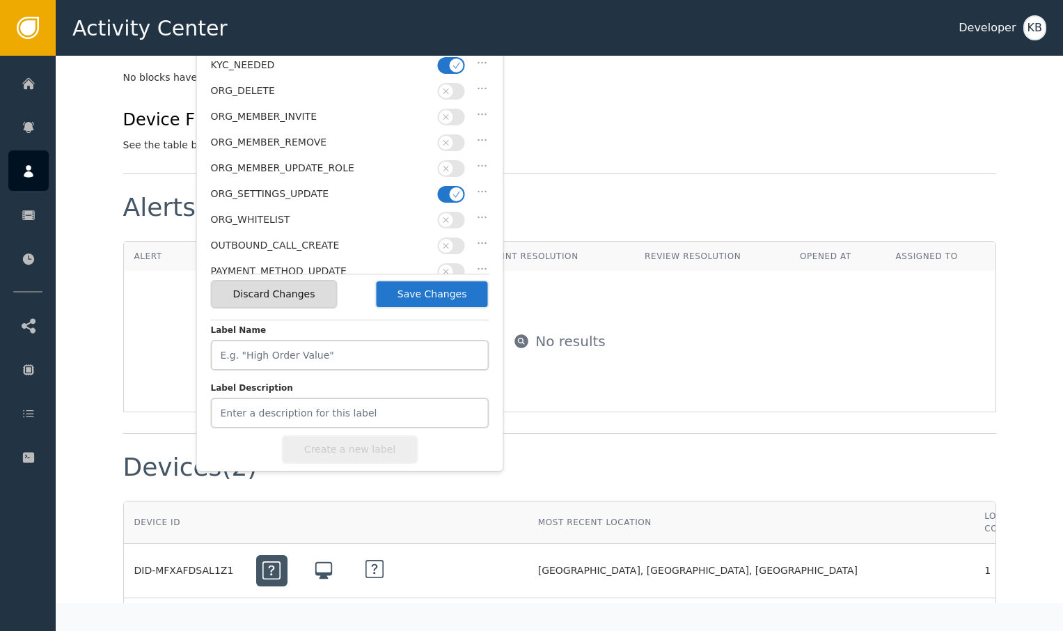
click at [454, 187] on span "button" at bounding box center [457, 194] width 14 height 14
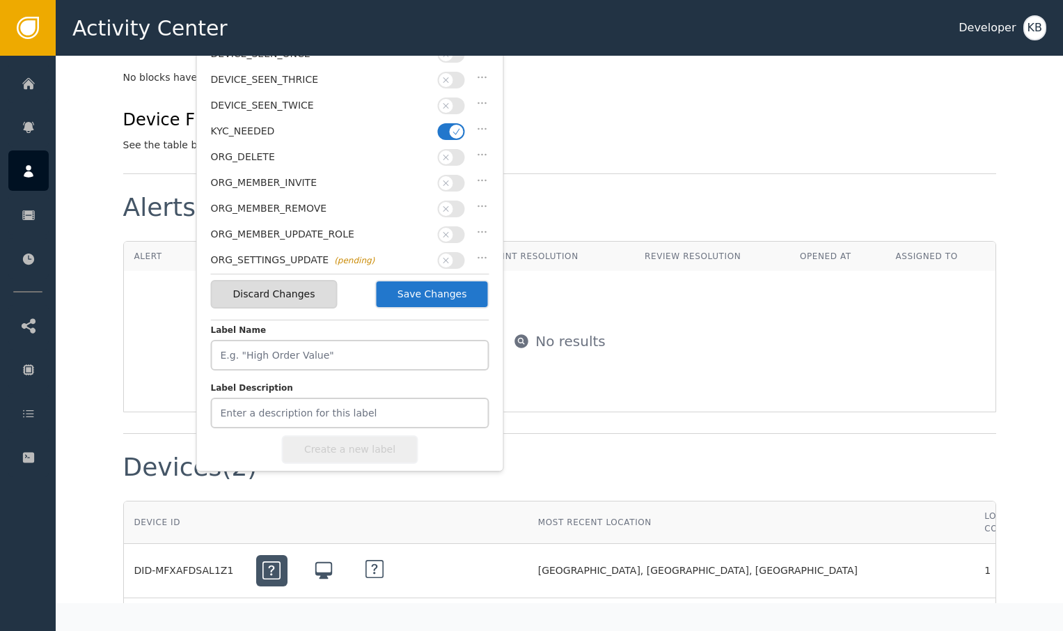
scroll to position [232, 0]
click at [464, 125] on button "button" at bounding box center [451, 133] width 27 height 17
click at [446, 279] on div "Discard Changes Save Changes" at bounding box center [350, 294] width 278 height 40
click at [444, 283] on button "Save Changes" at bounding box center [432, 294] width 114 height 29
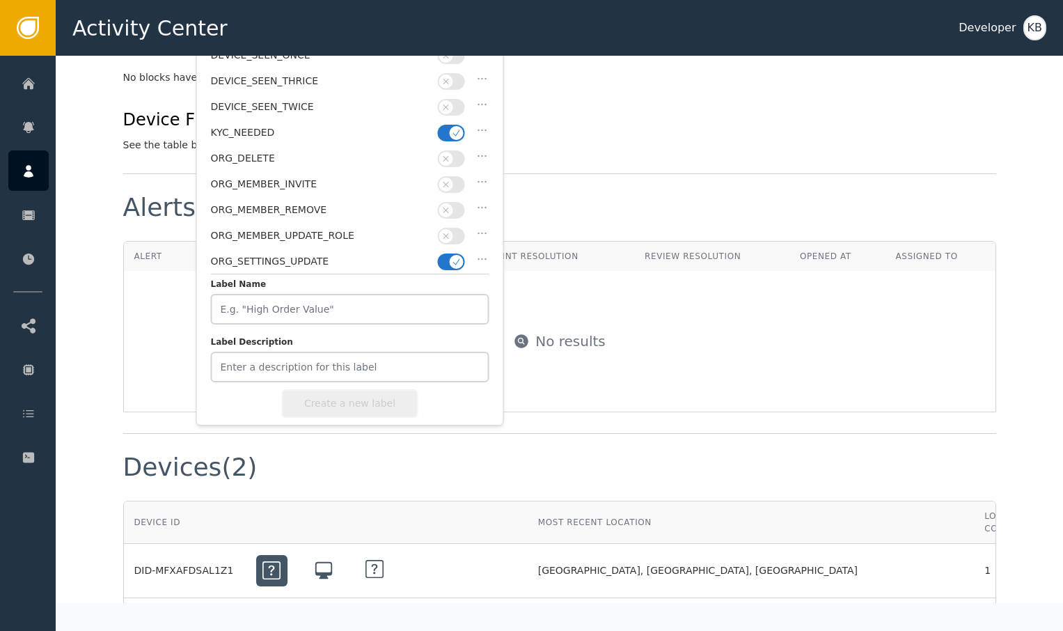
scroll to position [329, 0]
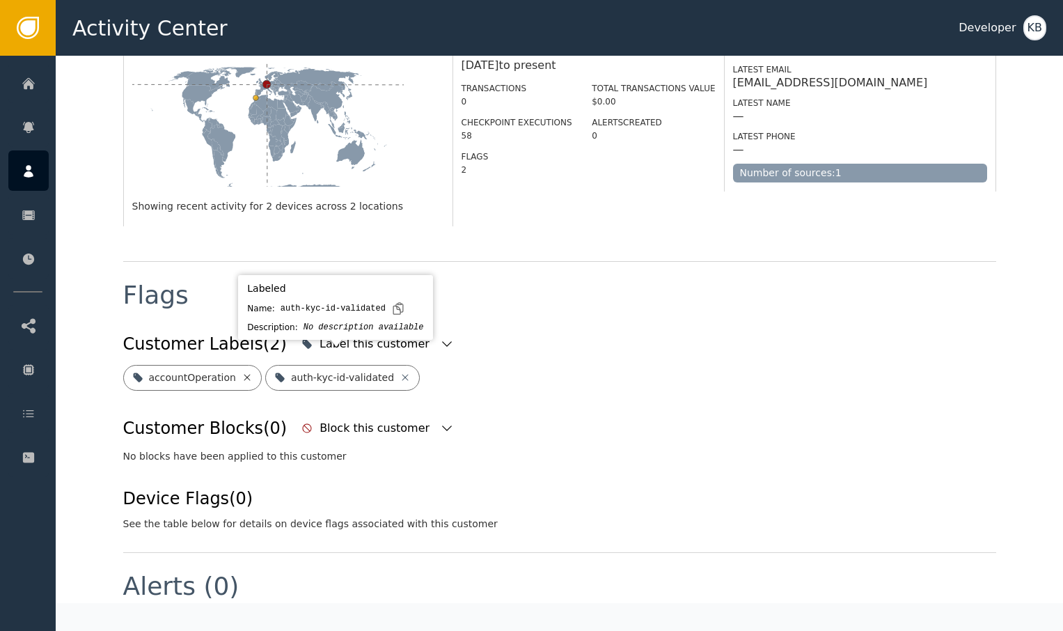
click at [244, 374] on icon at bounding box center [247, 377] width 6 height 6
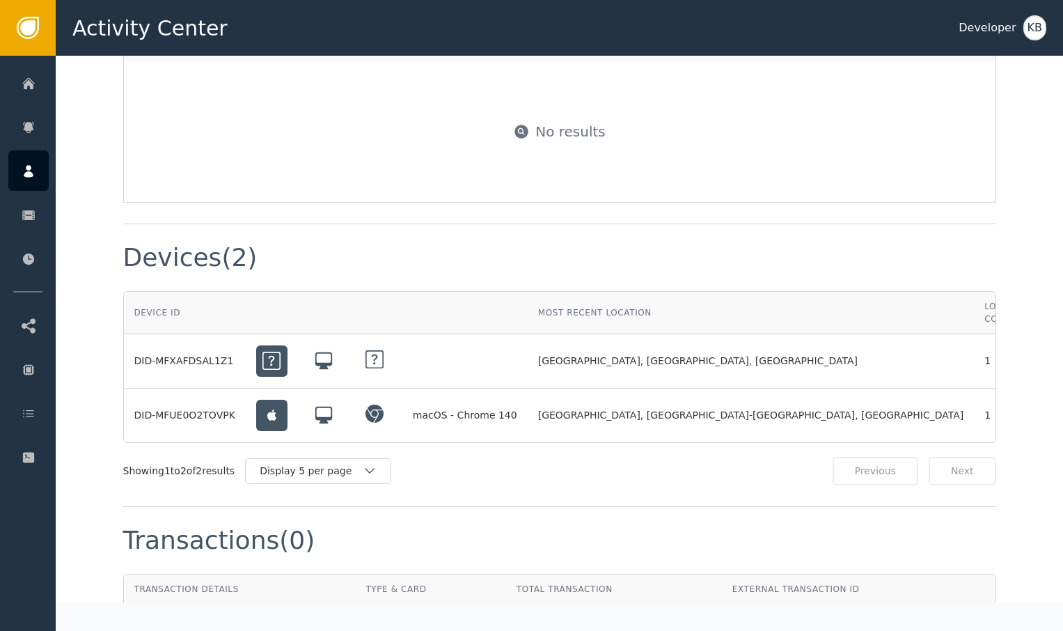
scroll to position [956, 0]
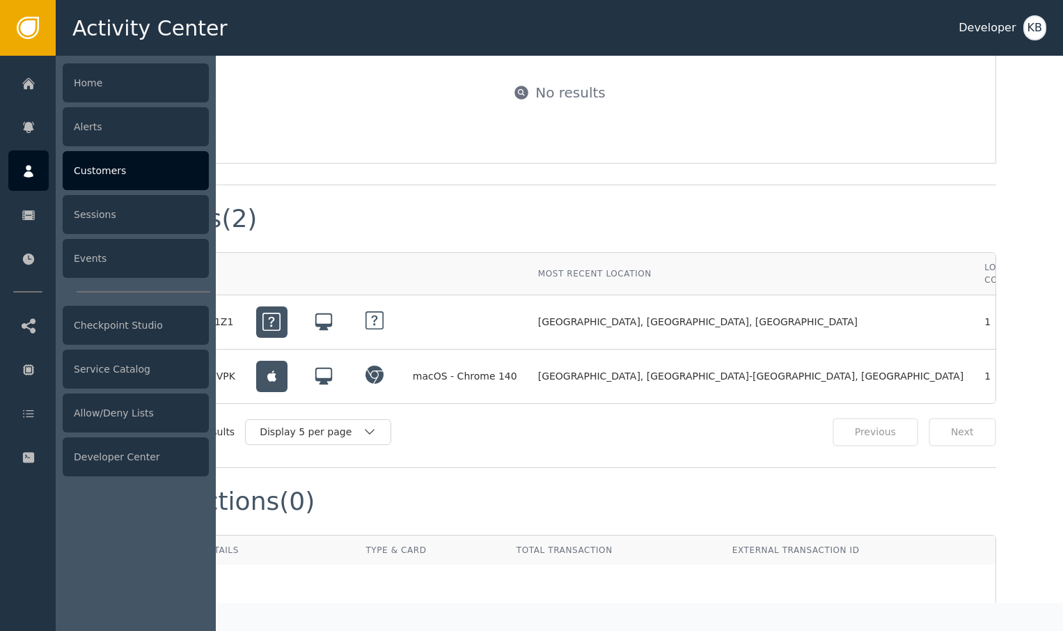
click at [37, 174] on div at bounding box center [28, 170] width 40 height 40
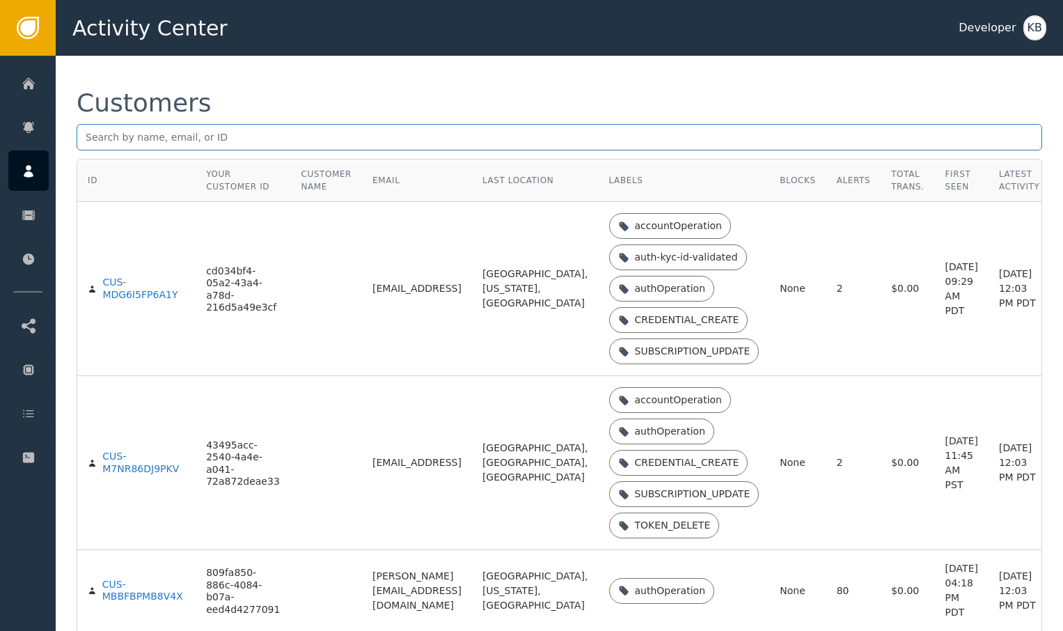
click at [212, 144] on input "text" at bounding box center [559, 137] width 965 height 26
paste input "[EMAIL_ADDRESS][DOMAIN_NAME]"
type input "[EMAIL_ADDRESS][DOMAIN_NAME]"
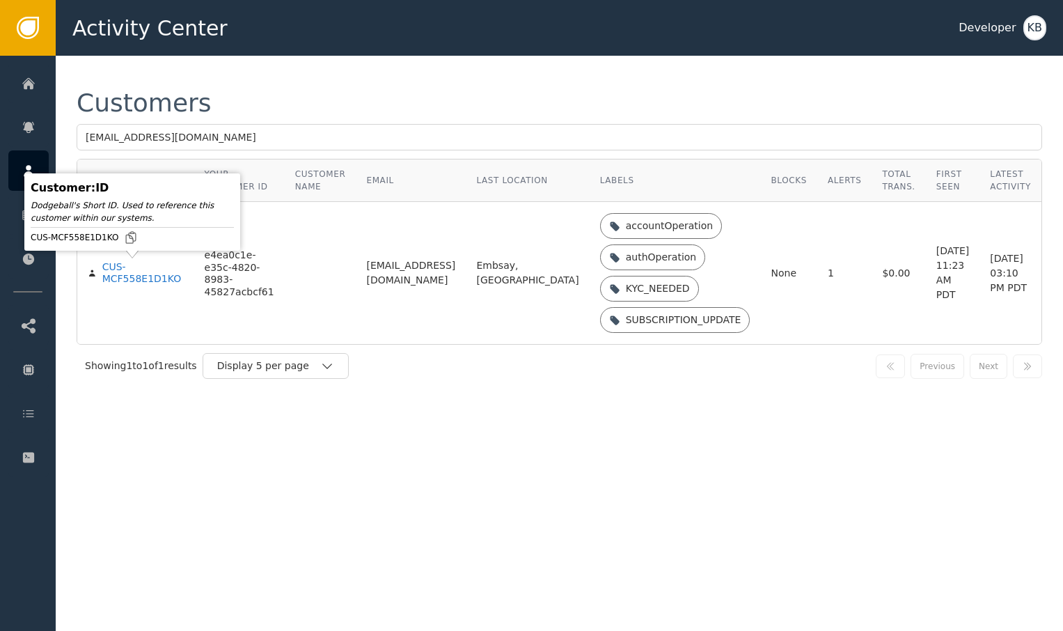
click at [133, 56] on body "Activity Center Developer KB Home Alerts Customers Sessions Events Checkpoint S…" at bounding box center [531, 28] width 1063 height 56
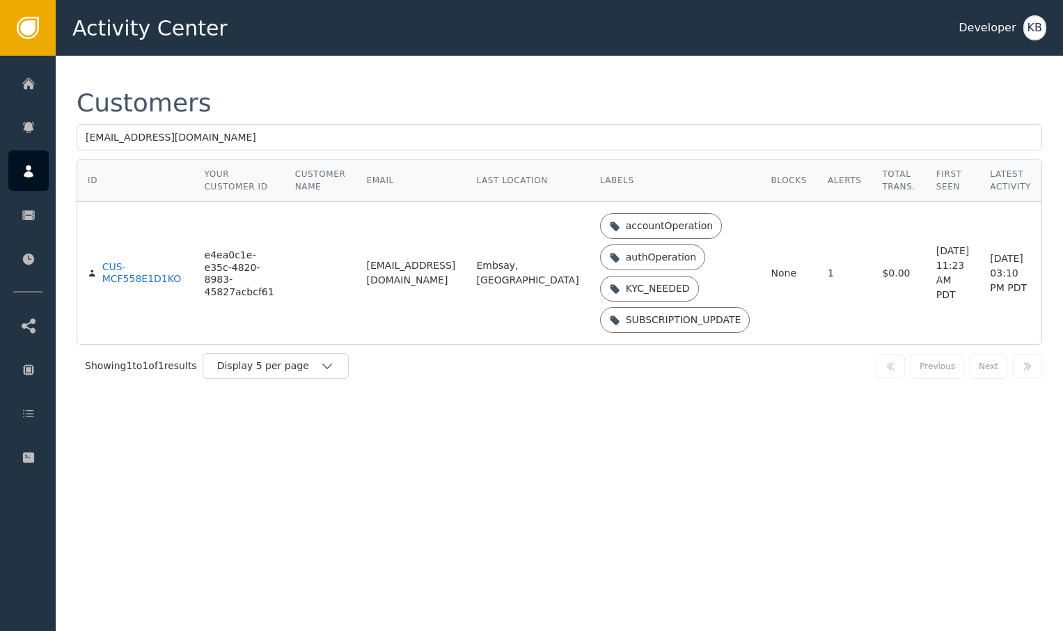
click at [134, 285] on td "CUS-MCF558E1D1KO" at bounding box center [135, 273] width 117 height 142
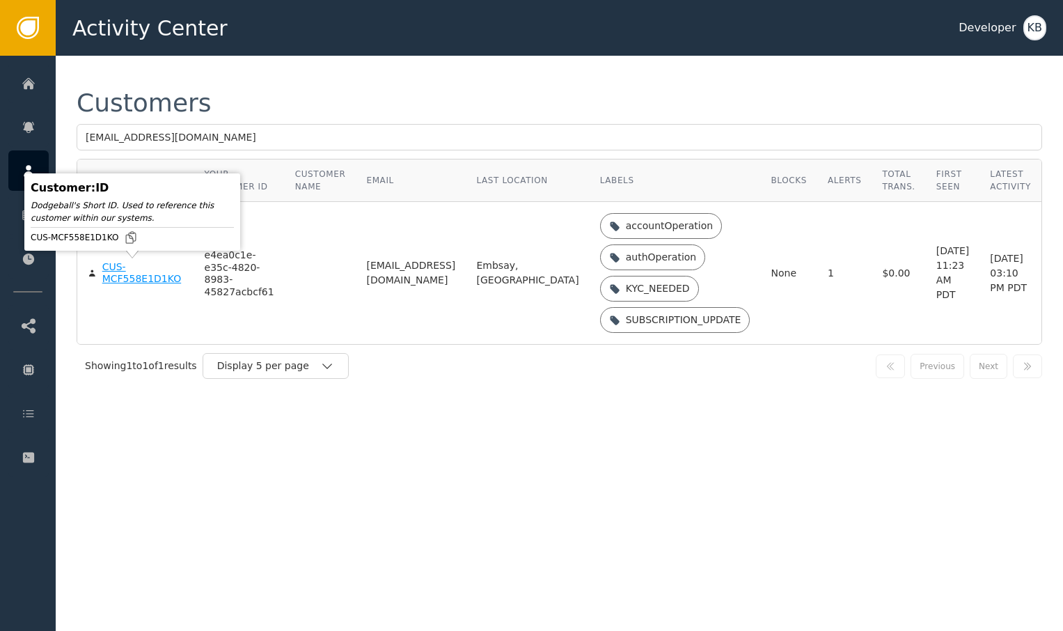
click at [169, 280] on div "CUS-MCF558E1D1KO" at bounding box center [142, 273] width 81 height 24
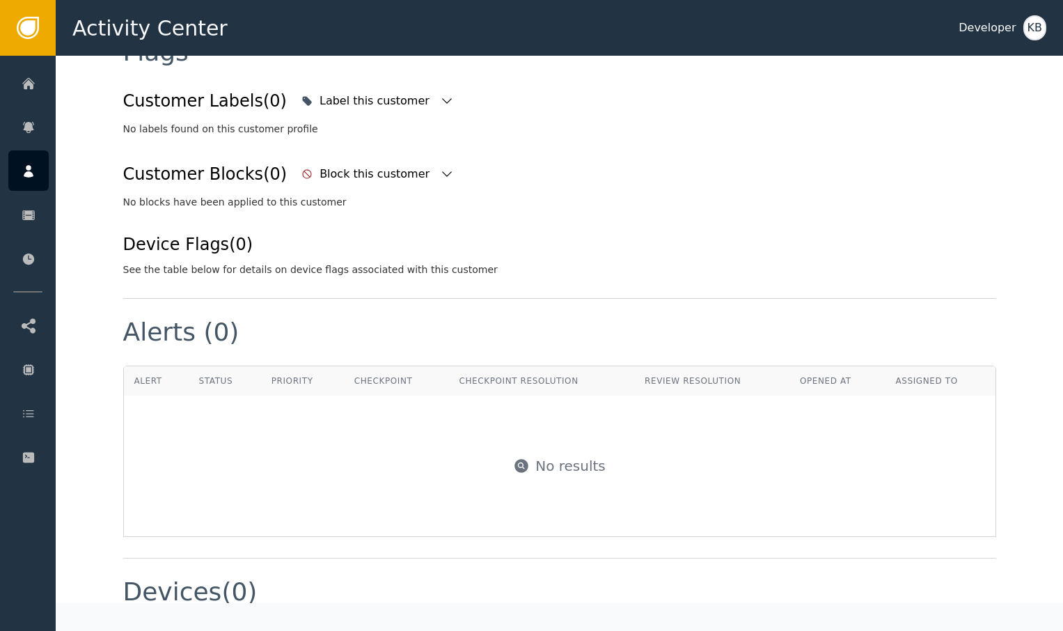
scroll to position [322, 0]
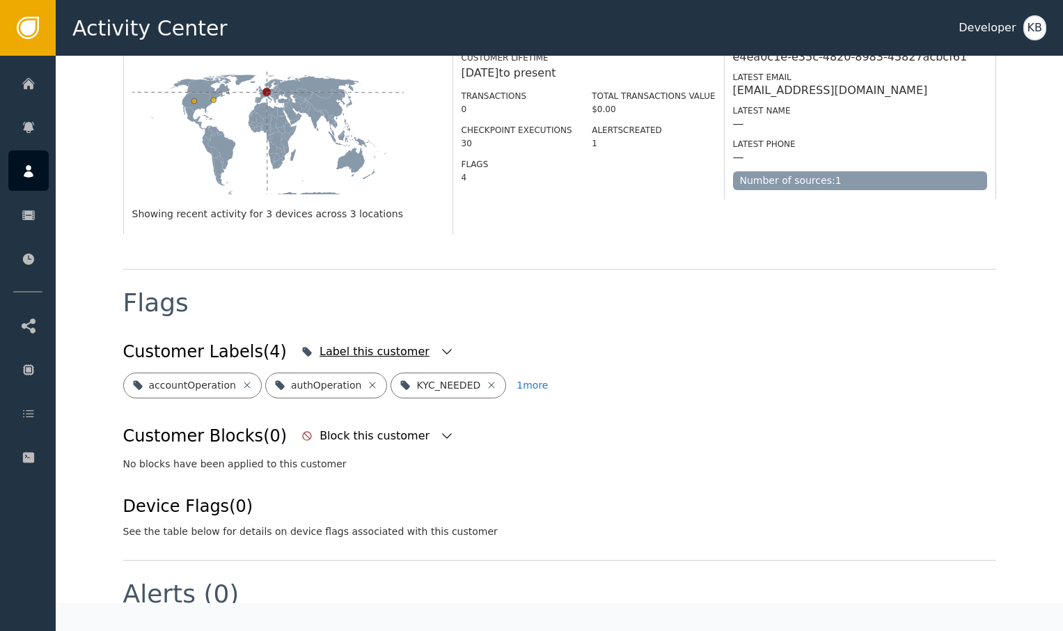
click at [440, 345] on icon "button" at bounding box center [447, 352] width 14 height 14
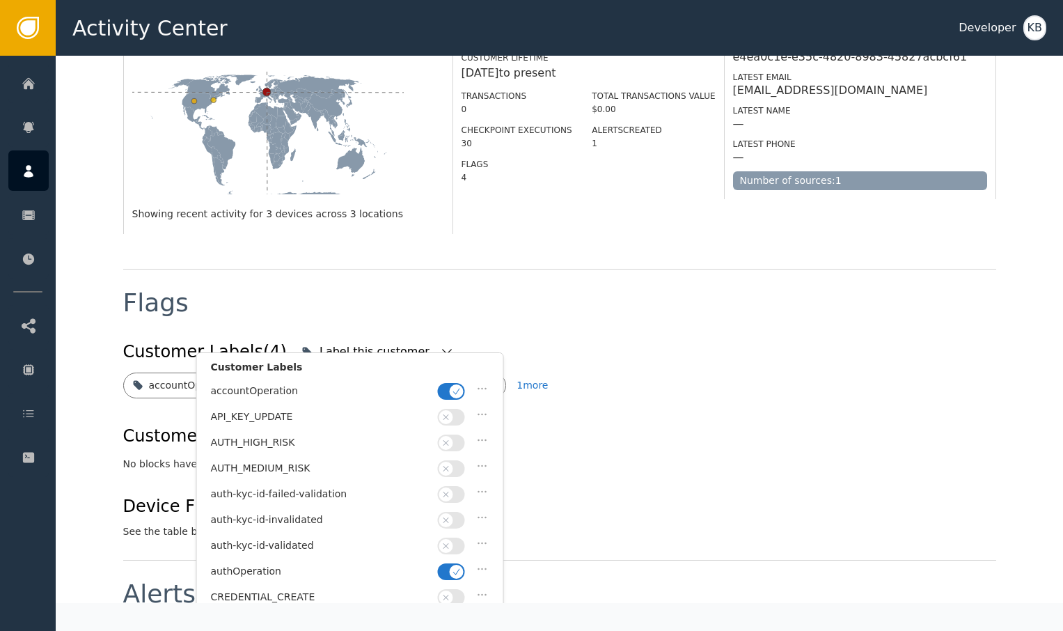
click at [463, 383] on div at bounding box center [453, 391] width 31 height 17
click at [461, 386] on span "button" at bounding box center [457, 391] width 14 height 14
click at [451, 566] on span "button" at bounding box center [457, 571] width 14 height 14
click at [451, 549] on div "auth-kyc-id-validated" at bounding box center [350, 549] width 278 height 26
click at [452, 542] on span "button" at bounding box center [446, 546] width 14 height 14
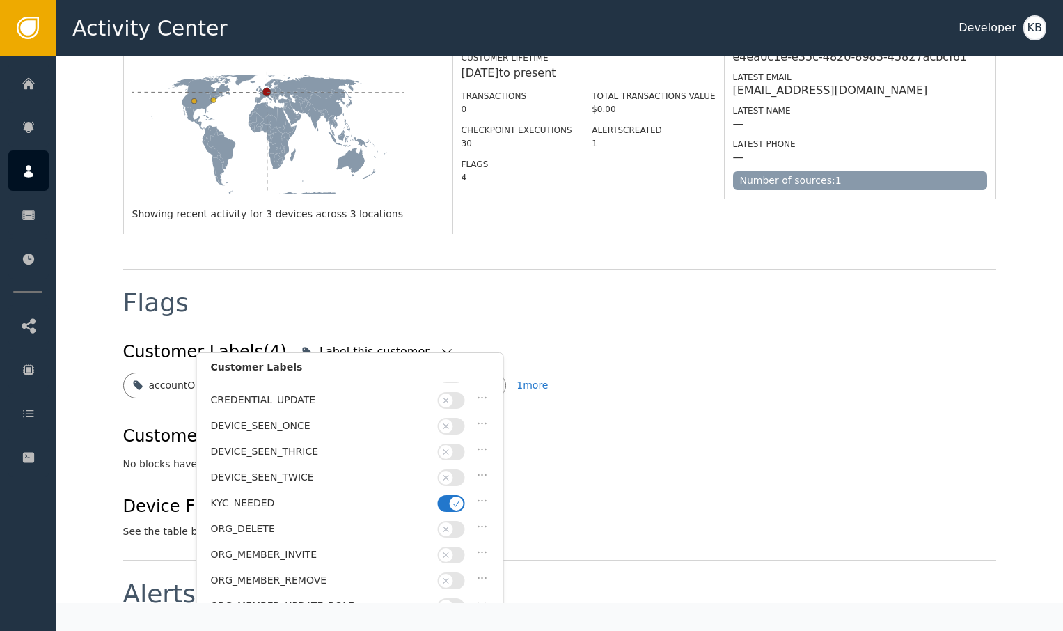
click at [441, 495] on button "button" at bounding box center [451, 503] width 27 height 17
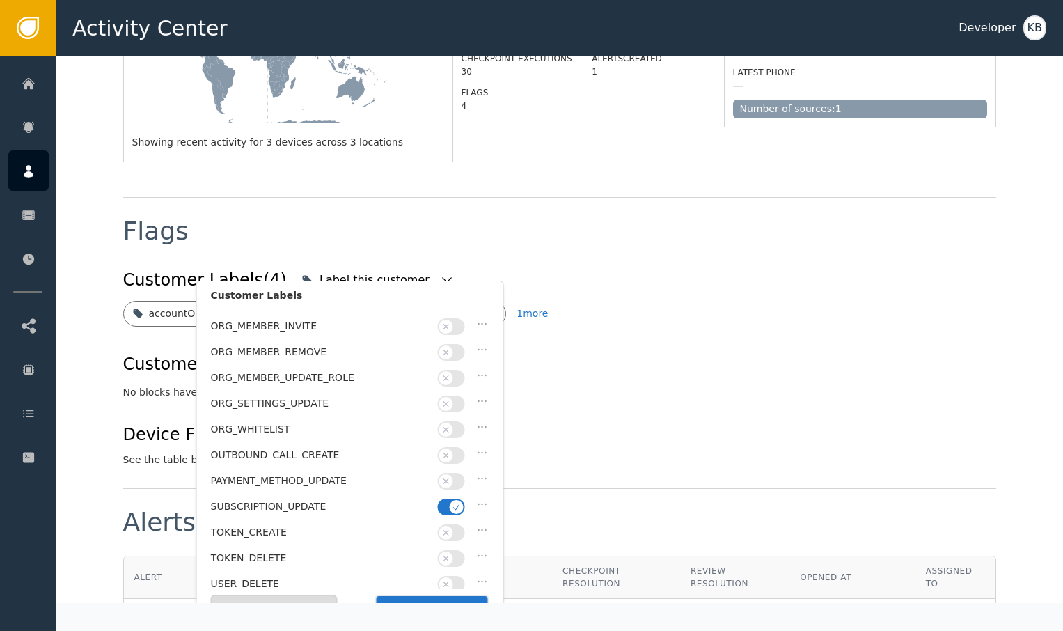
scroll to position [395, 0]
click at [452, 497] on button "button" at bounding box center [451, 505] width 27 height 17
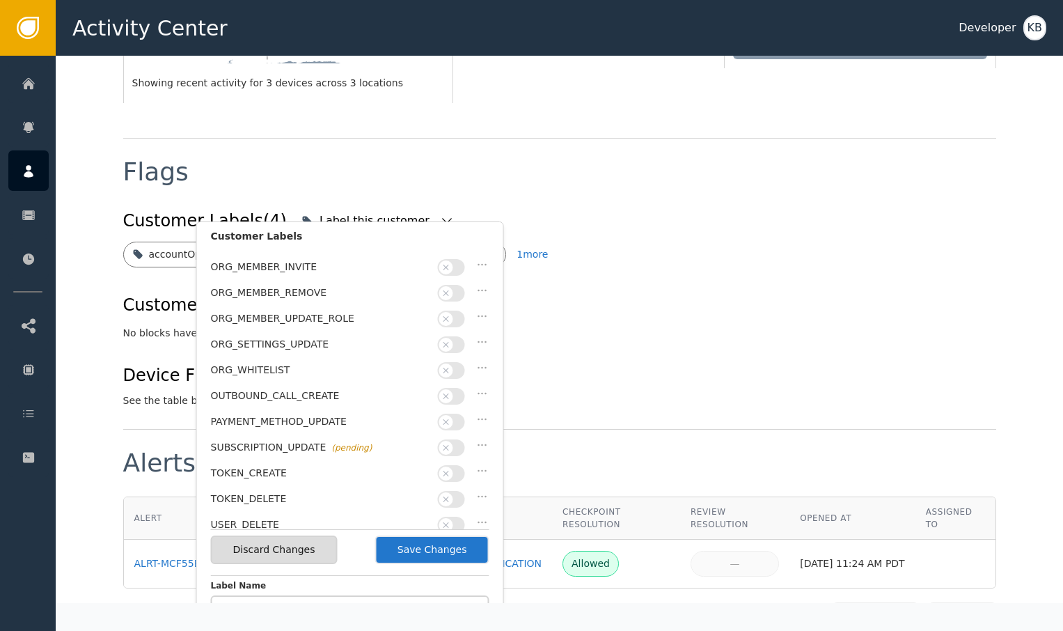
click at [402, 557] on button "Save Changes" at bounding box center [432, 549] width 114 height 29
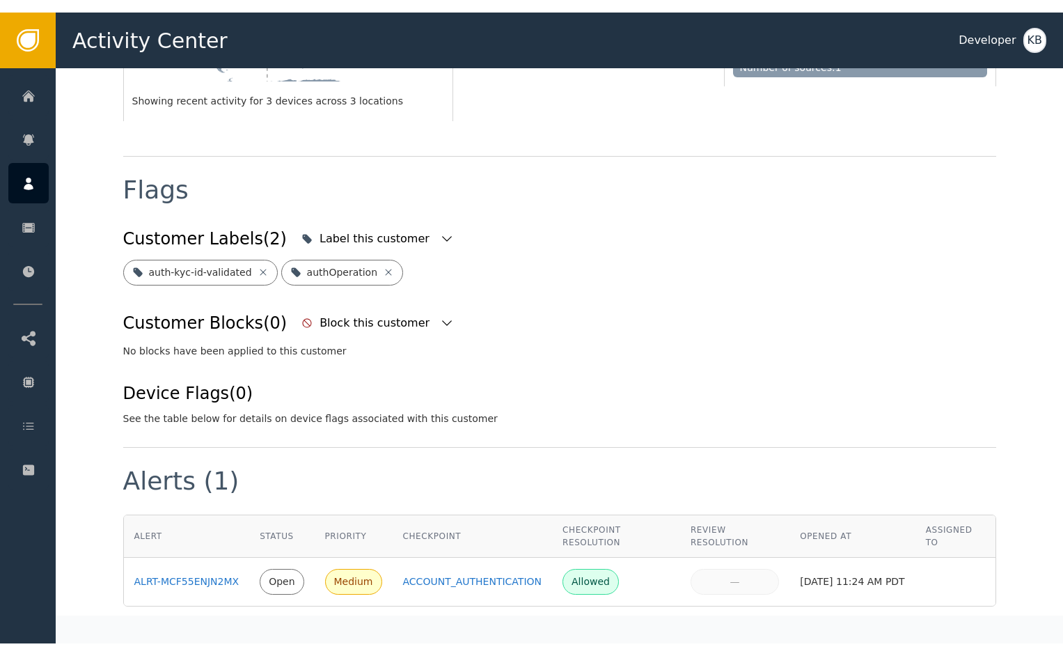
scroll to position [403, 0]
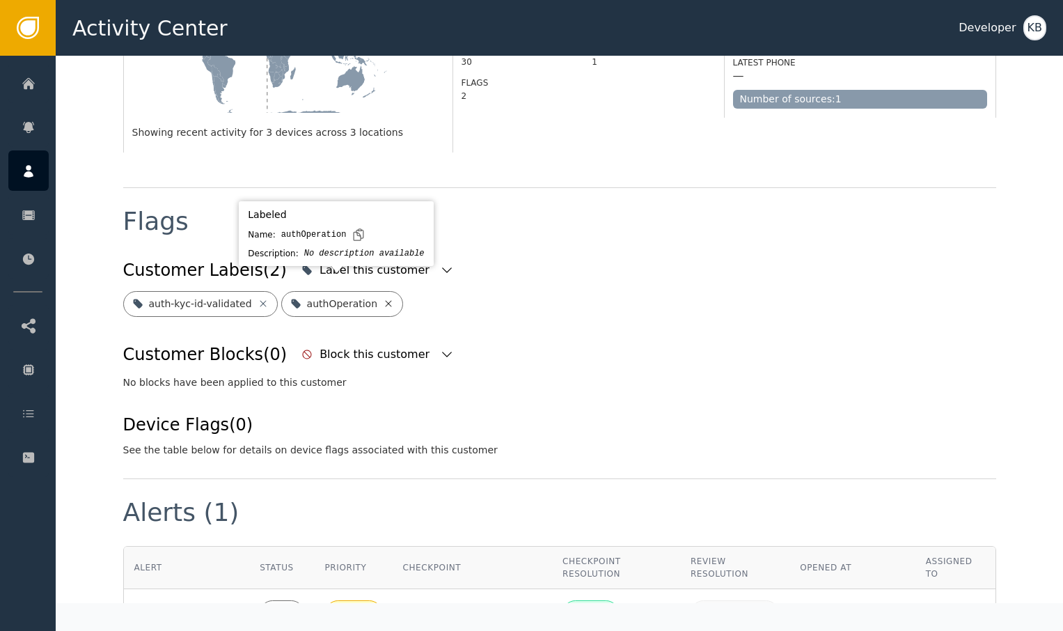
click at [383, 298] on icon at bounding box center [388, 303] width 11 height 11
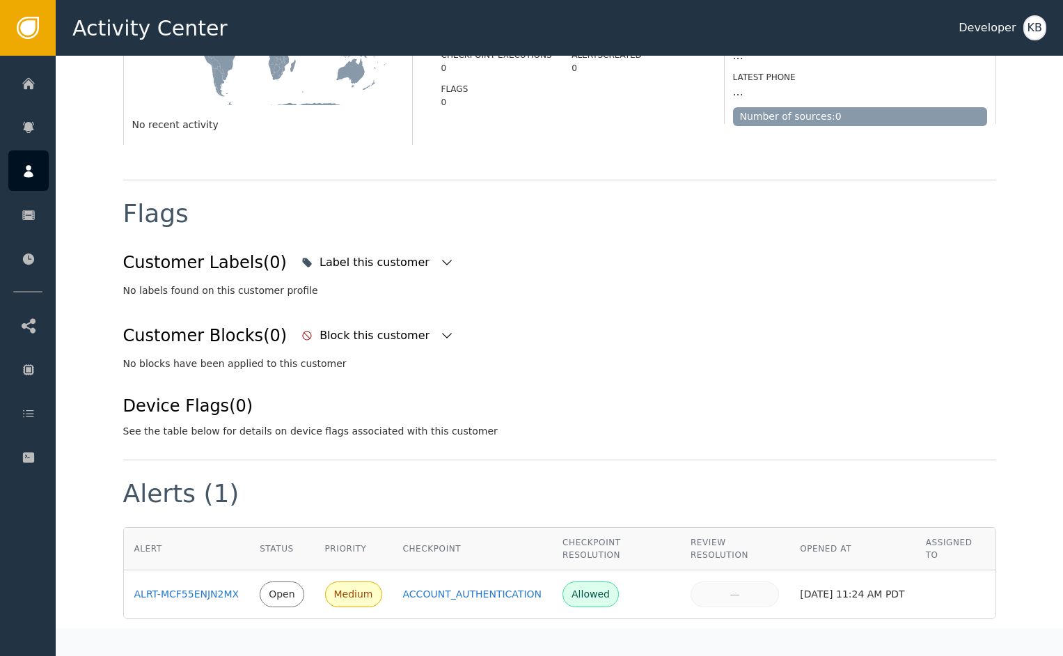
click at [175, 8] on div "Activity Center Developer KB" at bounding box center [559, 28] width 1007 height 56
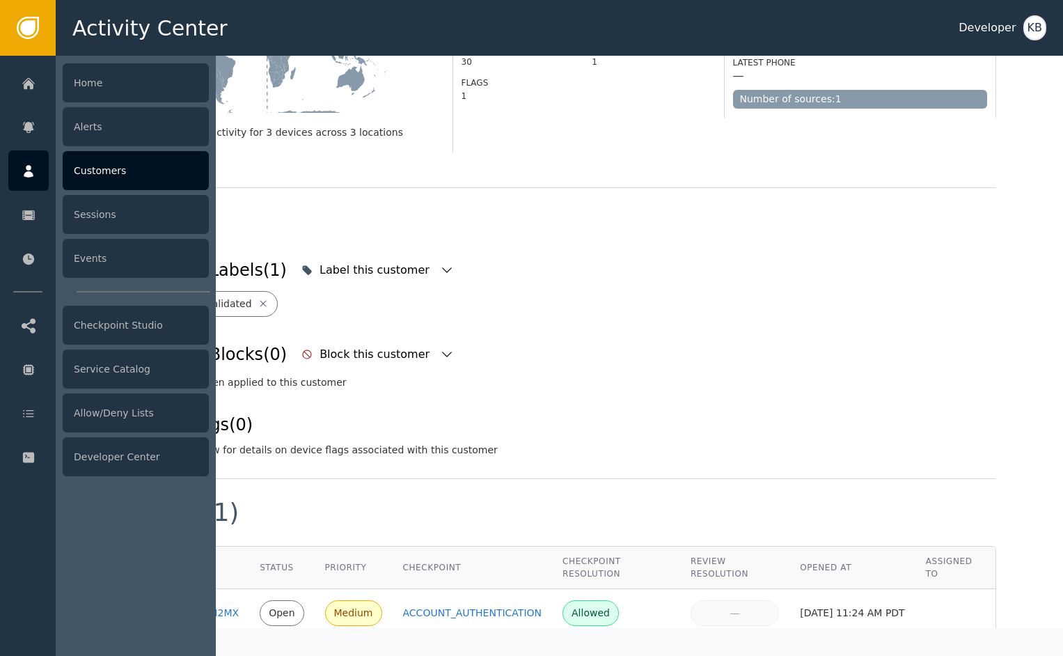
click at [27, 171] on icon at bounding box center [29, 171] width 14 height 15
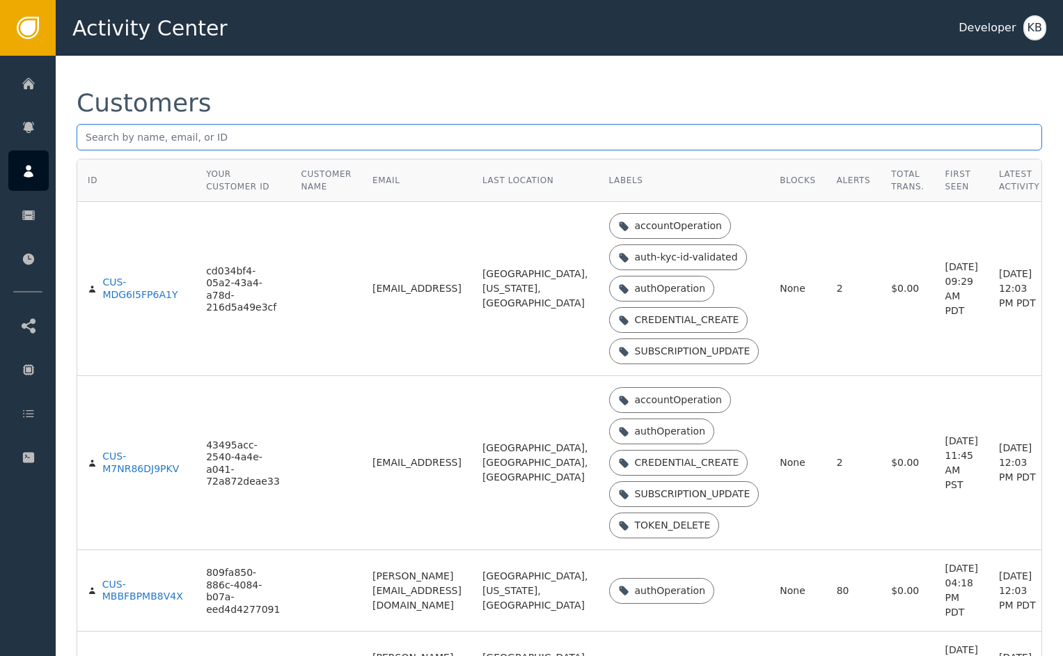
click at [226, 148] on input "text" at bounding box center [559, 137] width 965 height 26
paste input "[PERSON_NAME][EMAIL_ADDRESS][DOMAIN_NAME]"
type input "[PERSON_NAME][EMAIL_ADDRESS][DOMAIN_NAME]"
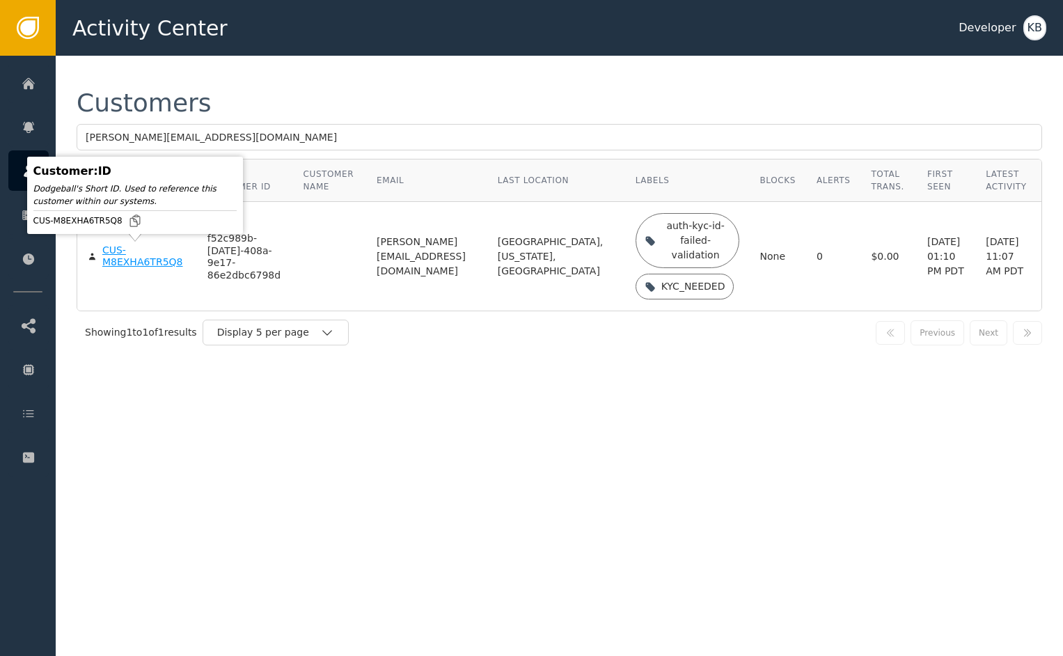
click at [148, 262] on div "CUS-M8EXHA6TR5Q8" at bounding box center [144, 256] width 84 height 24
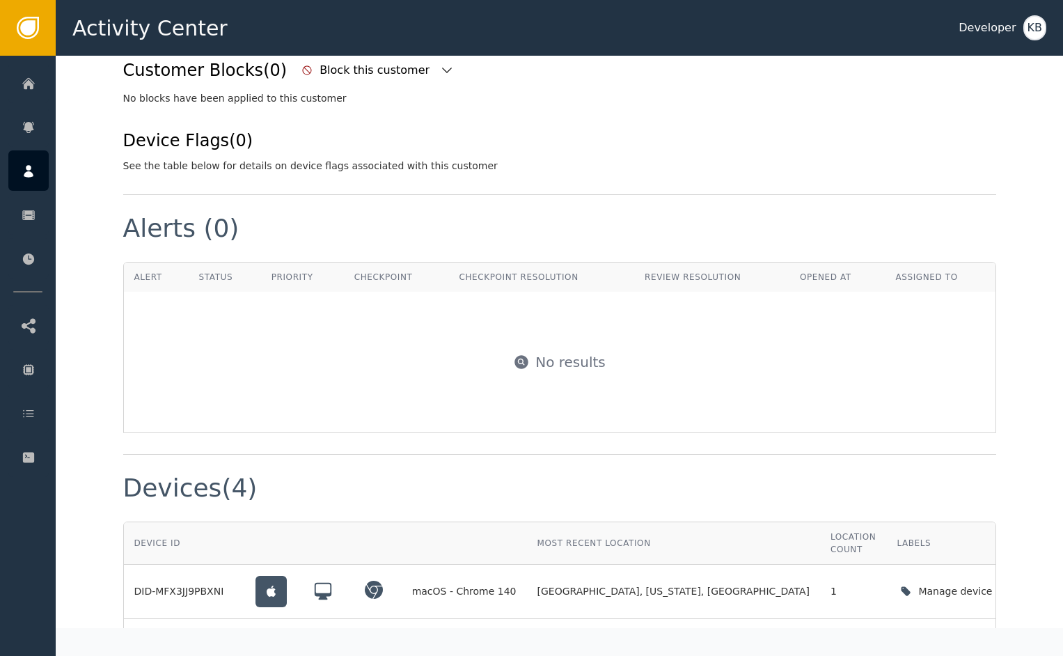
scroll to position [484, 0]
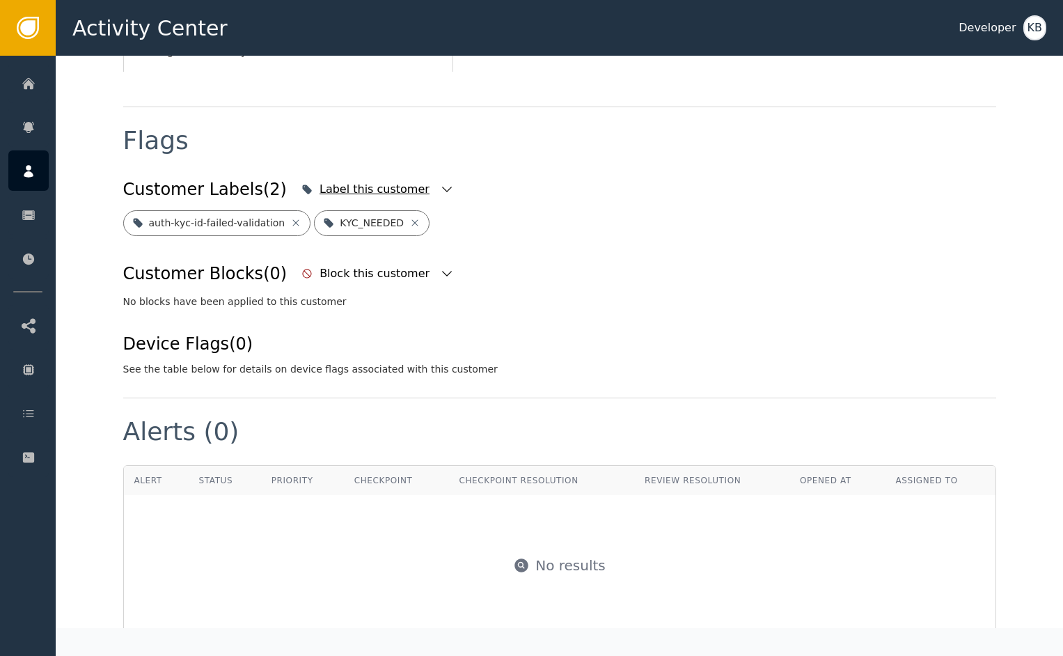
click at [396, 181] on div "Label this customer" at bounding box center [375, 189] width 113 height 17
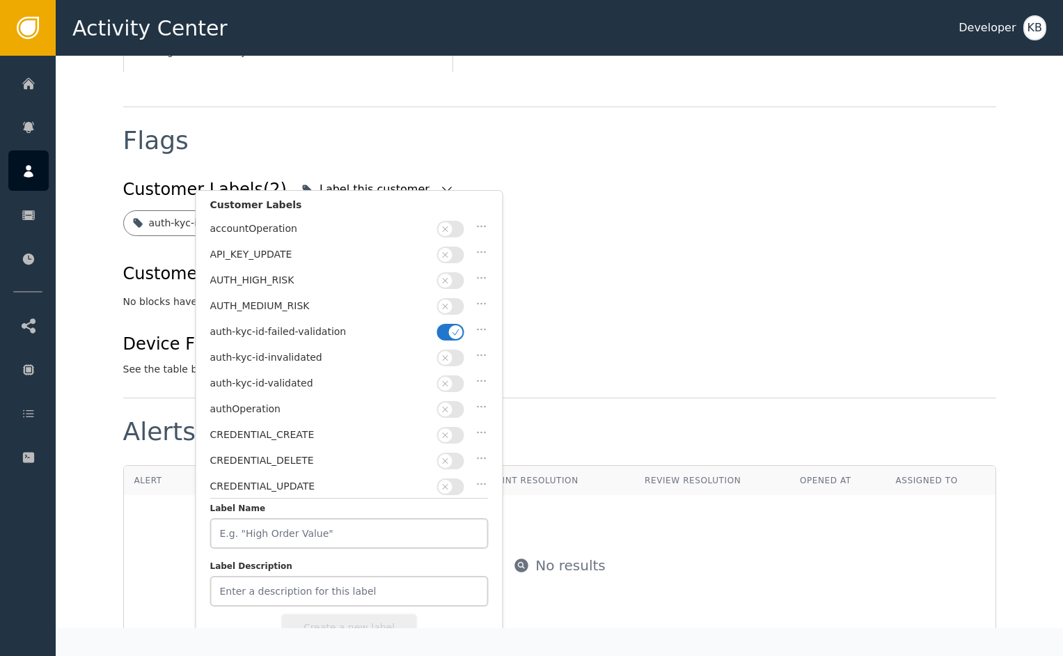
click at [456, 328] on icon "button" at bounding box center [456, 332] width 10 height 10
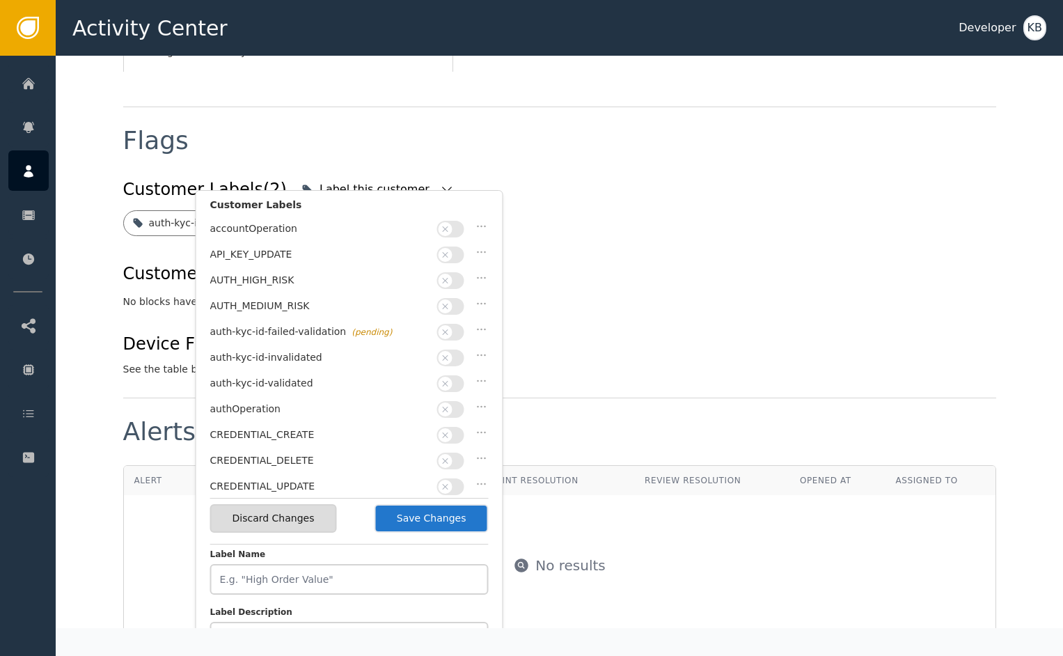
click at [454, 377] on button "button" at bounding box center [450, 383] width 27 height 17
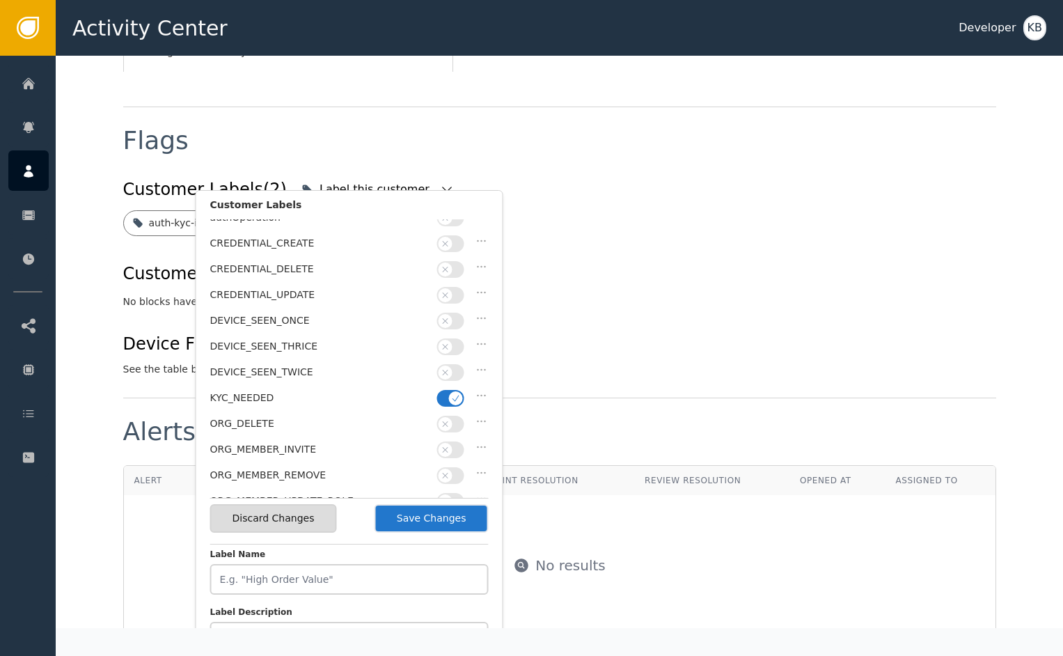
scroll to position [211, 0]
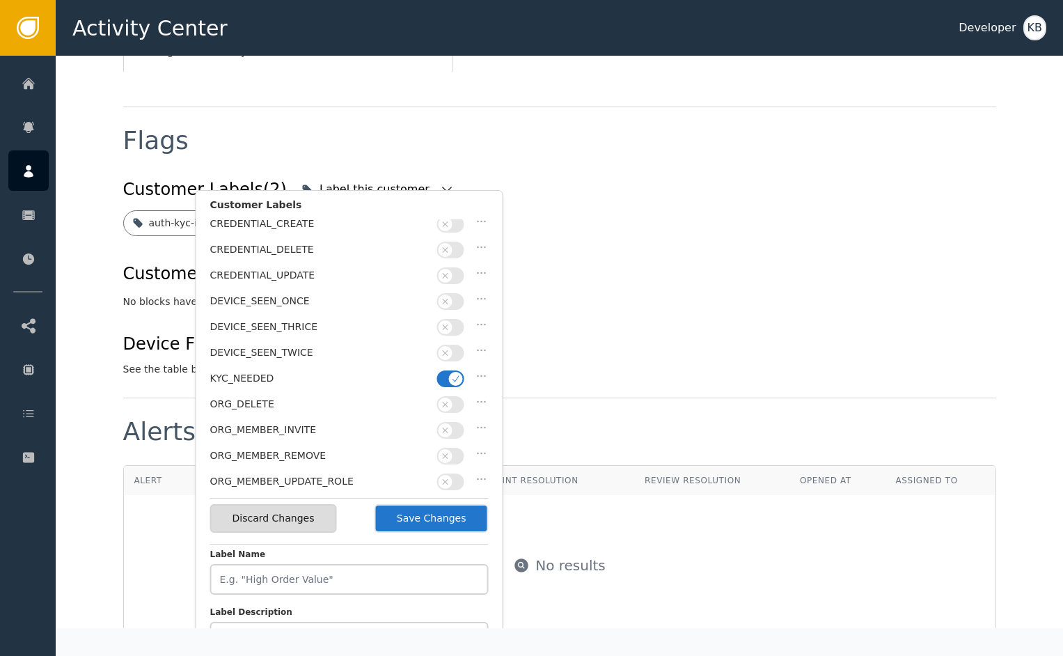
click at [452, 374] on icon "button" at bounding box center [456, 379] width 10 height 10
click at [440, 536] on div "Discard Changes Save Changes" at bounding box center [349, 518] width 278 height 40
click at [450, 518] on button "Save Changes" at bounding box center [431, 518] width 114 height 29
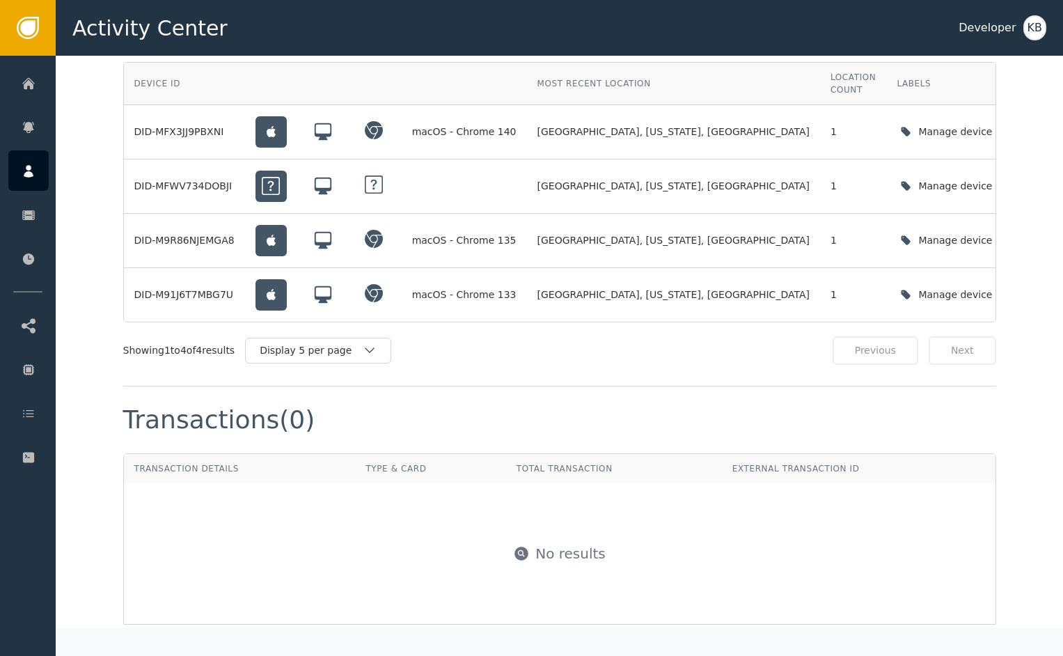
scroll to position [0, 0]
